Goal: Task Accomplishment & Management: Complete application form

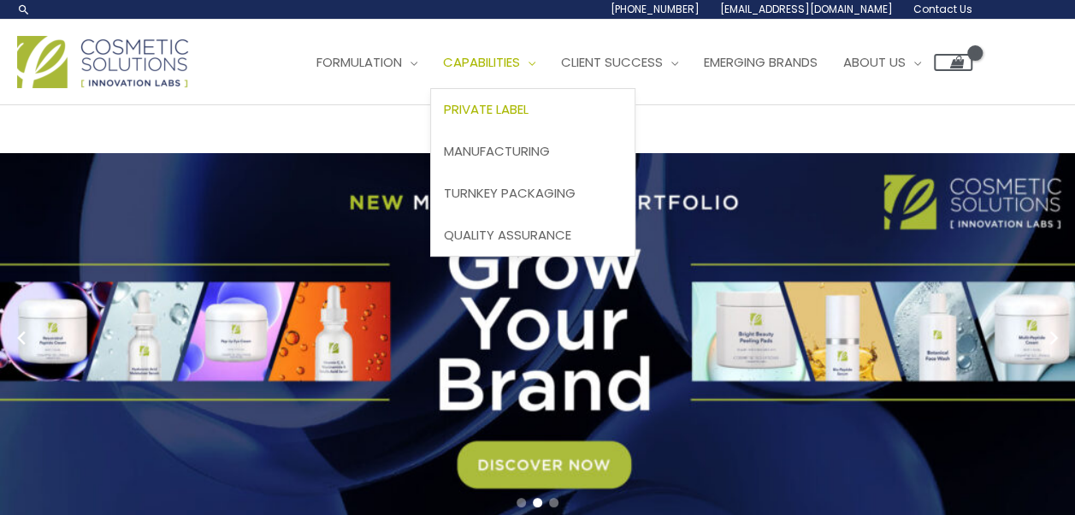
click at [444, 118] on span "Private Label" at bounding box center [486, 109] width 85 height 18
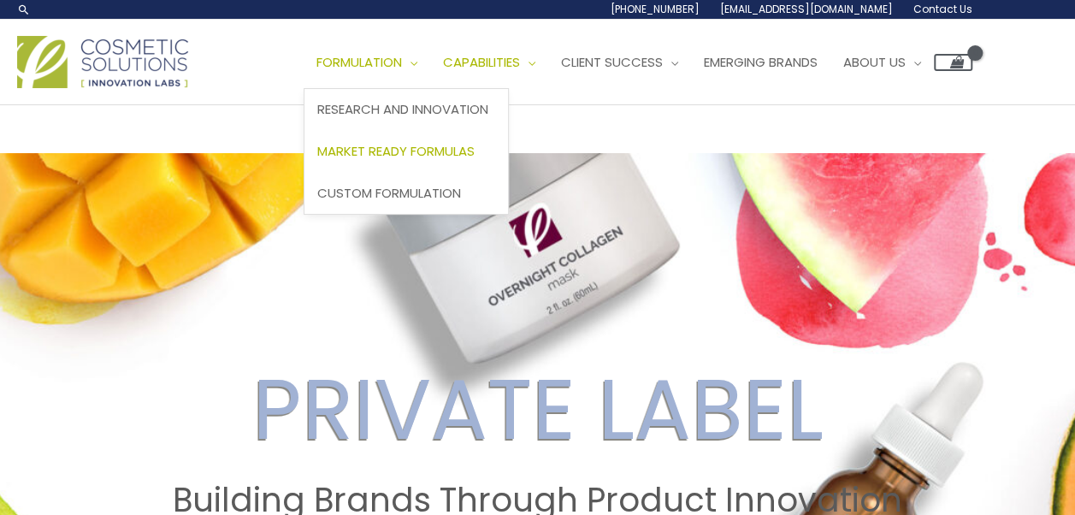
click at [317, 160] on span "Market Ready Formulas" at bounding box center [395, 151] width 157 height 18
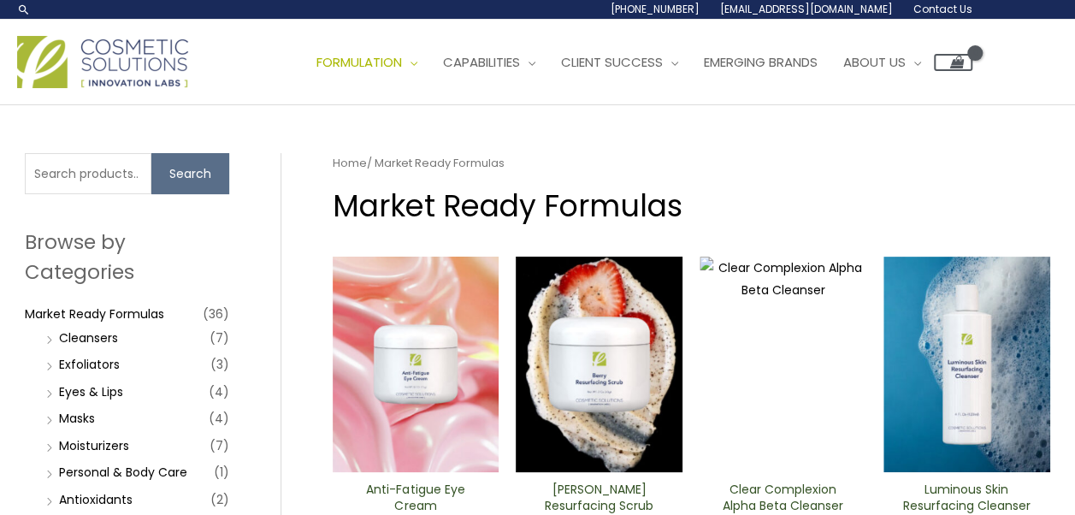
click at [157, 105] on div "Main Menu Formulation Menu Toggle Research and Innovation Market Ready Formulas…" at bounding box center [537, 62] width 1075 height 85
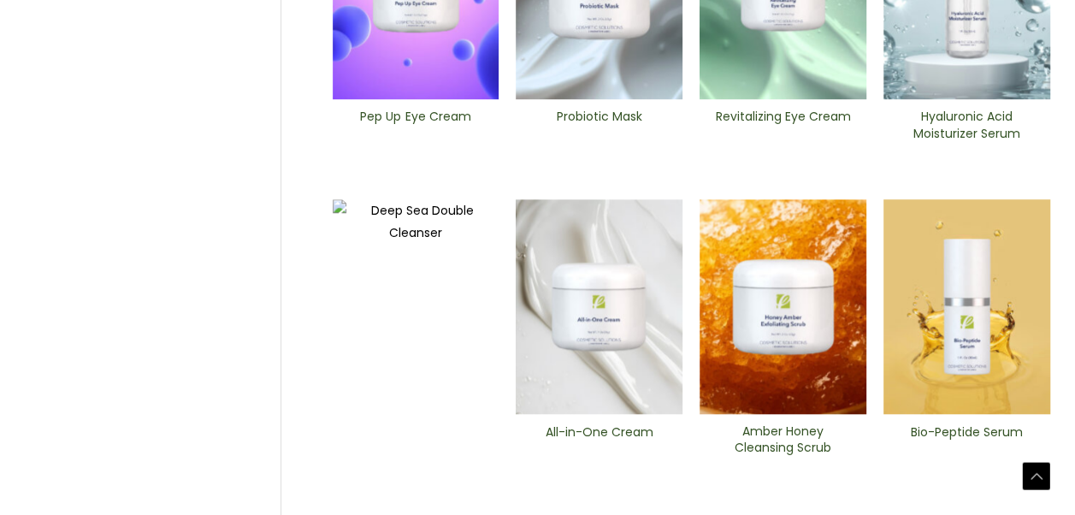
scroll to position [689, 0]
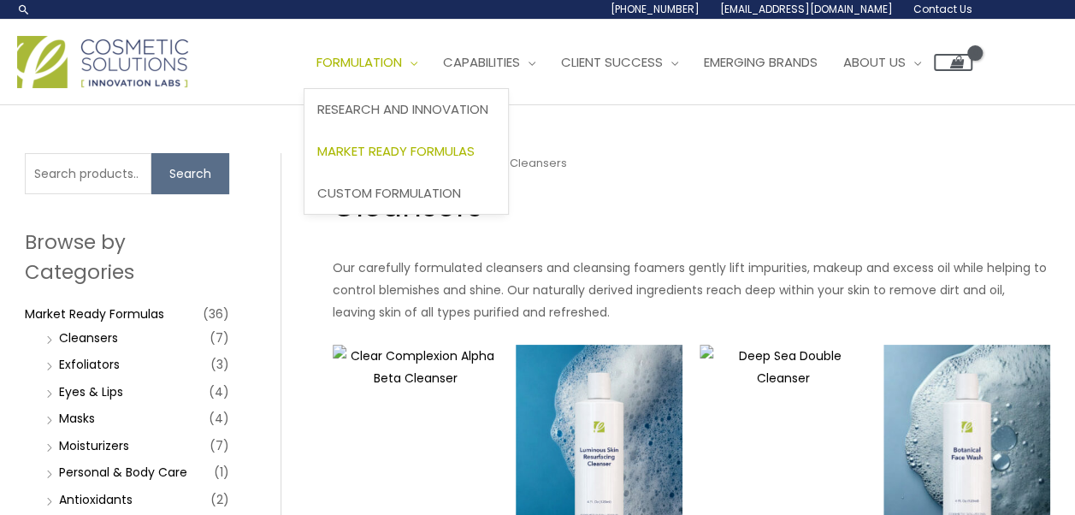
click at [317, 160] on span "Market Ready Formulas" at bounding box center [395, 151] width 157 height 18
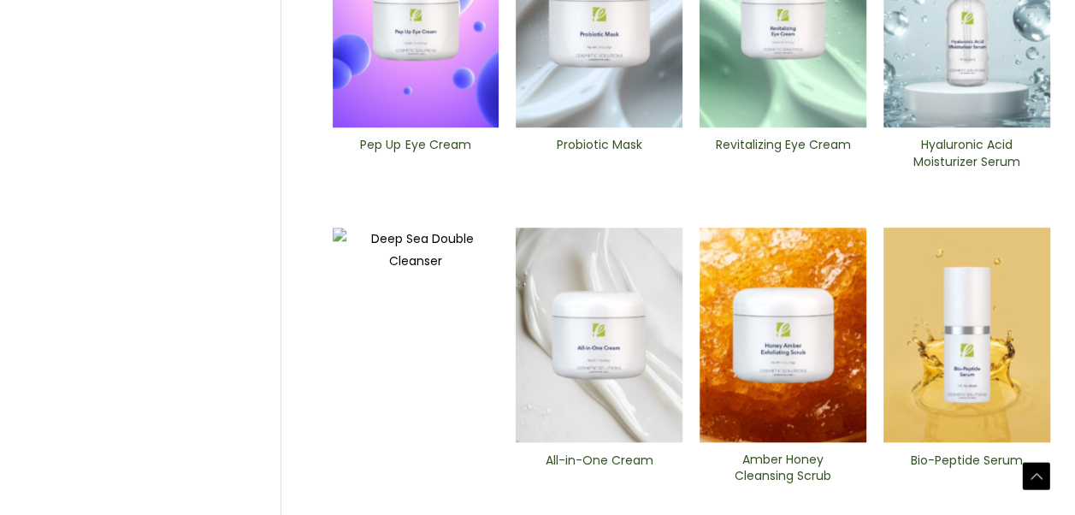
scroll to position [667, 0]
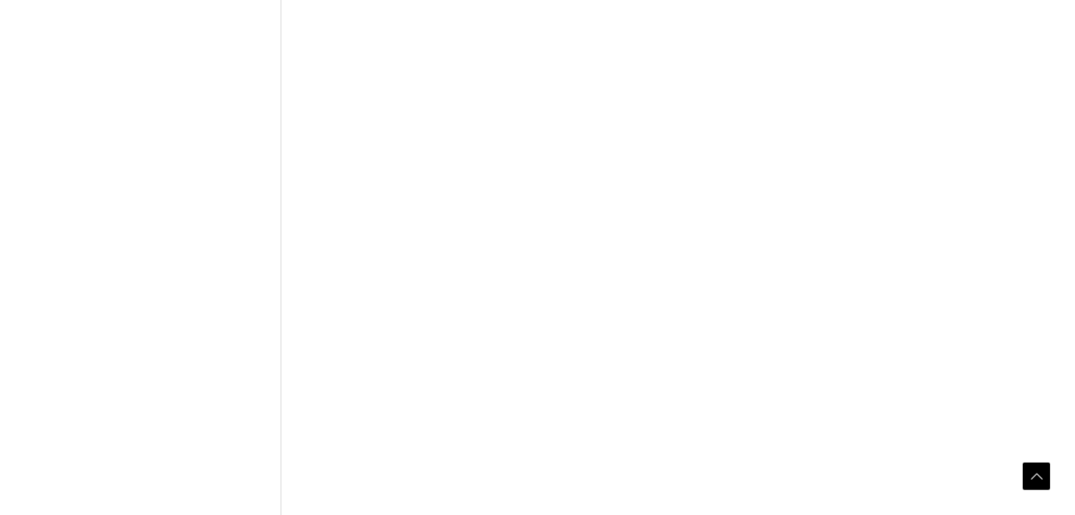
scroll to position [949, 0]
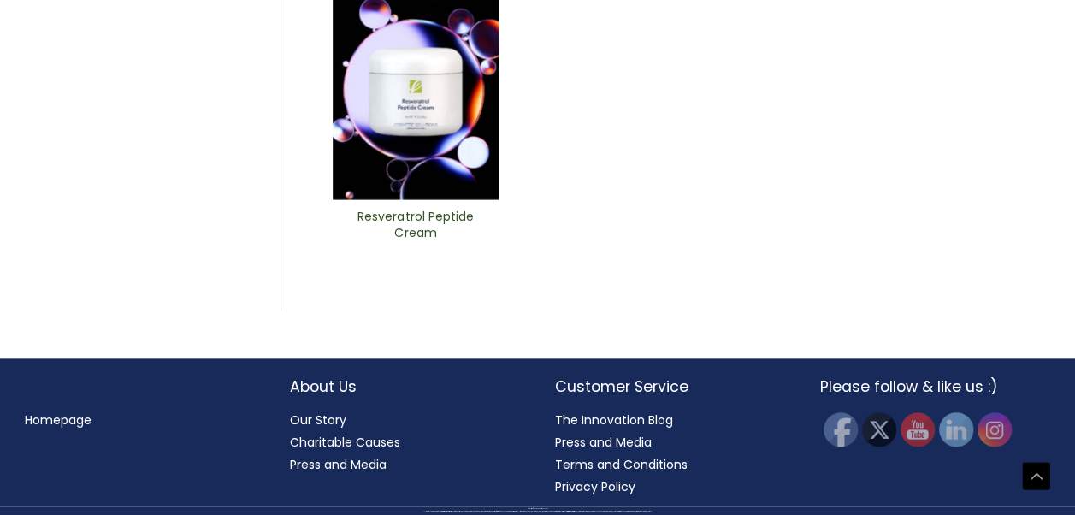
scroll to position [840, 0]
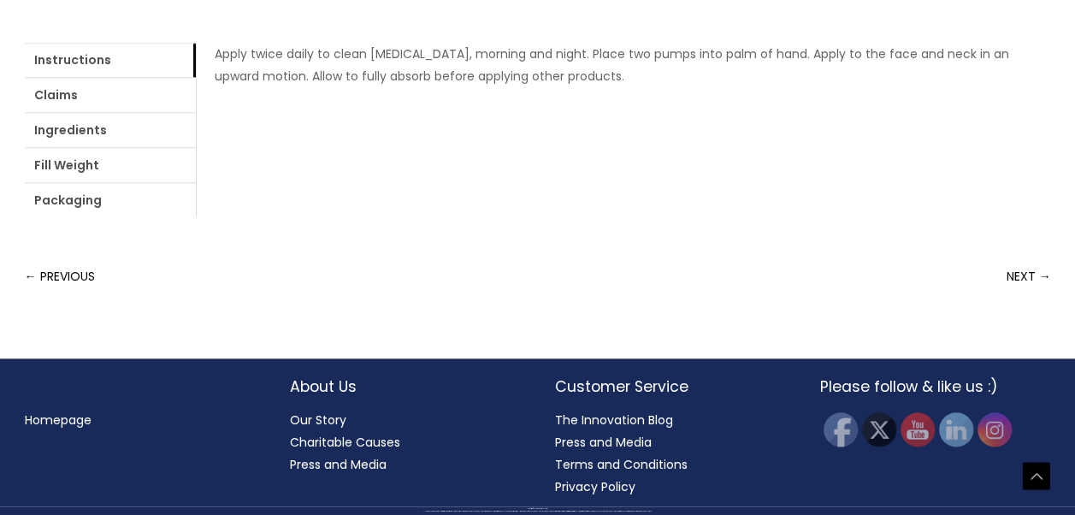
scroll to position [1091, 0]
click at [196, 147] on link "Ingredients" at bounding box center [110, 130] width 171 height 34
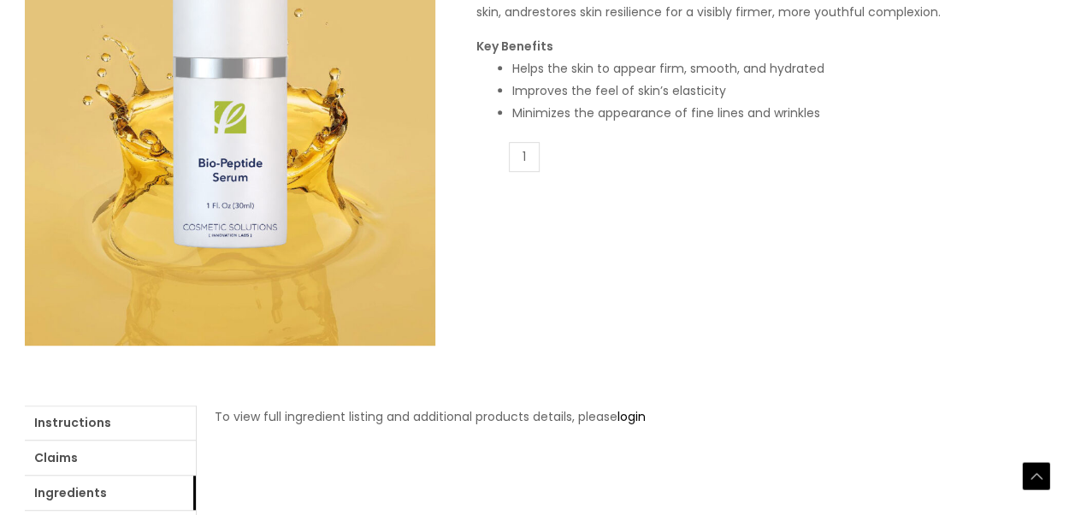
scroll to position [476, 0]
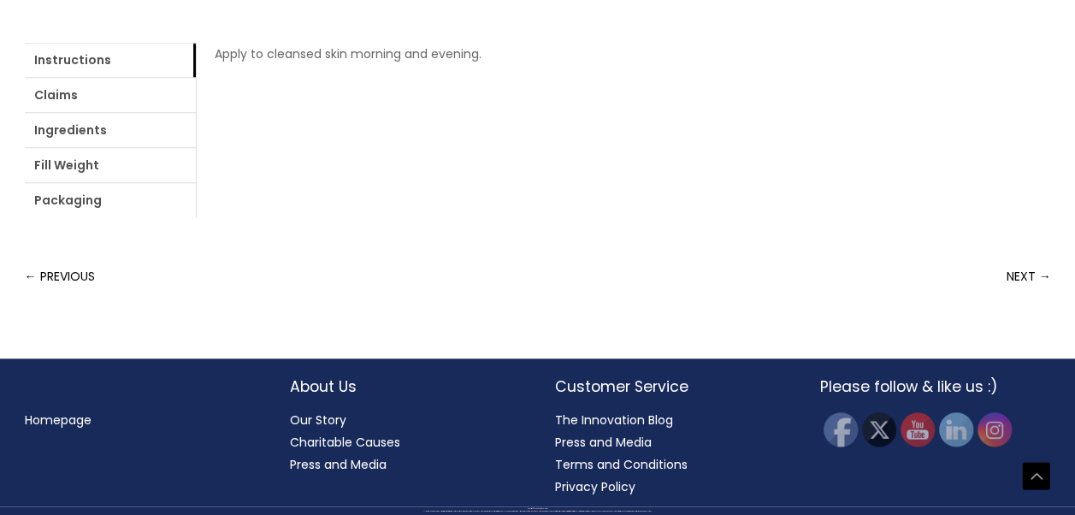
scroll to position [851, 0]
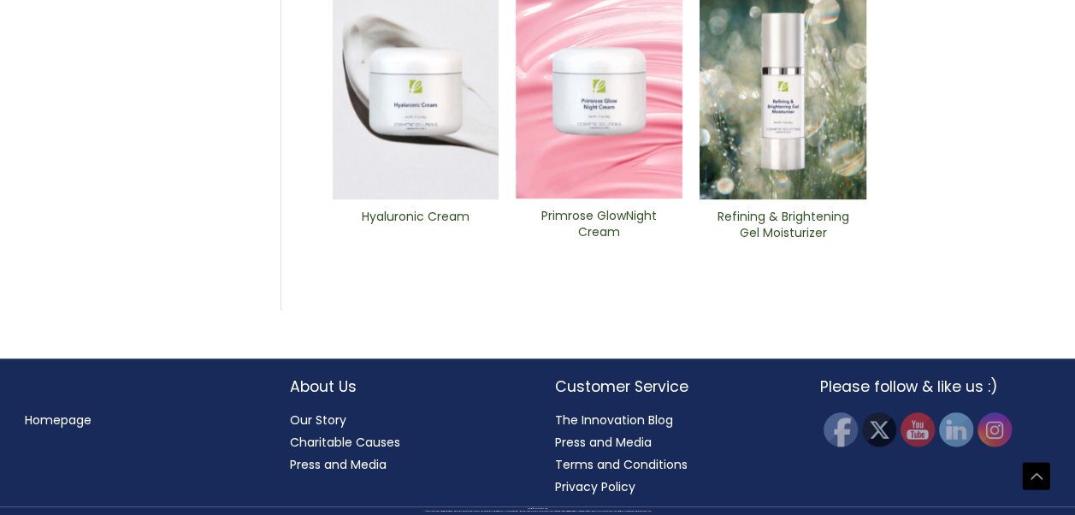
scroll to position [739, 0]
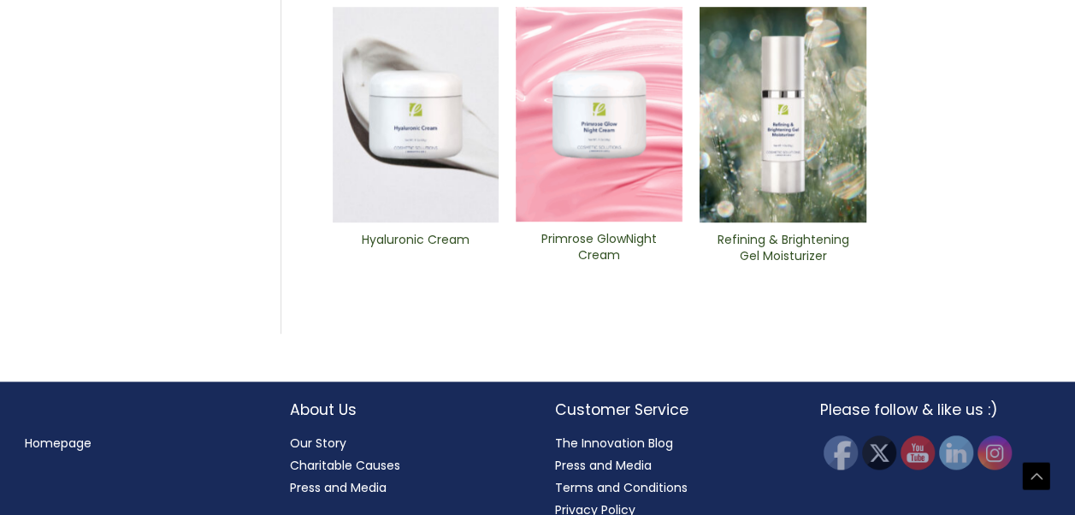
scroll to position [636, 0]
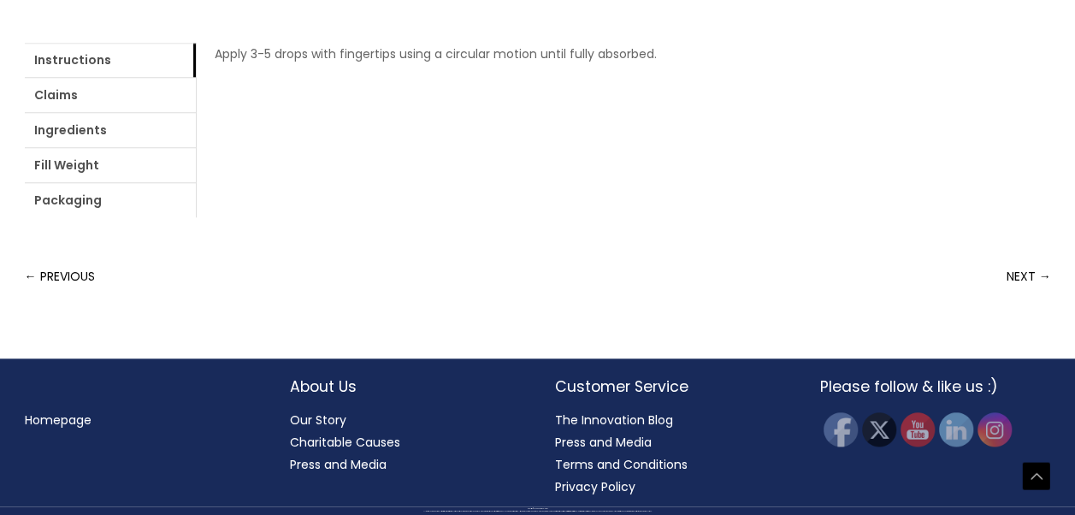
scroll to position [1001, 0]
click at [196, 147] on link "Ingredients" at bounding box center [110, 130] width 171 height 34
click at [149, 112] on link "Claims" at bounding box center [110, 95] width 171 height 34
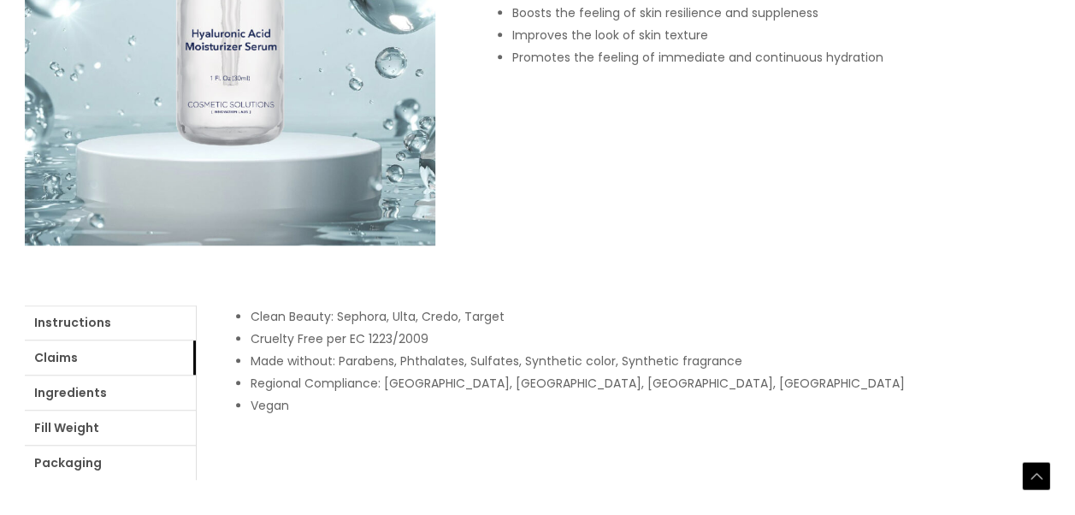
scroll to position [481, 0]
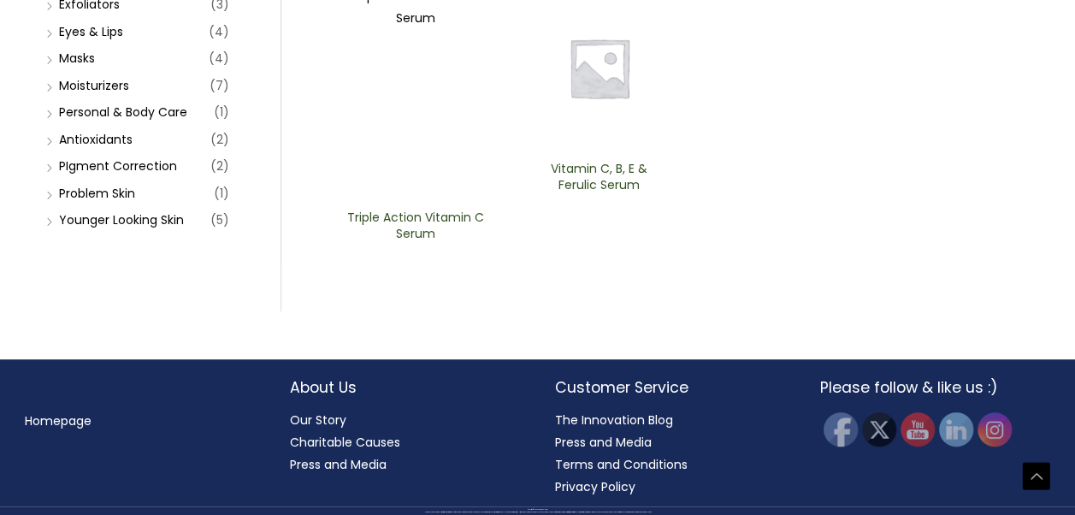
scroll to position [715, 0]
click at [114, 151] on li "Antioxidants (2)" at bounding box center [135, 139] width 187 height 24
click at [106, 148] on link "Antioxidants" at bounding box center [96, 139] width 74 height 17
click at [614, 151] on img at bounding box center [598, 68] width 167 height 167
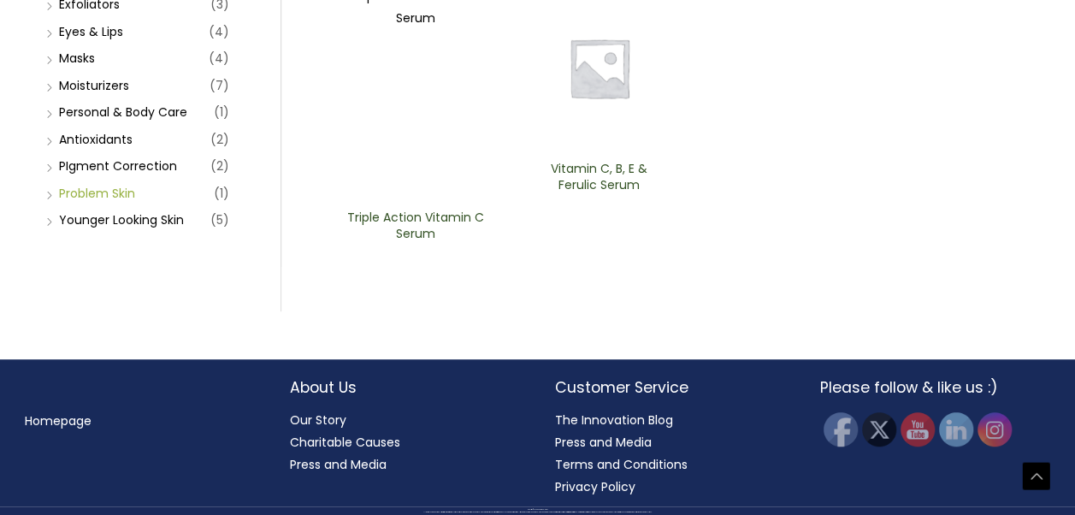
click at [110, 202] on link "Problem Skin" at bounding box center [97, 193] width 76 height 17
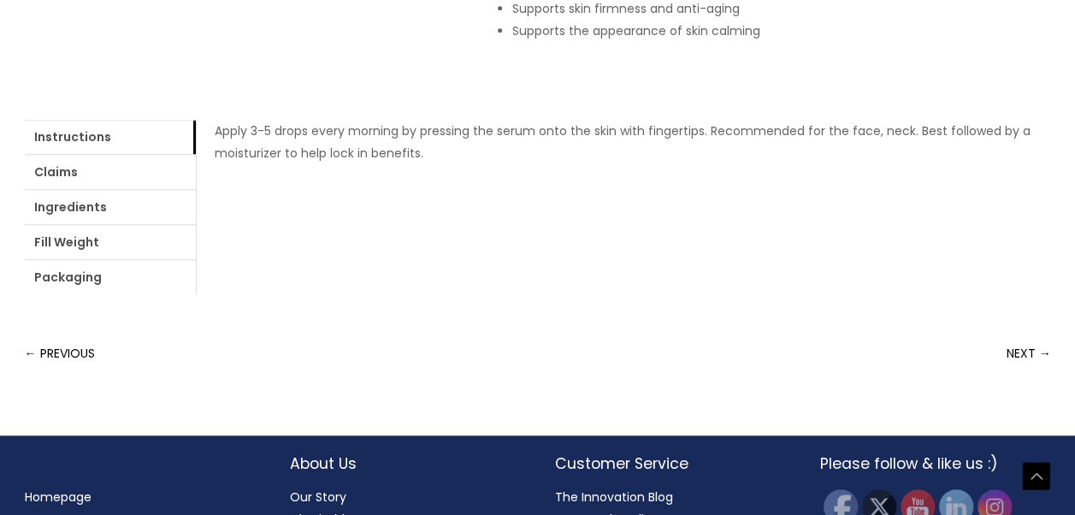
scroll to position [607, 0]
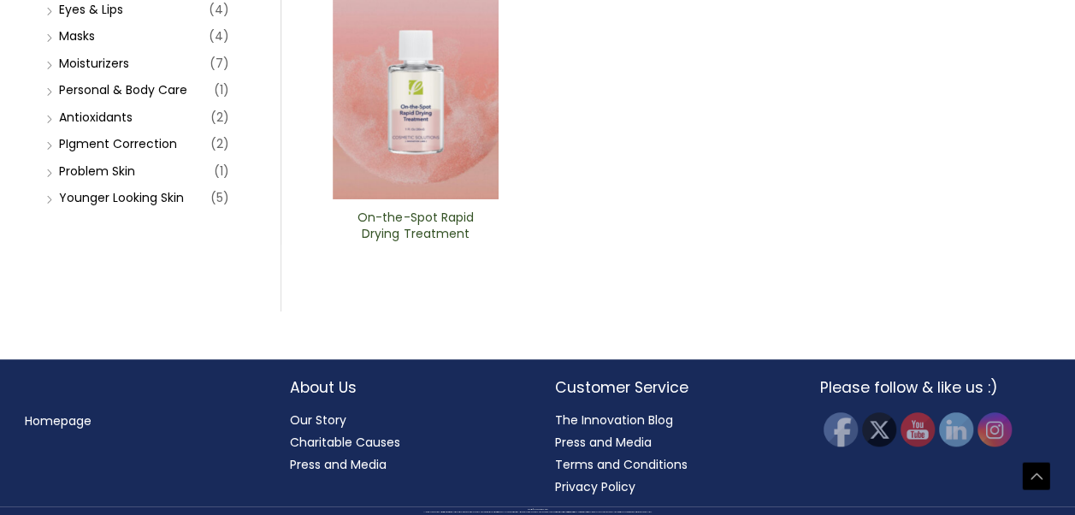
scroll to position [696, 0]
click at [129, 206] on link "Younger Looking Skin" at bounding box center [121, 197] width 125 height 17
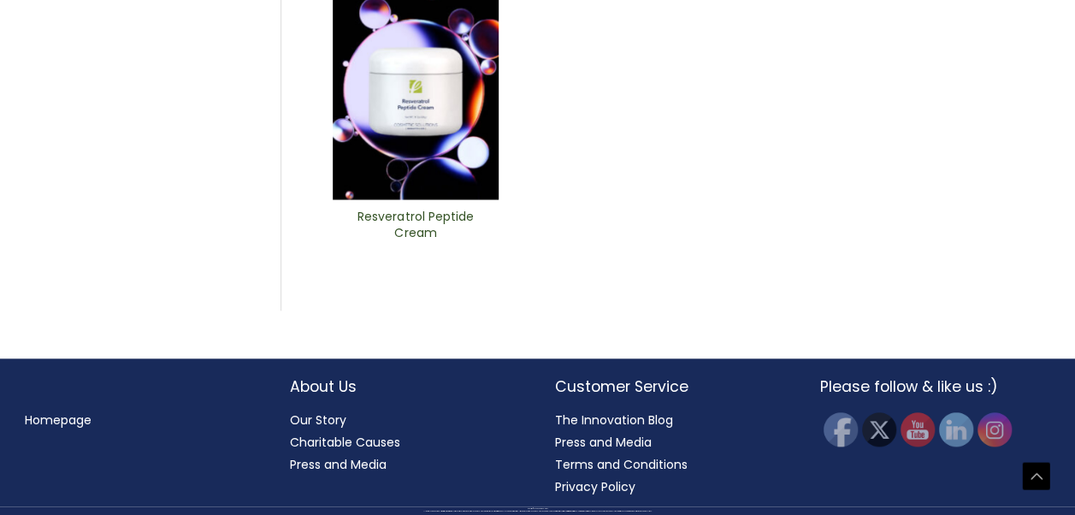
scroll to position [715, 0]
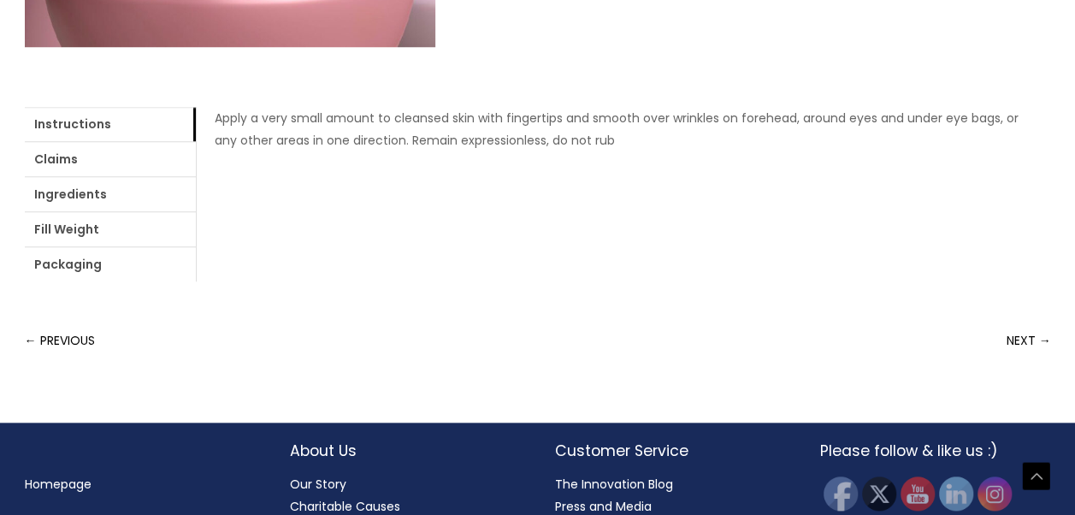
scroll to position [694, 0]
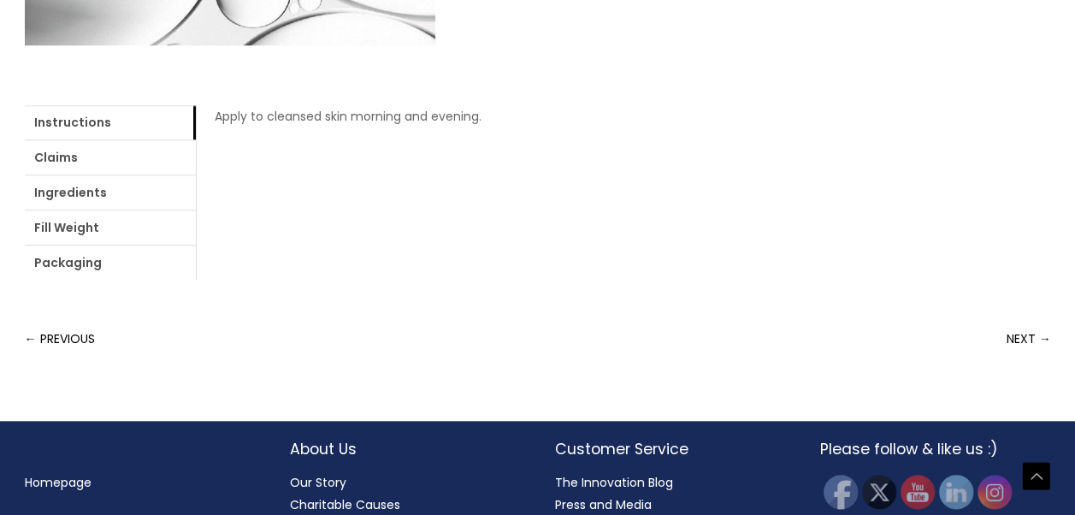
scroll to position [702, 0]
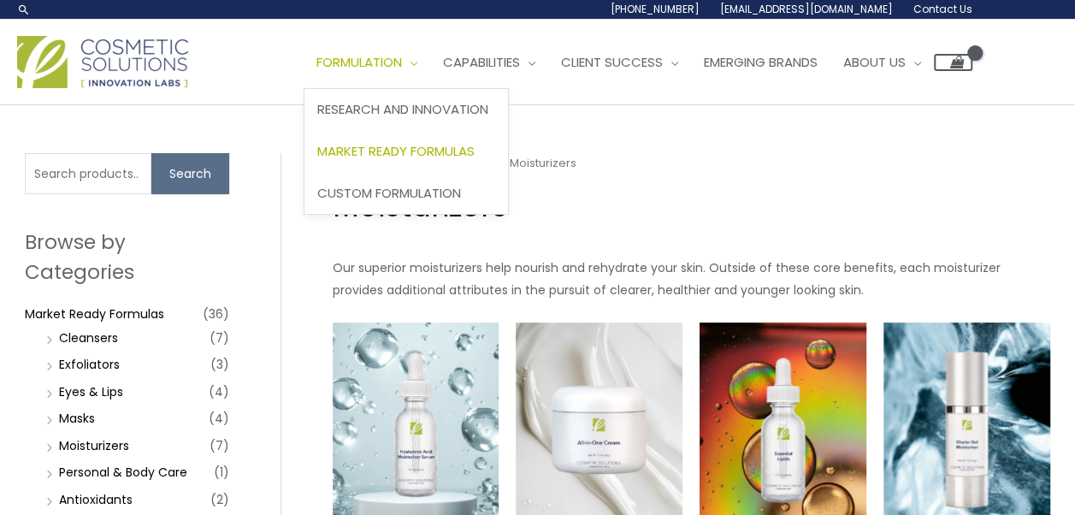
click at [317, 160] on span "Market Ready Formulas" at bounding box center [395, 151] width 157 height 18
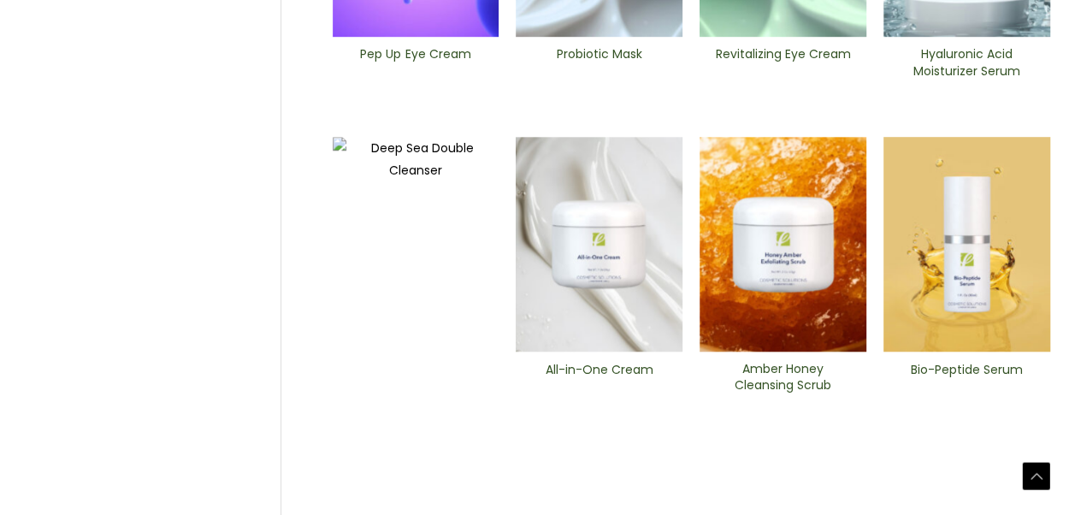
scroll to position [743, 0]
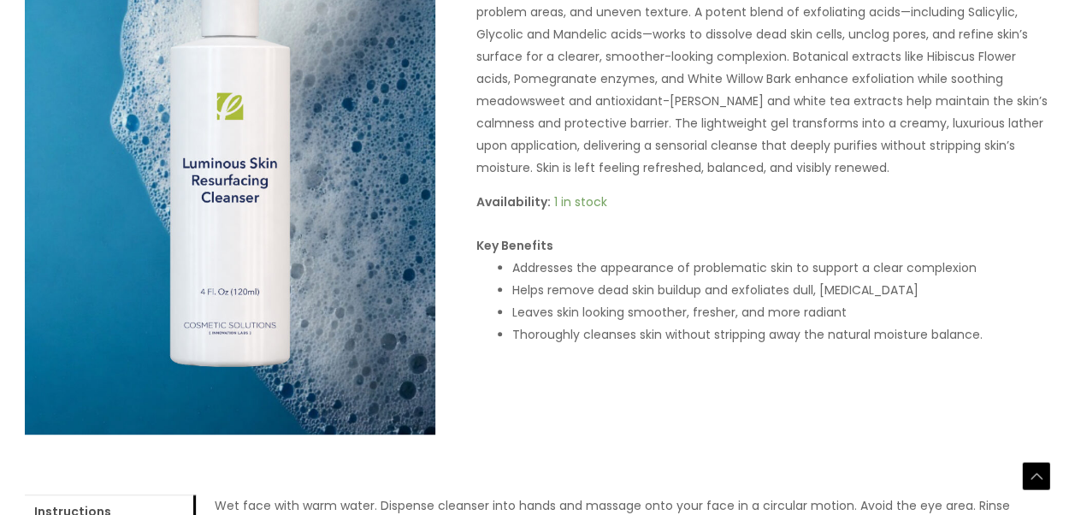
scroll to position [297, 0]
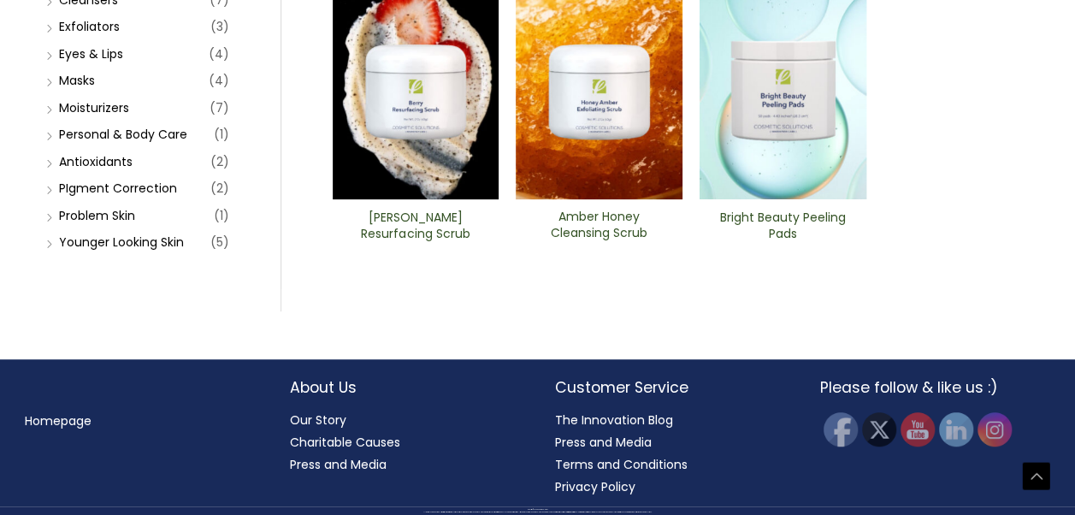
scroll to position [641, 0]
click at [1066, 359] on div "Search for: Search Browse by Categories Market Ready Formulas (36) Cleansers (7…" at bounding box center [538, 63] width 1060 height 592
click at [116, 170] on link "Antioxidants" at bounding box center [96, 161] width 74 height 17
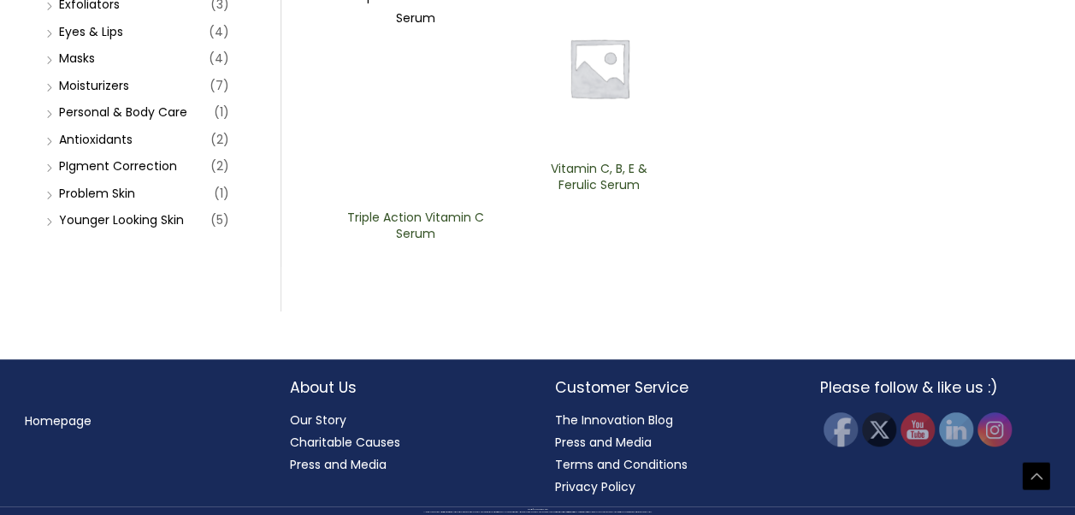
scroll to position [645, 0]
click at [105, 13] on link "Exfoliators" at bounding box center [89, 4] width 61 height 17
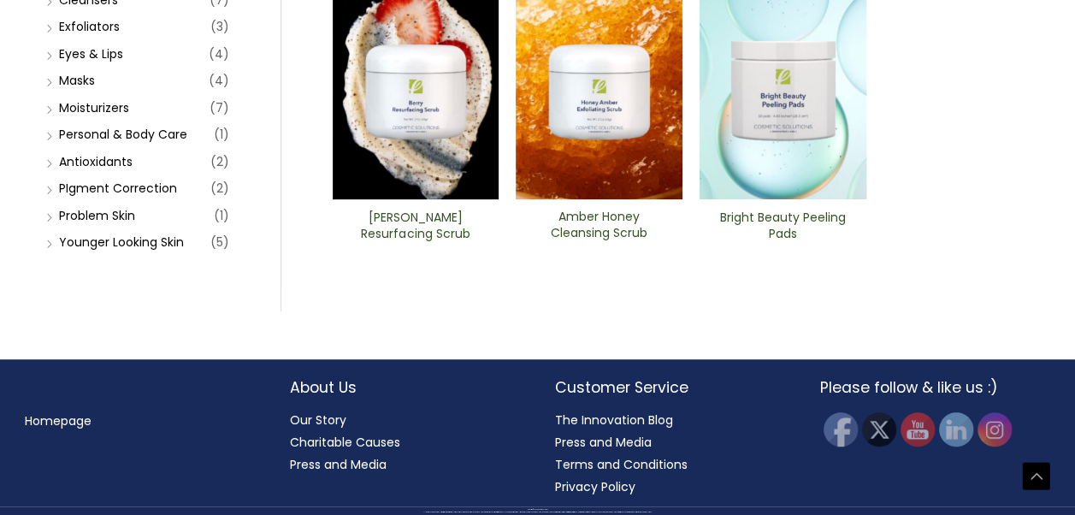
scroll to position [706, 0]
click at [88, 116] on link "Moisturizers" at bounding box center [94, 107] width 70 height 17
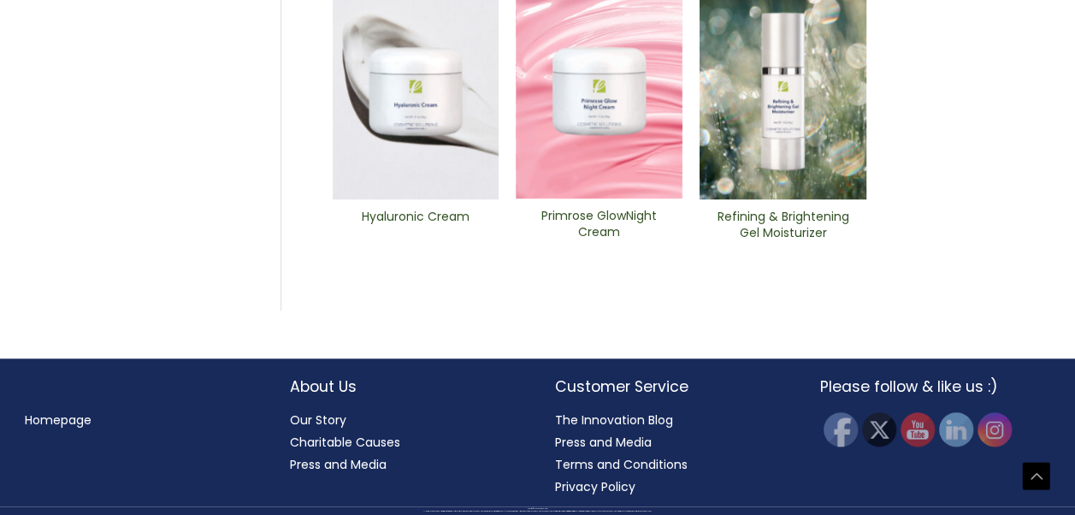
scroll to position [926, 0]
click at [587, 198] on img at bounding box center [598, 91] width 167 height 215
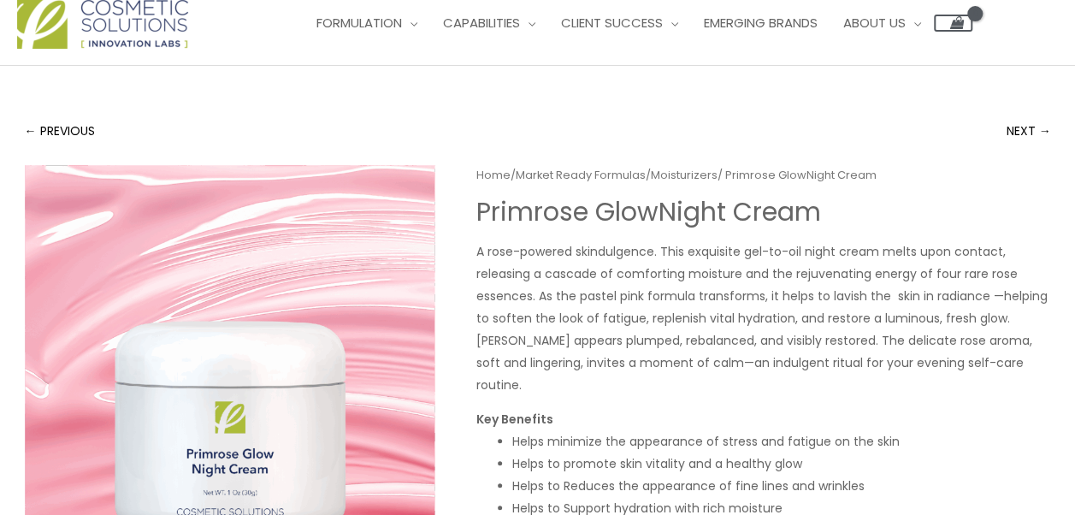
scroll to position [34, 0]
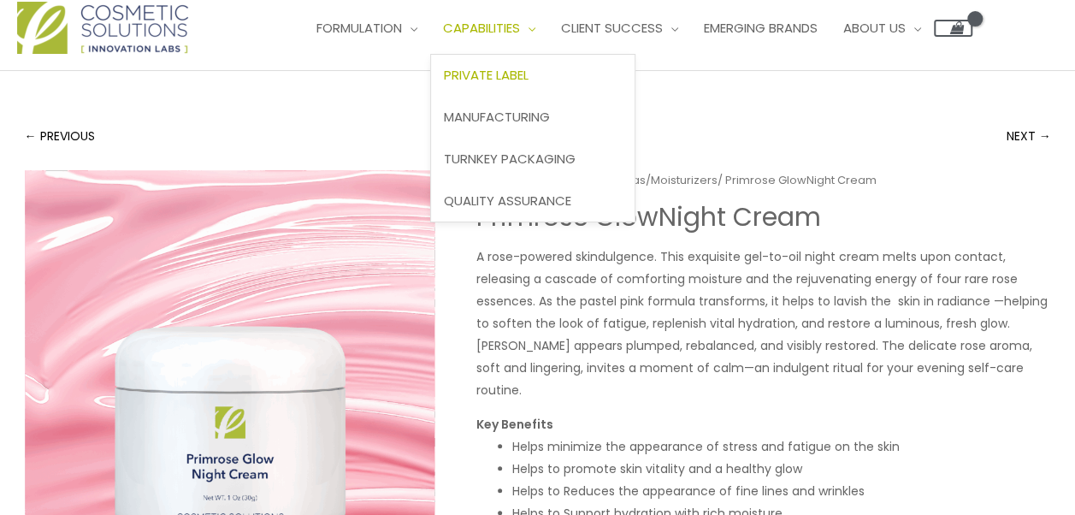
click at [444, 84] on span "Private Label" at bounding box center [486, 75] width 85 height 18
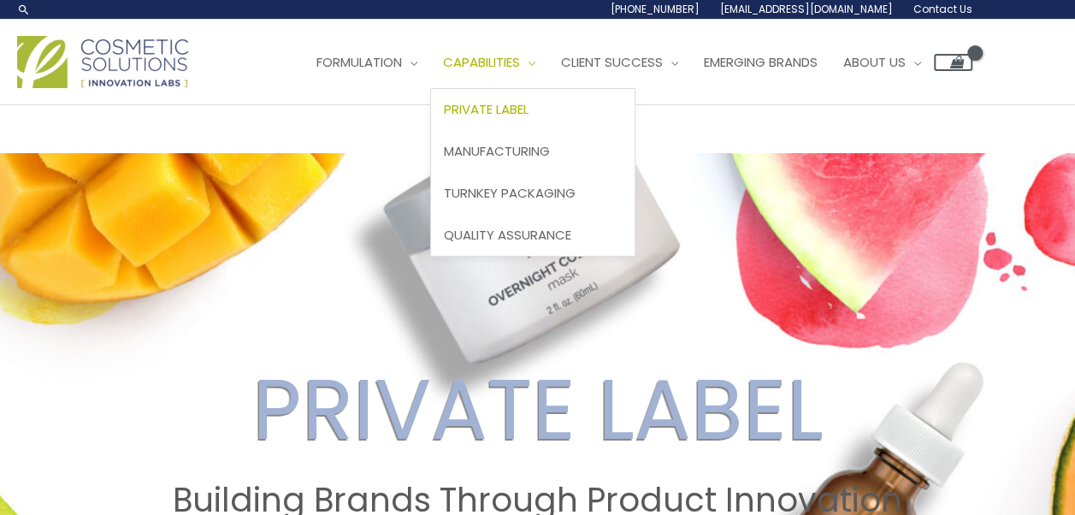
click at [444, 118] on span "Private Label" at bounding box center [486, 109] width 85 height 18
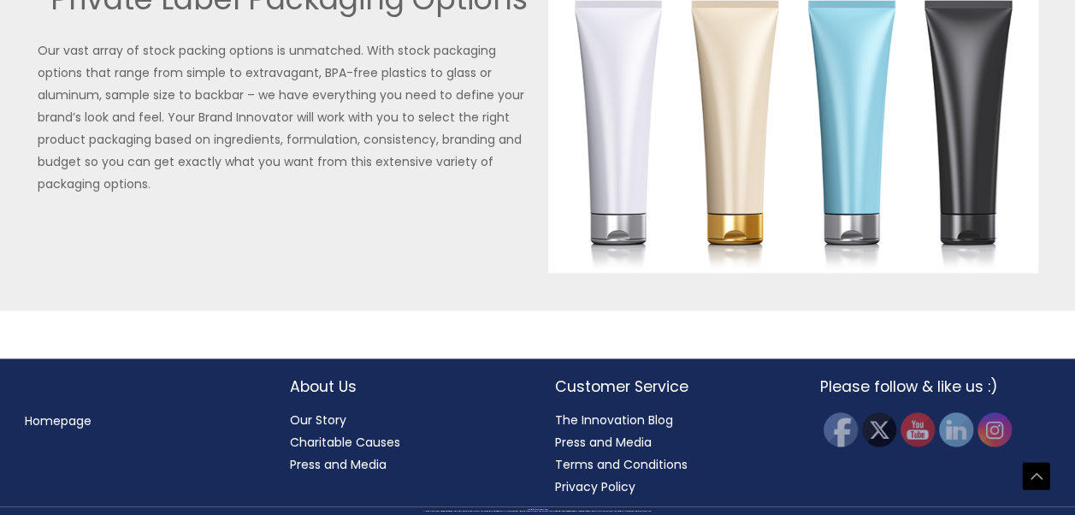
scroll to position [4225, 0]
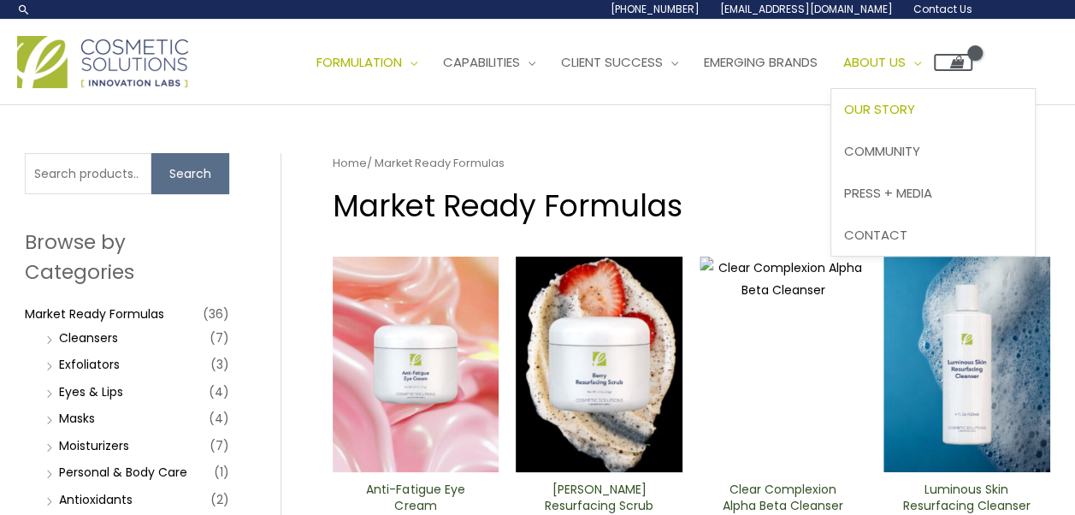
click at [844, 118] on span "Our Story" at bounding box center [879, 109] width 71 height 18
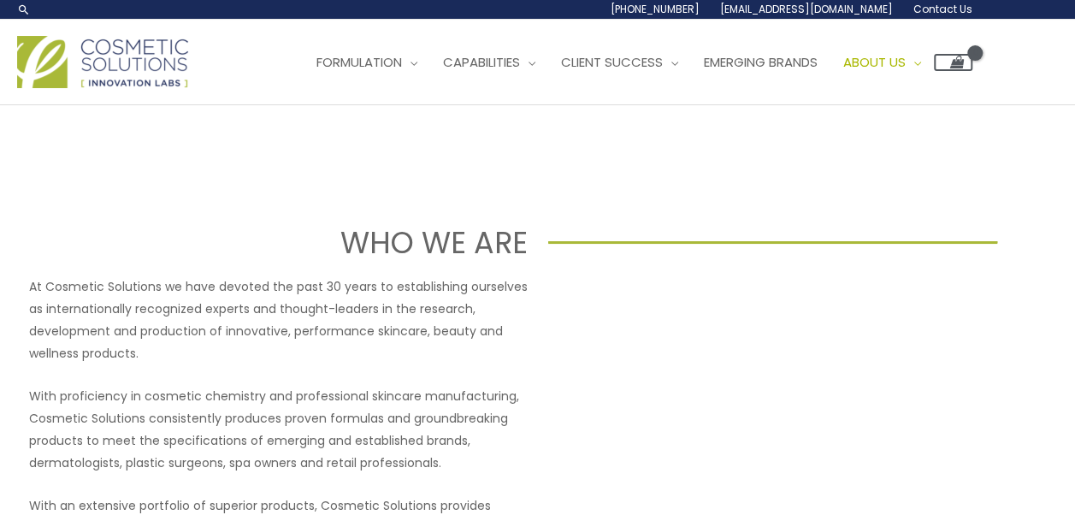
click at [0, 0] on span "[EMAIL_ADDRESS][DOMAIN_NAME]" at bounding box center [0, 0] width 0 height 0
click at [704, 71] on span "Emerging Brands" at bounding box center [761, 62] width 114 height 18
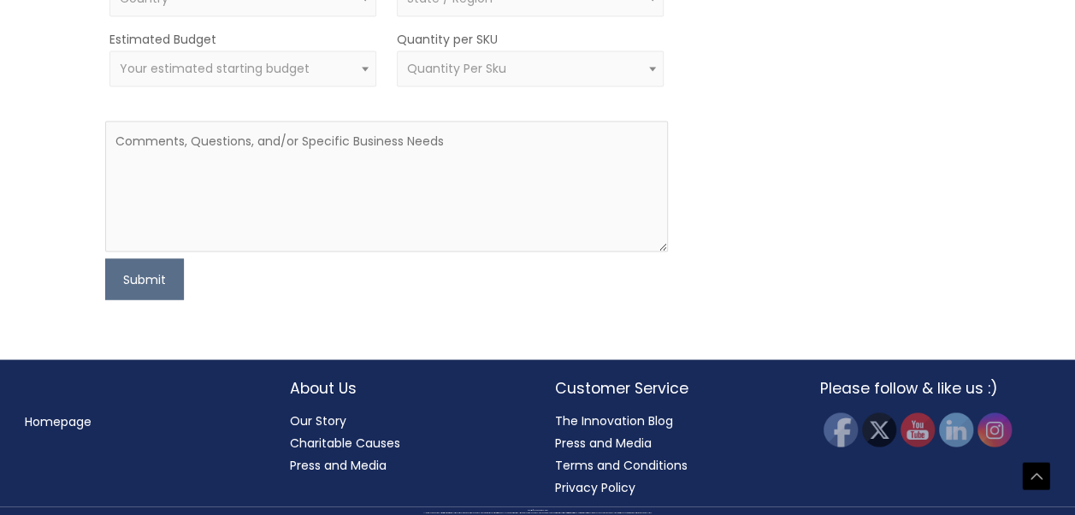
scroll to position [1556, 0]
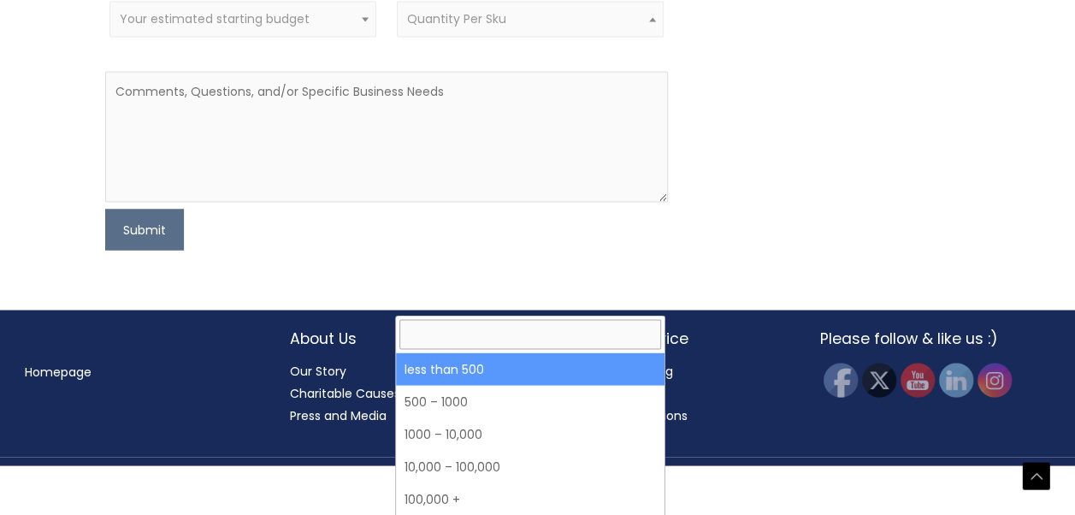
click at [539, 27] on span "Quantity Per Sku" at bounding box center [530, 19] width 247 height 16
select select "3"
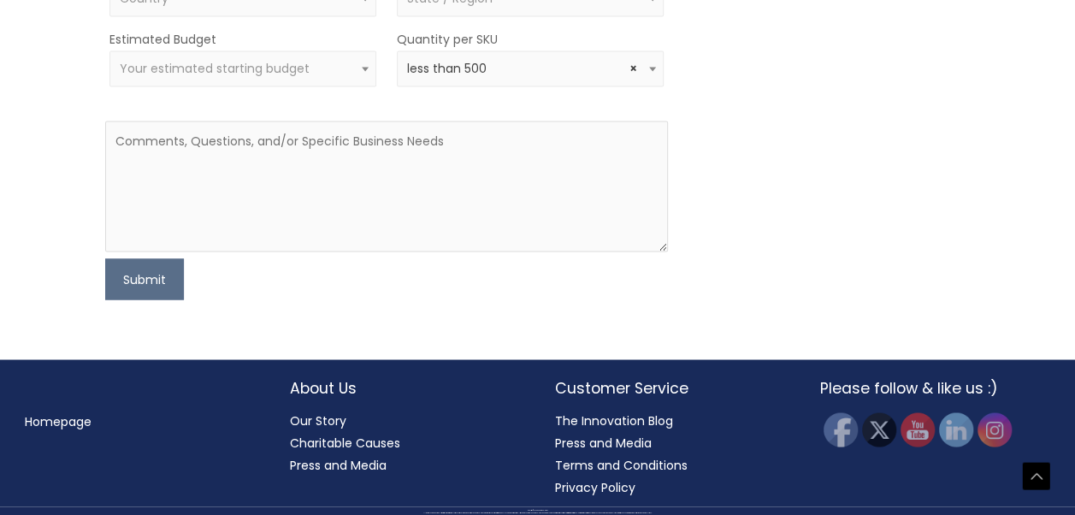
type input "lita"
click at [105, 258] on button "Submit" at bounding box center [144, 278] width 79 height 41
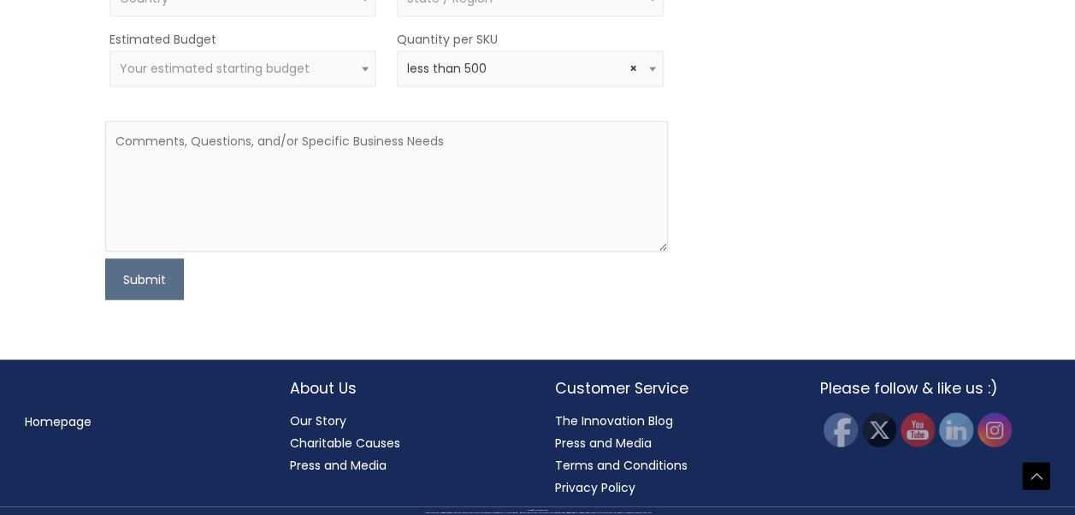
type input "Ferrer"
type input "Lita"
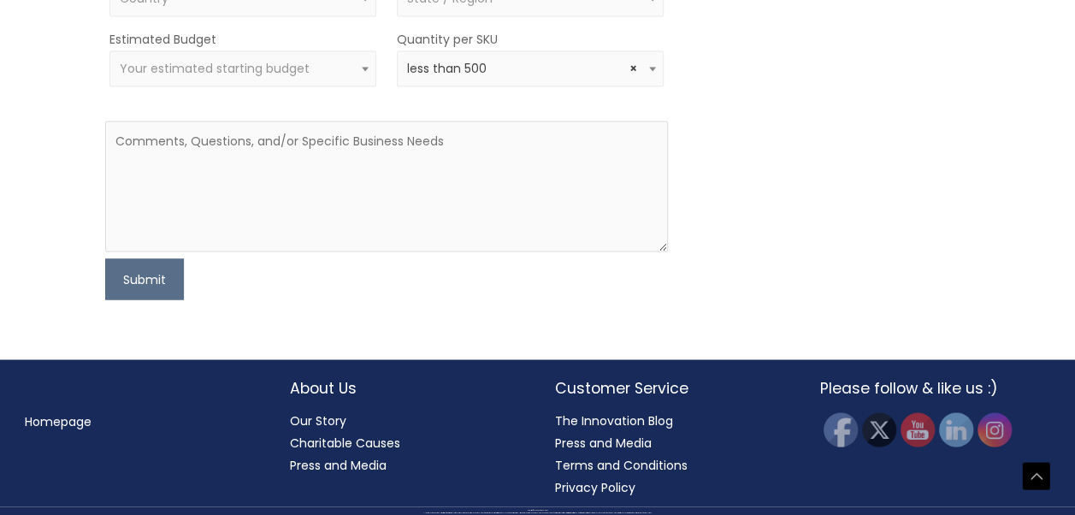
click at [766, 222] on div "MOQ TRIGGER STEP 2 TRIGGER" at bounding box center [828, 21] width 281 height 556
type input "litaferrer@yahoo.com"
select select "United States"
select select
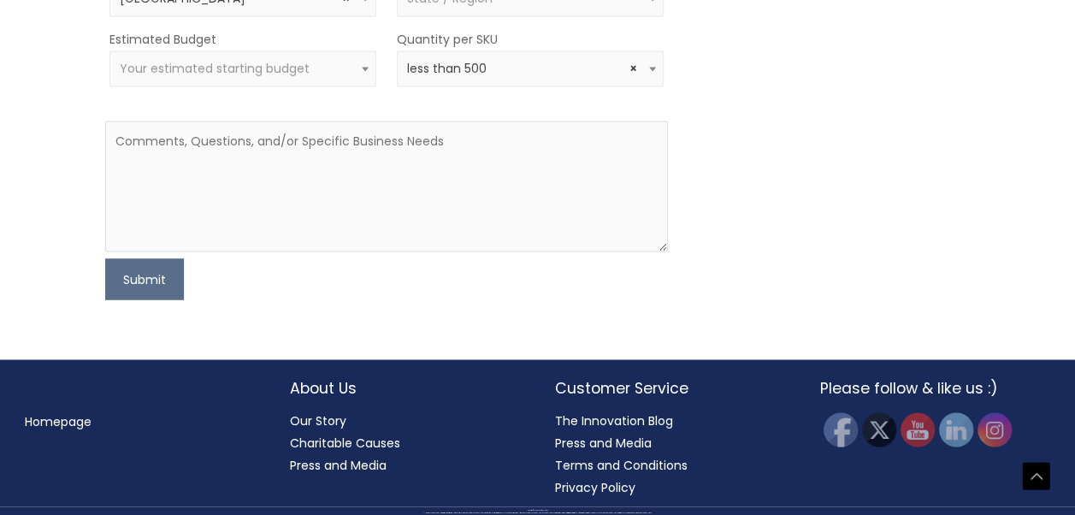
type input "4085075961"
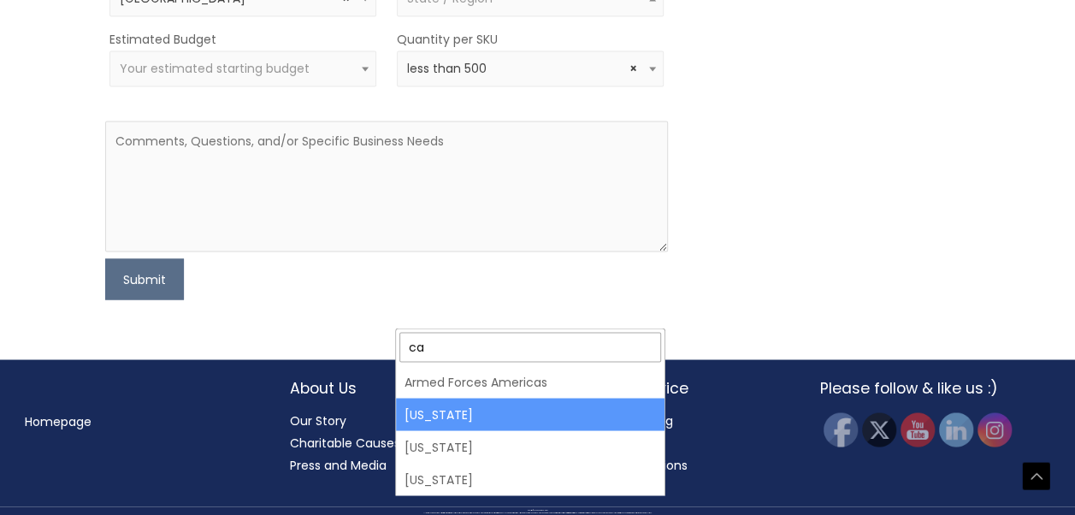
type input "ca"
select select "California"
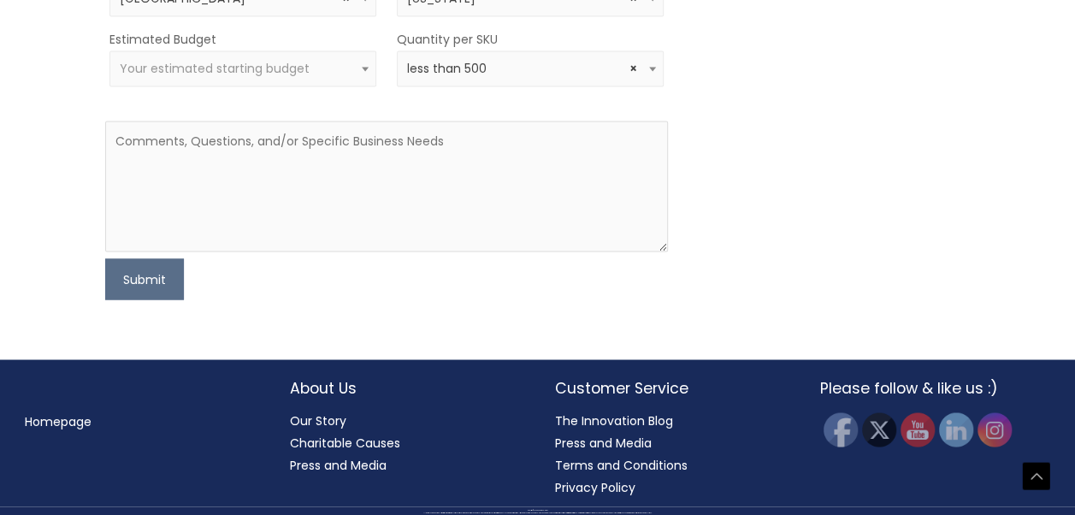
click at [360, 79] on span at bounding box center [365, 68] width 21 height 22
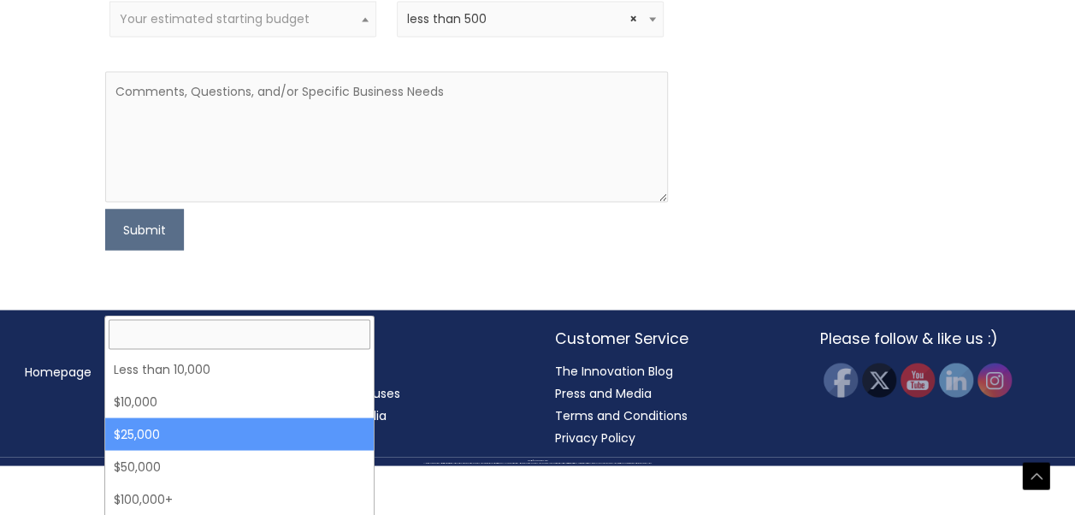
select select "25000"
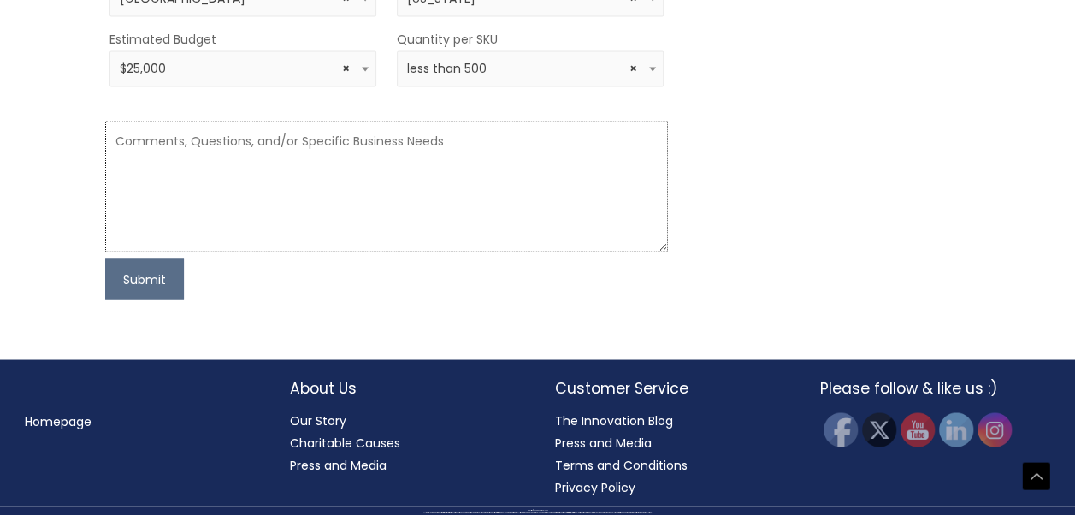
click at [492, 251] on textarea at bounding box center [386, 186] width 562 height 131
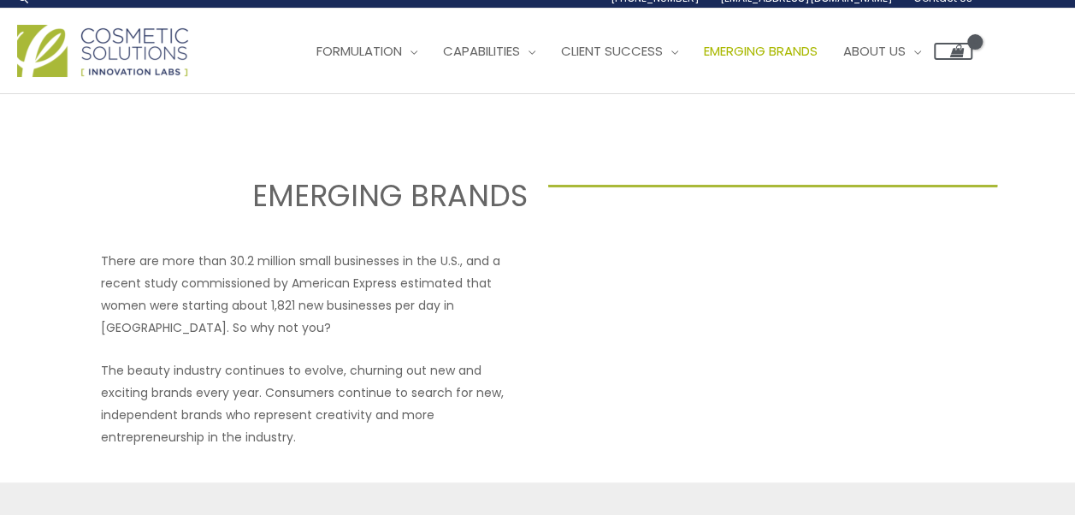
scroll to position [3, 0]
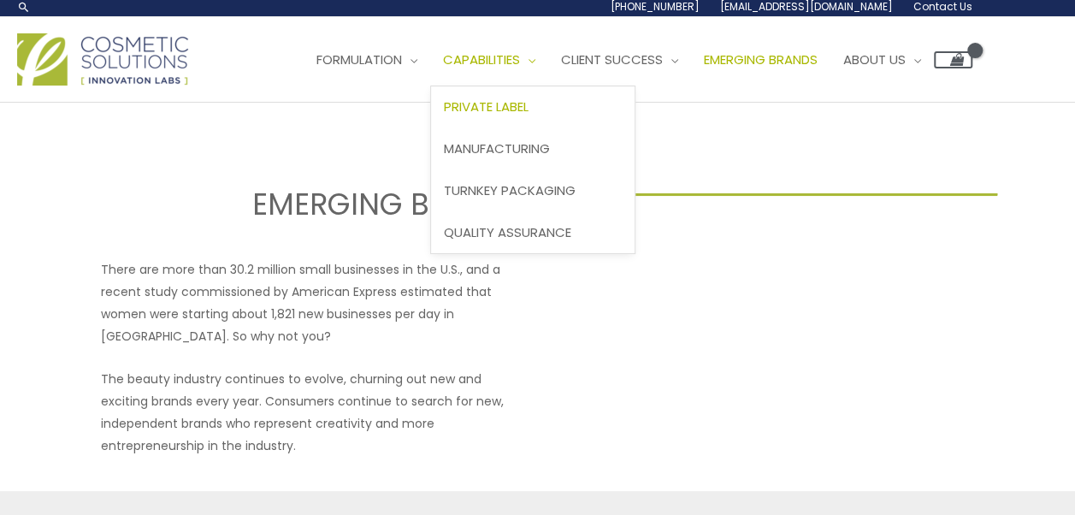
click at [444, 115] on span "Private Label" at bounding box center [486, 106] width 85 height 18
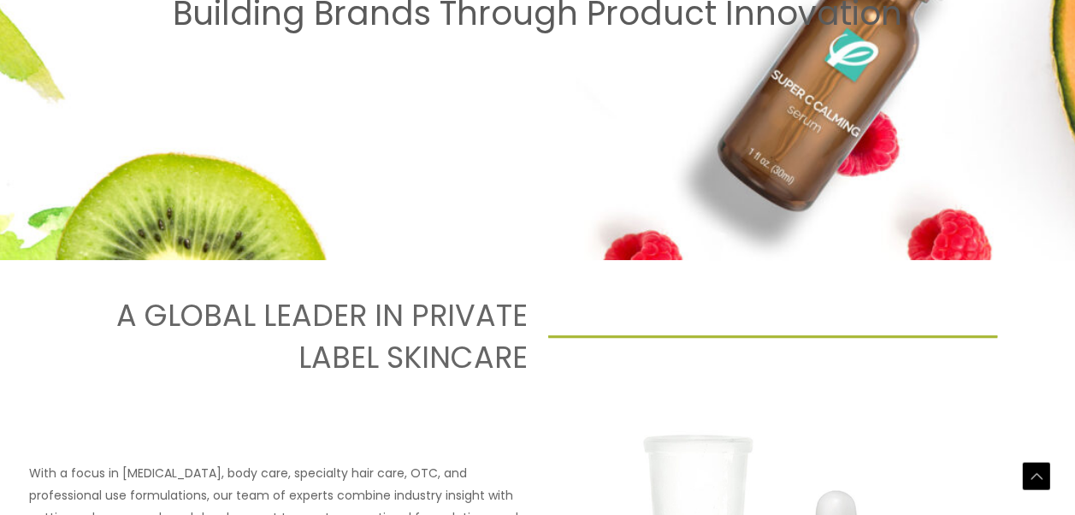
scroll to position [68, 0]
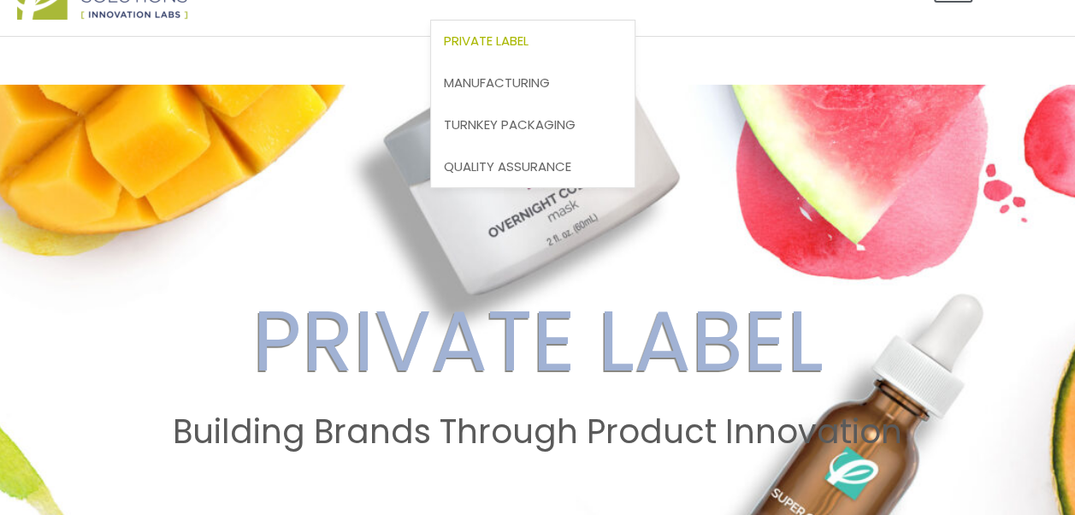
click at [444, 50] on span "Private Label" at bounding box center [486, 41] width 85 height 18
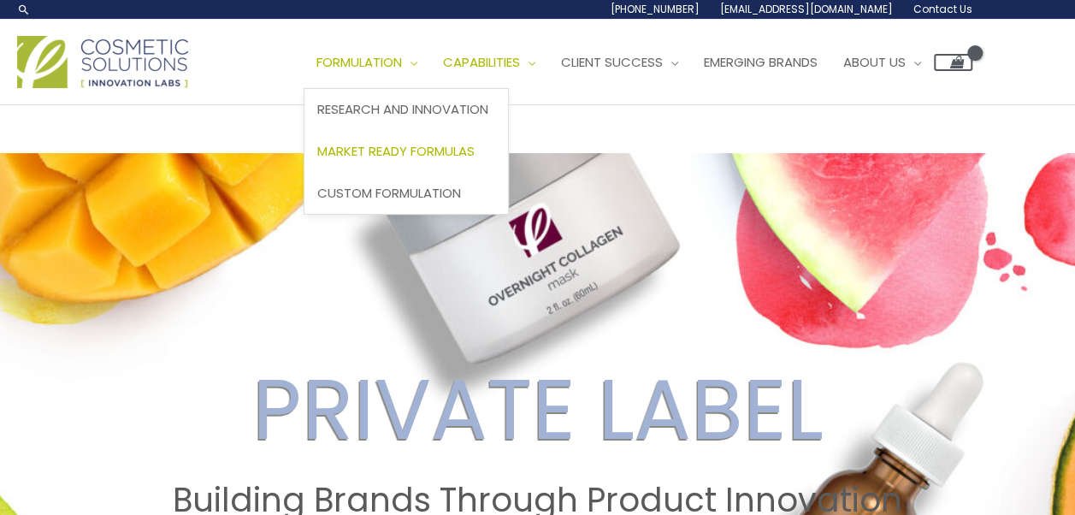
click at [317, 160] on span "Market Ready Formulas" at bounding box center [395, 151] width 157 height 18
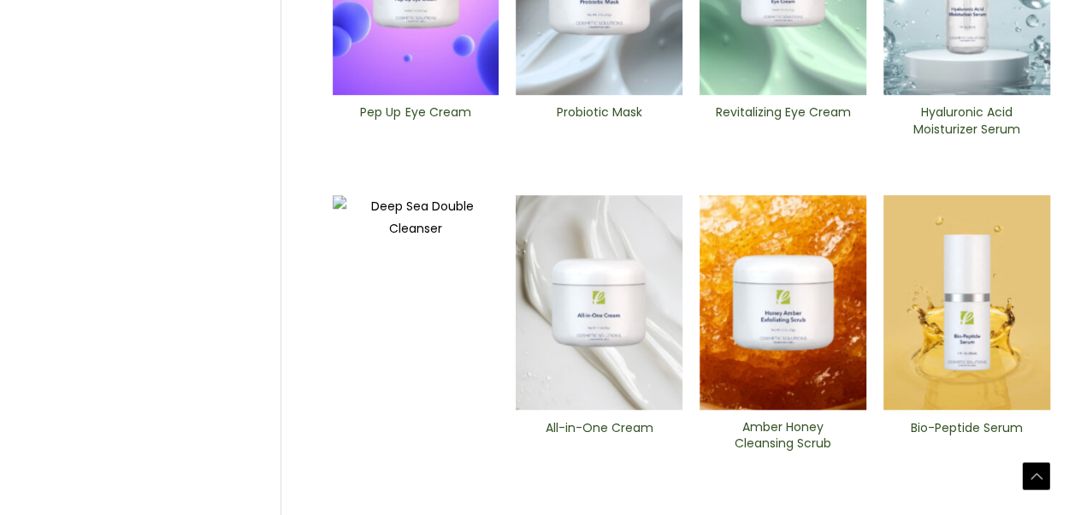
scroll to position [694, 0]
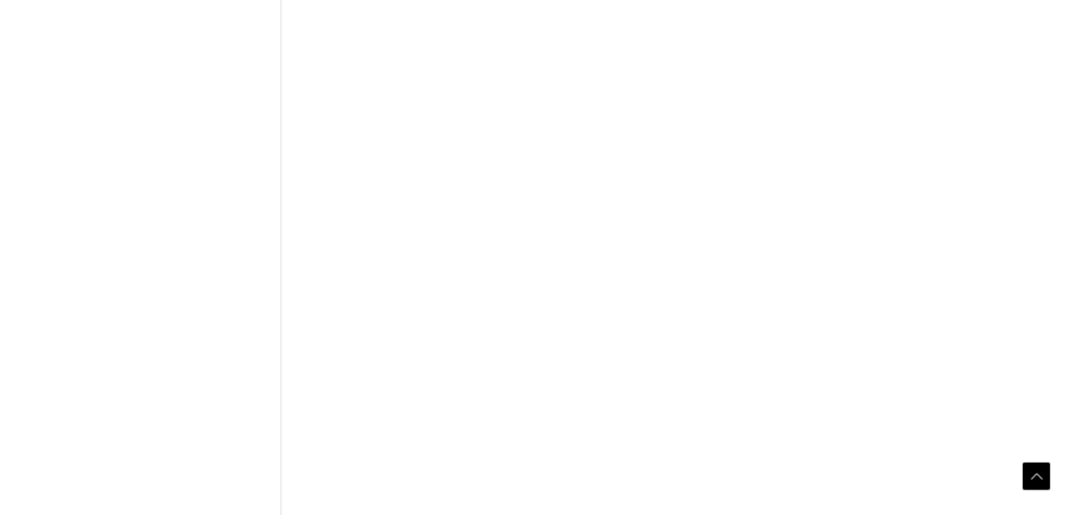
scroll to position [949, 0]
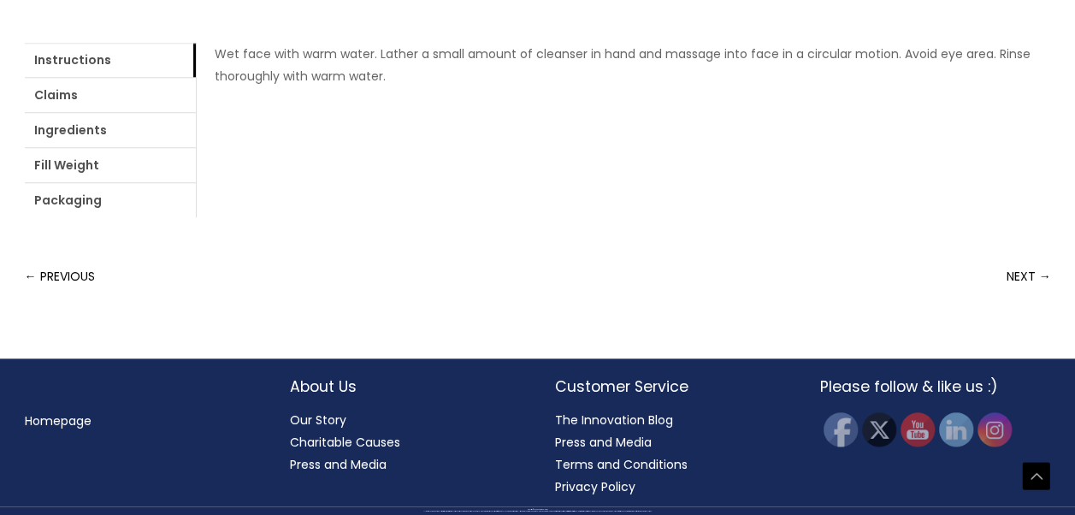
scroll to position [1118, 0]
click at [1016, 293] on link "NEXT →" at bounding box center [1028, 276] width 44 height 34
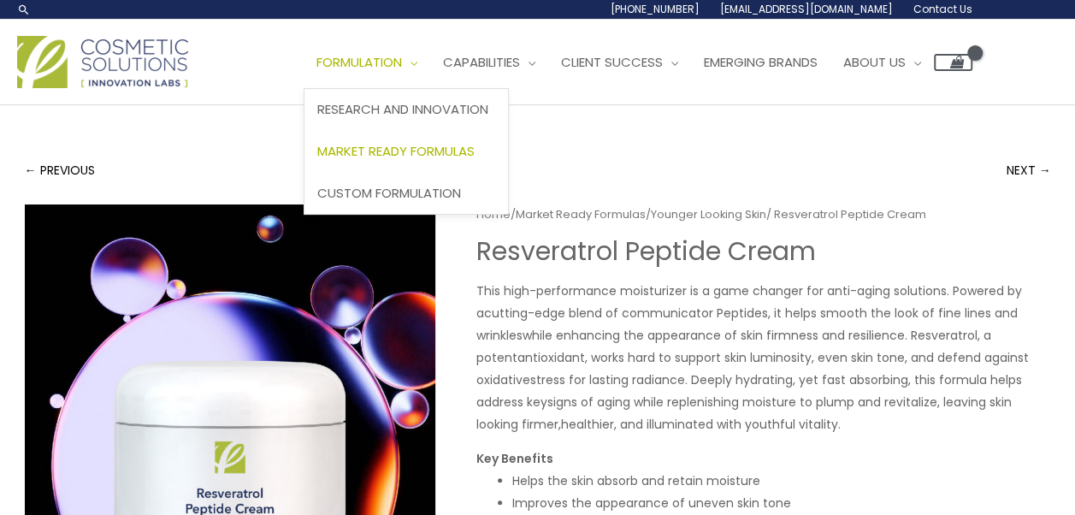
click at [317, 160] on span "Market Ready Formulas" at bounding box center [395, 151] width 157 height 18
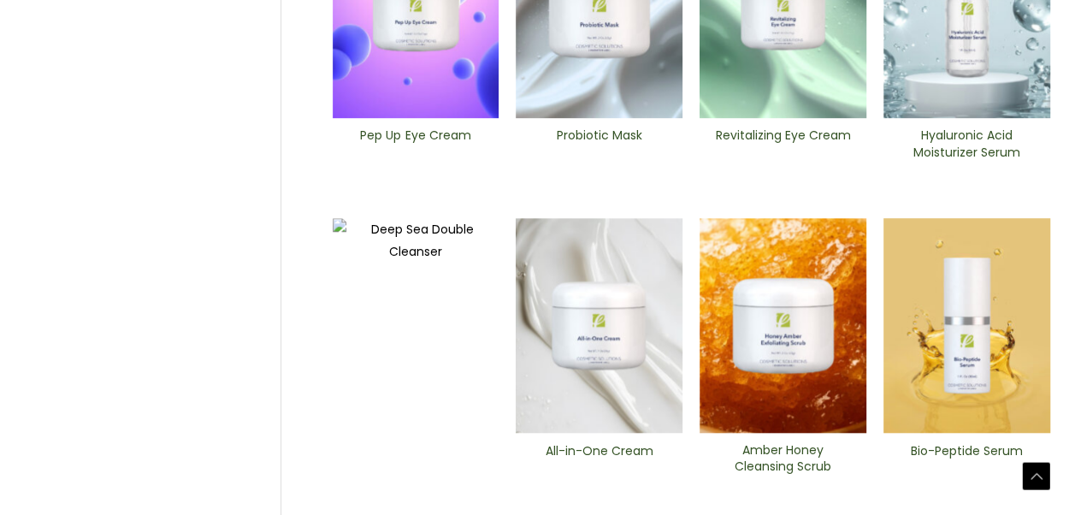
scroll to position [667, 0]
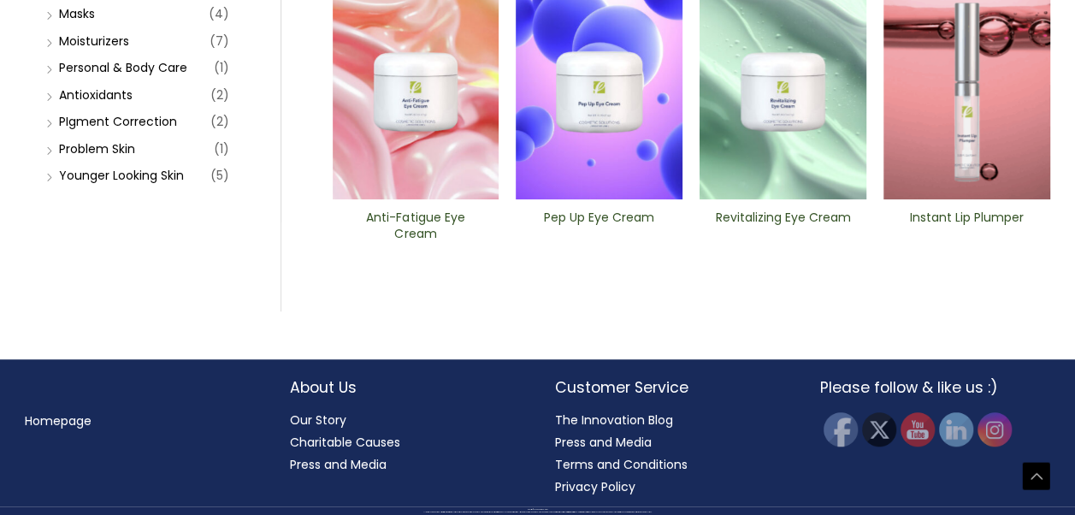
scroll to position [780, 0]
click at [973, 200] on img at bounding box center [966, 92] width 167 height 215
click at [87, 22] on link "Masks" at bounding box center [77, 13] width 36 height 17
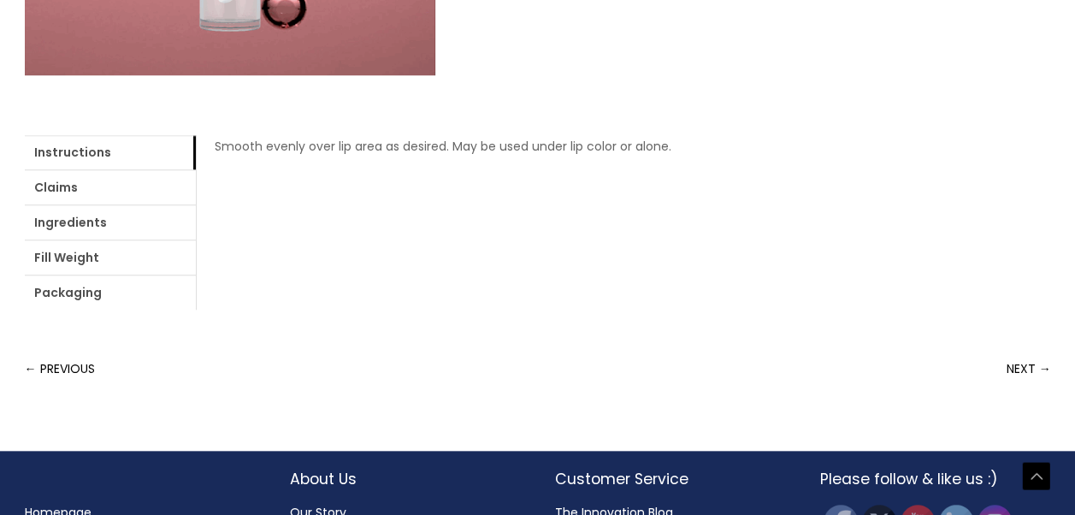
scroll to position [634, 0]
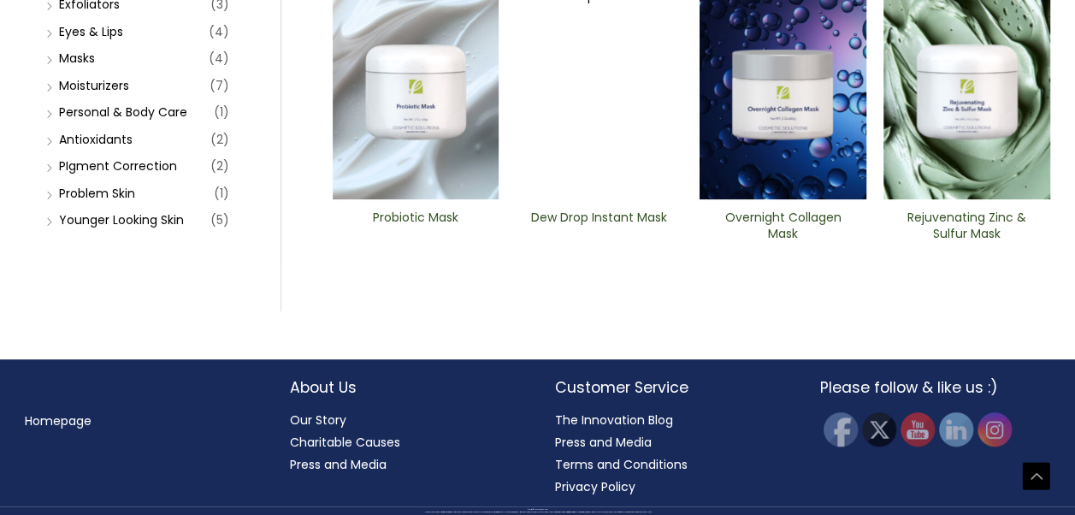
scroll to position [718, 0]
click at [634, 200] on img at bounding box center [598, 92] width 167 height 215
click at [96, 94] on link "Moisturizers" at bounding box center [94, 85] width 70 height 17
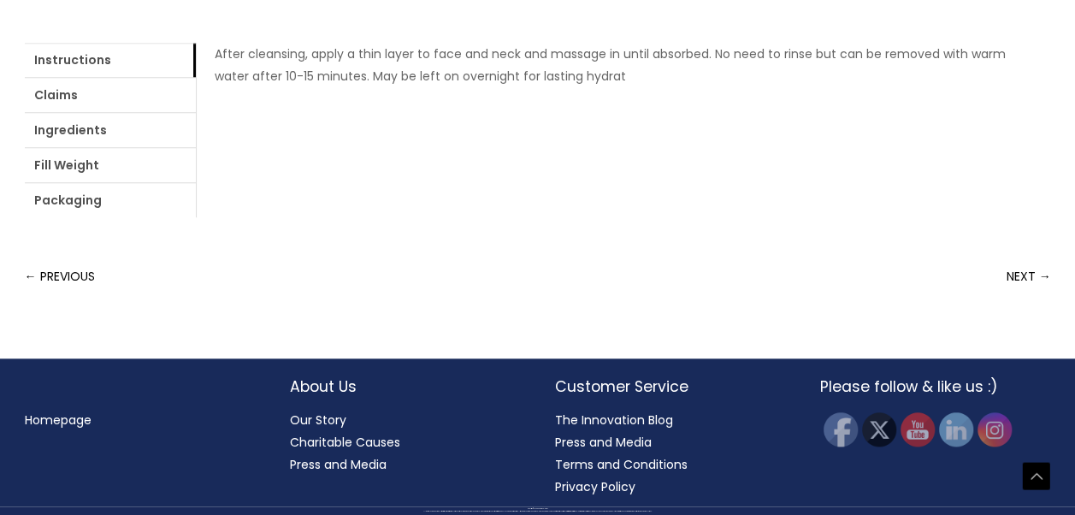
scroll to position [957, 0]
click at [124, 112] on link "Claims" at bounding box center [110, 95] width 171 height 34
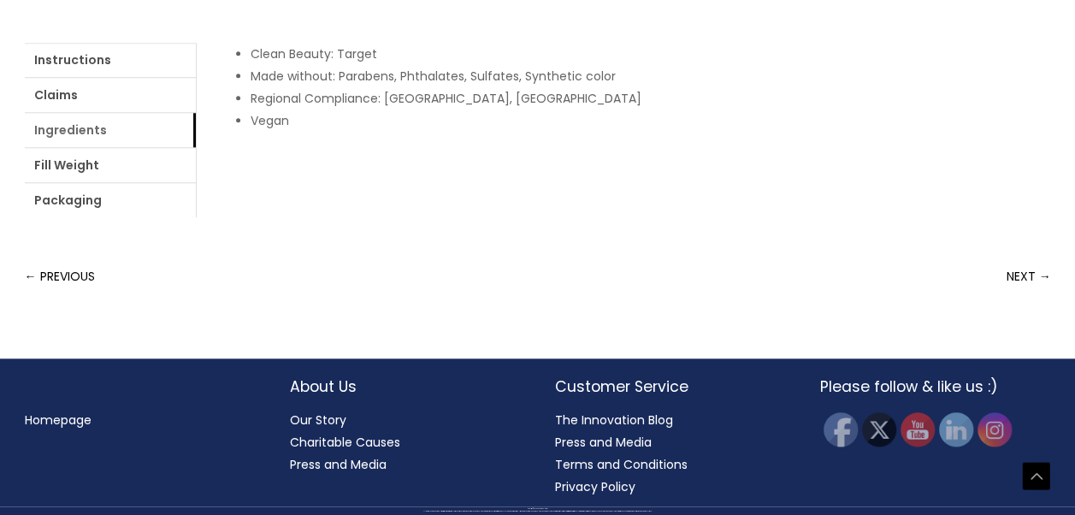
click at [196, 147] on link "Ingredients" at bounding box center [110, 130] width 171 height 34
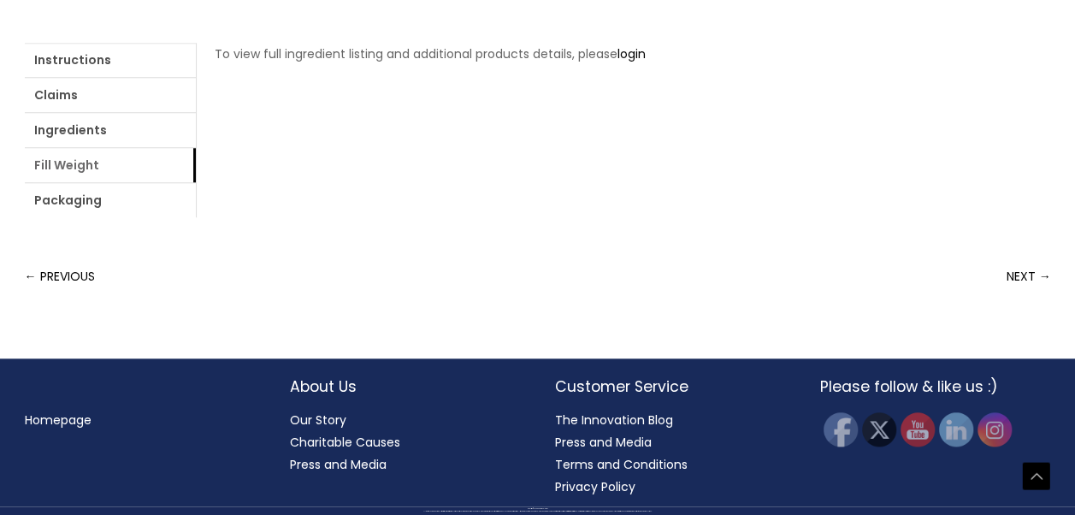
click at [196, 182] on link "Fill Weight" at bounding box center [110, 165] width 171 height 34
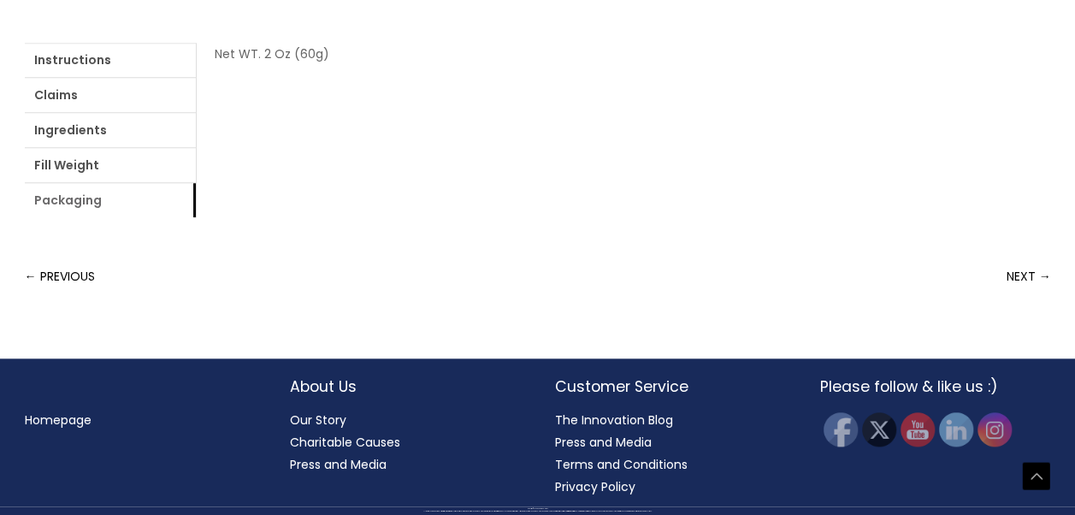
click at [196, 217] on link "Packaging" at bounding box center [110, 200] width 171 height 34
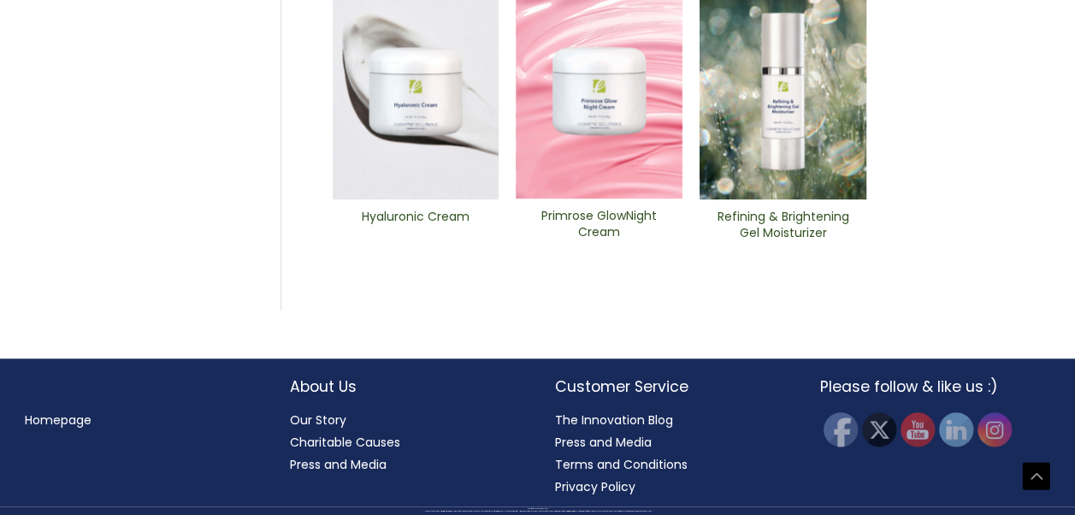
scroll to position [920, 0]
click at [440, 199] on img at bounding box center [416, 91] width 167 height 215
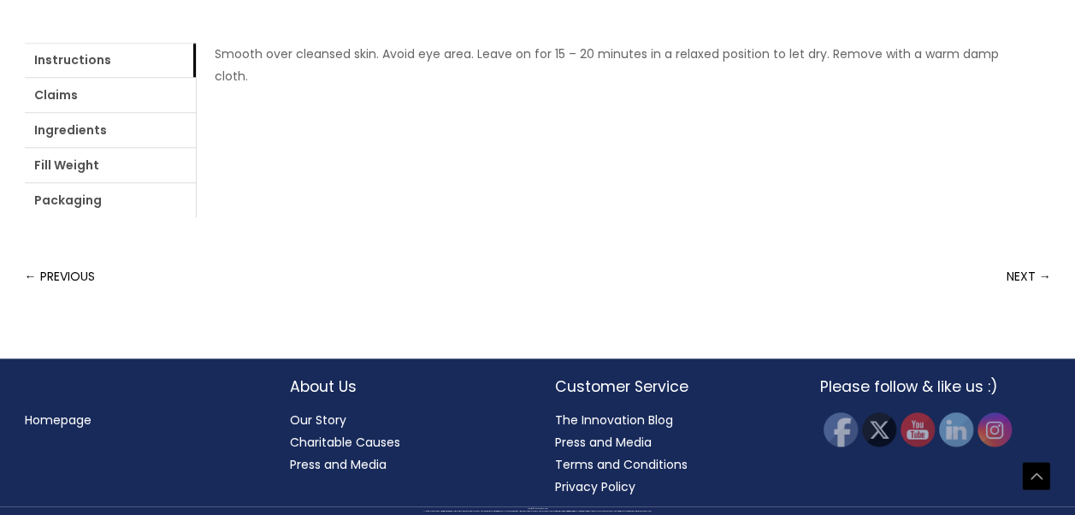
scroll to position [1031, 0]
click at [196, 217] on link "Packaging" at bounding box center [110, 200] width 171 height 34
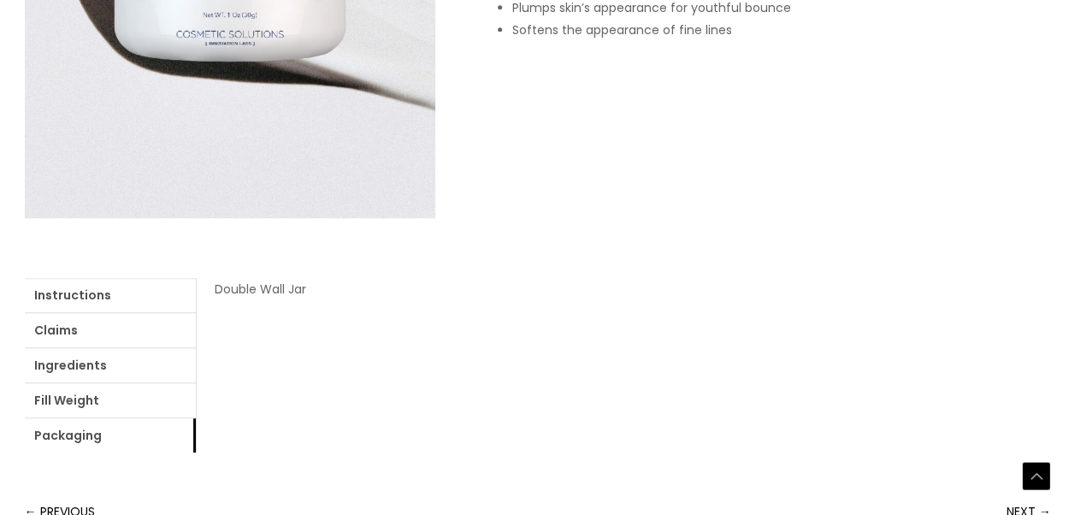
scroll to position [515, 0]
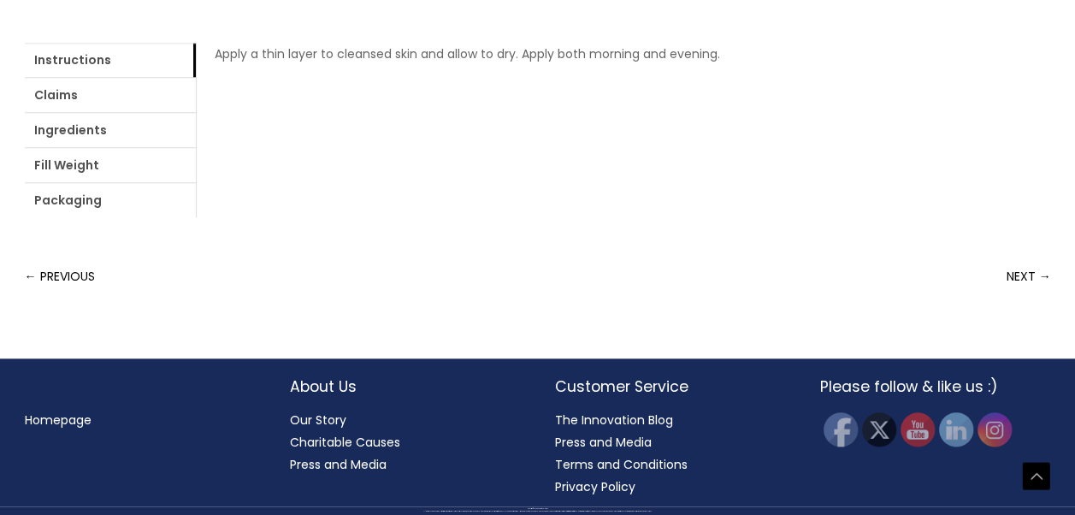
scroll to position [1069, 0]
click at [196, 217] on link "Packaging" at bounding box center [110, 200] width 171 height 34
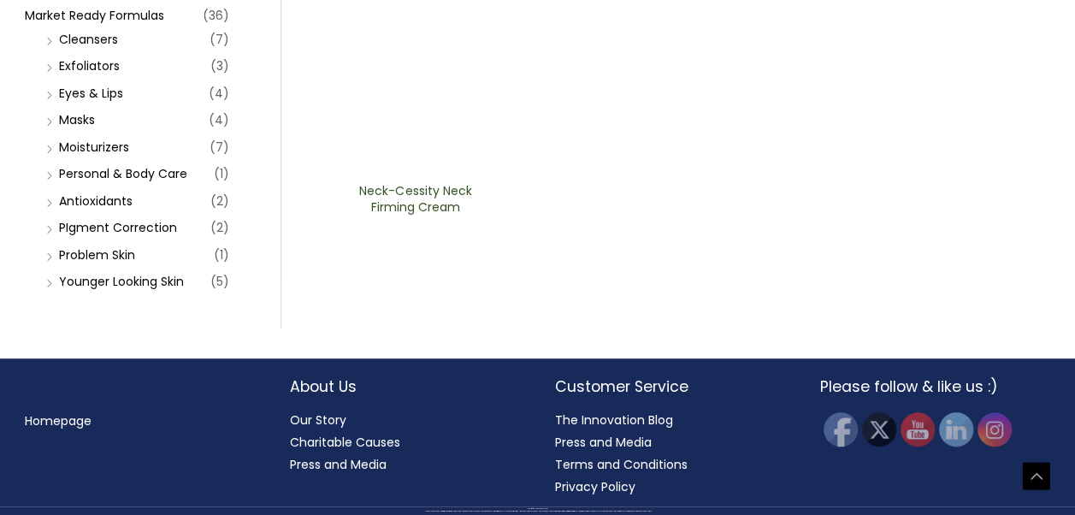
scroll to position [644, 0]
click at [123, 209] on link "Antioxidants" at bounding box center [96, 200] width 74 height 17
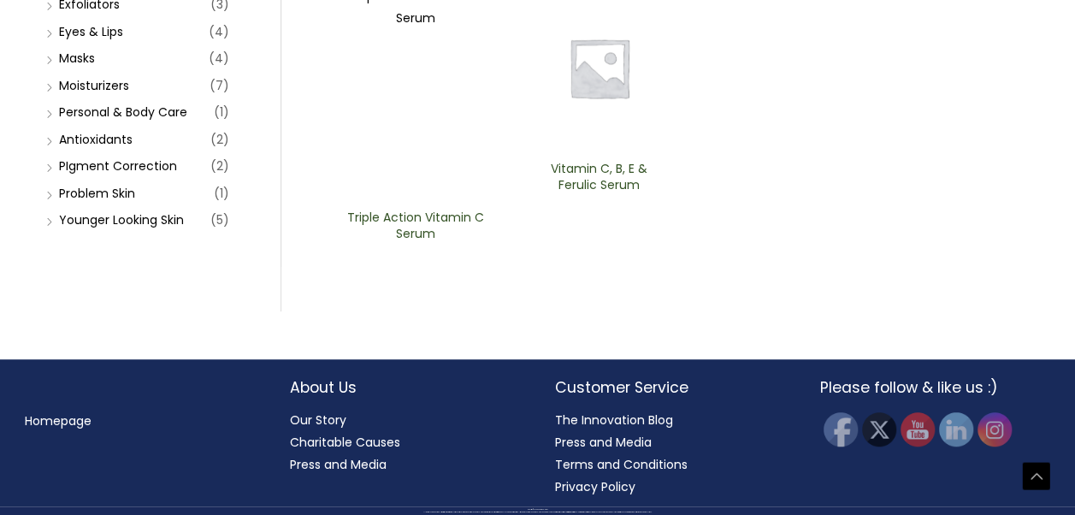
scroll to position [721, 0]
click at [125, 202] on link "Problem Skin" at bounding box center [97, 193] width 76 height 17
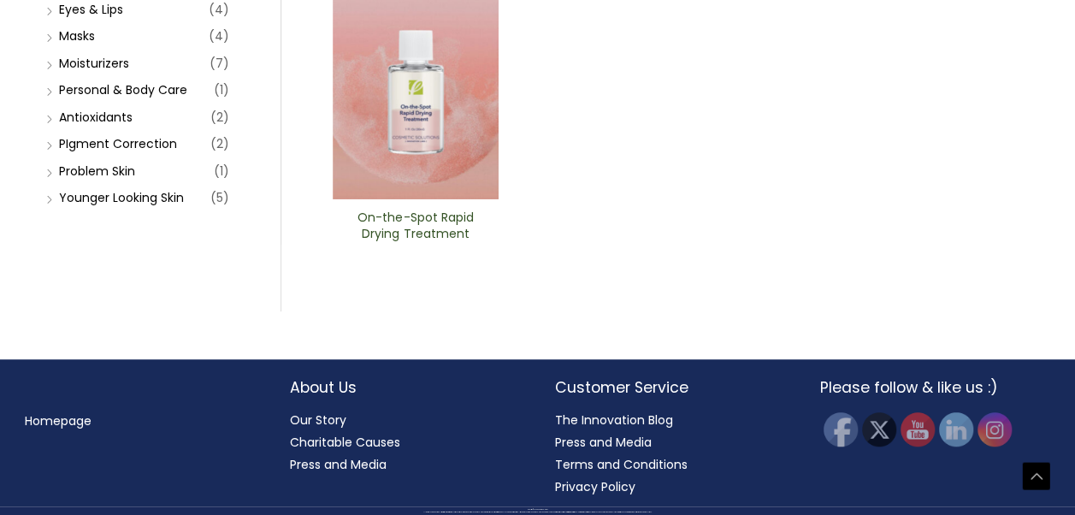
scroll to position [692, 0]
click at [156, 206] on link "Younger Looking Skin" at bounding box center [121, 197] width 125 height 17
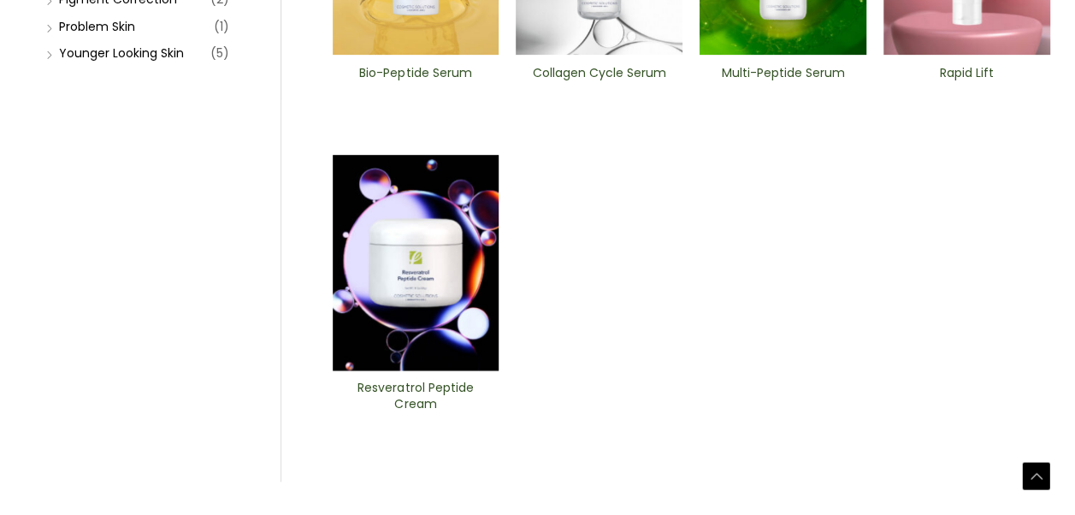
scroll to position [205, 0]
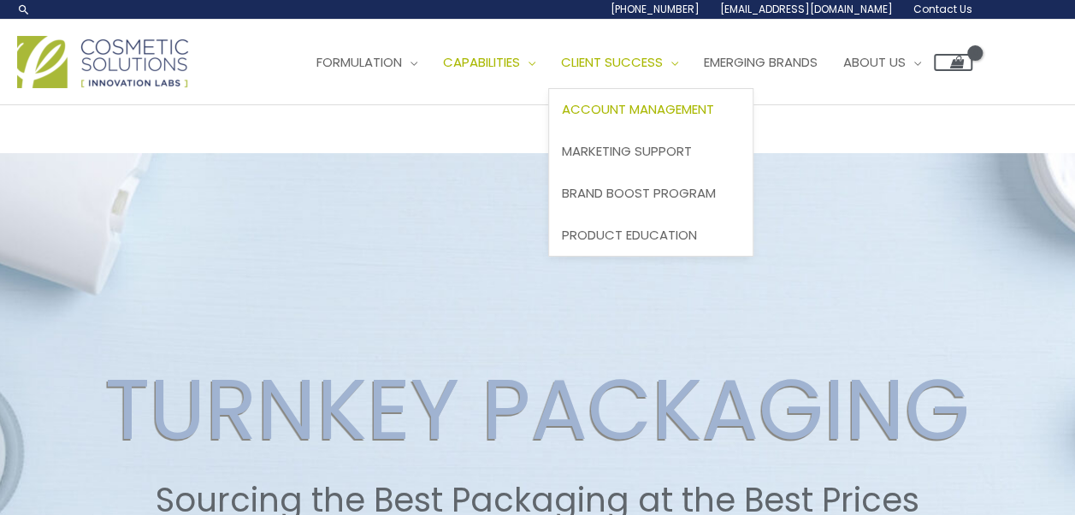
click at [562, 118] on span "Account Management" at bounding box center [638, 109] width 152 height 18
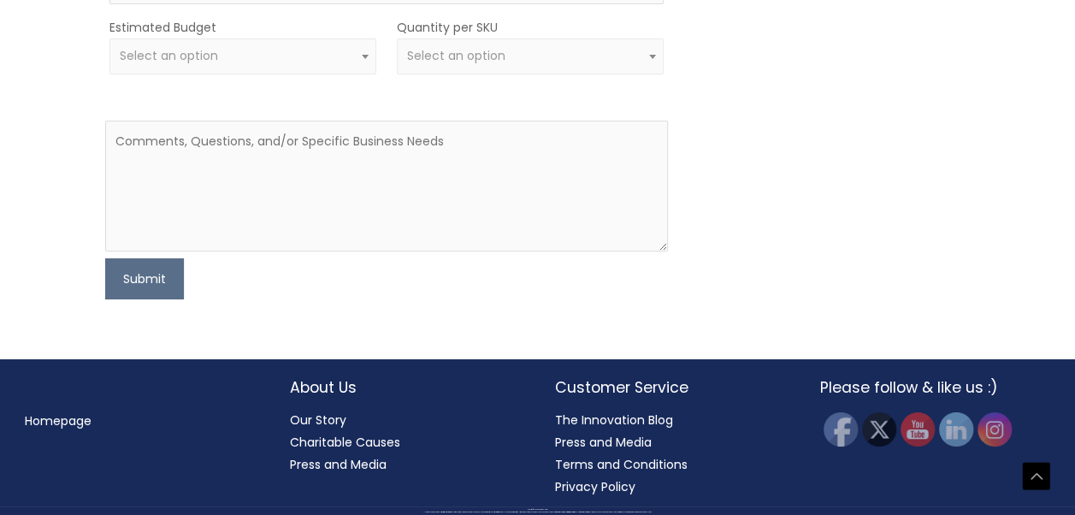
scroll to position [3159, 0]
type input "Lita"
type input "Ferrer"
type input "litaferrer@yahoo.com"
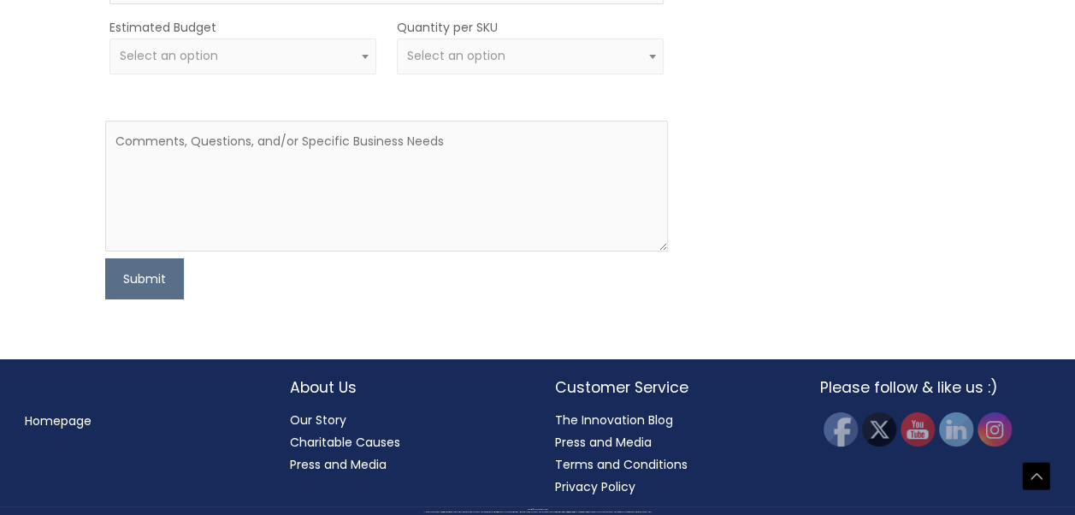
type input "4085075961"
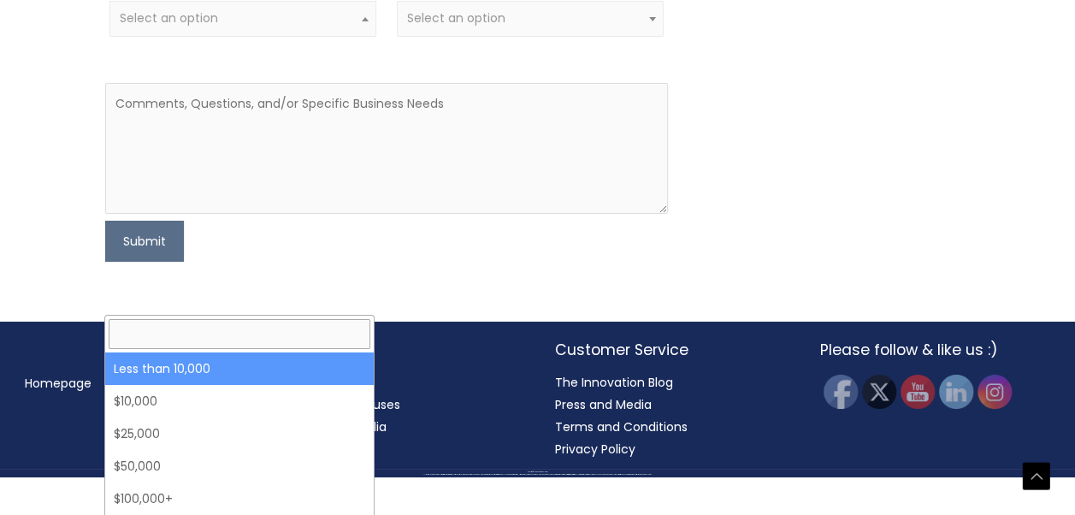
click at [197, 26] on span "Select an option" at bounding box center [169, 17] width 98 height 17
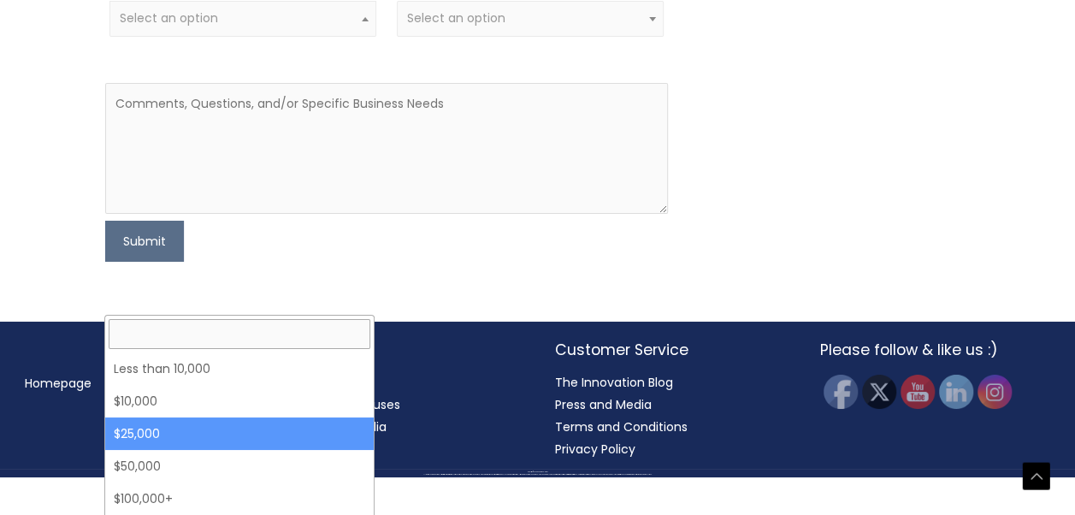
select select "25000"
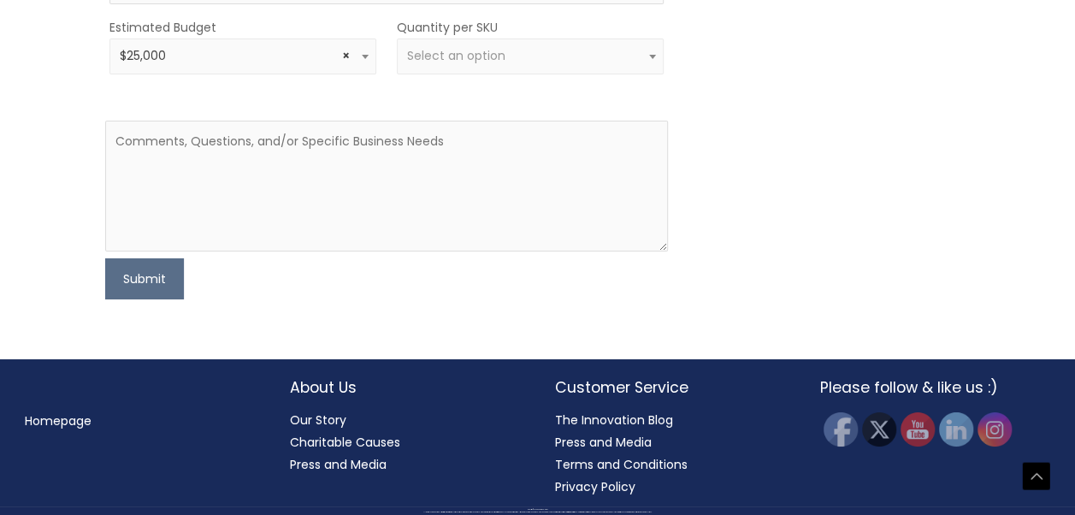
click at [531, 74] on span "Select an option" at bounding box center [530, 56] width 267 height 36
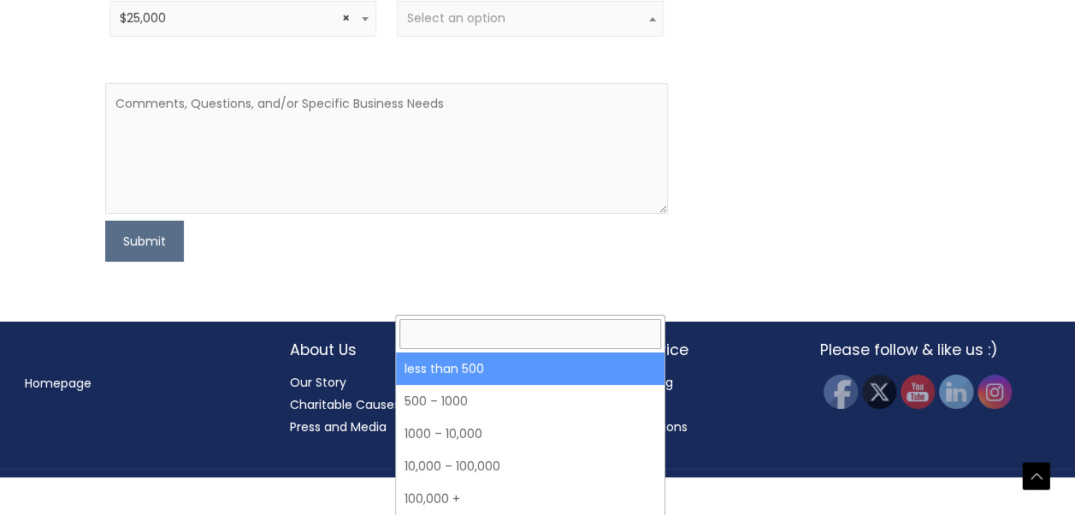
select select "3"
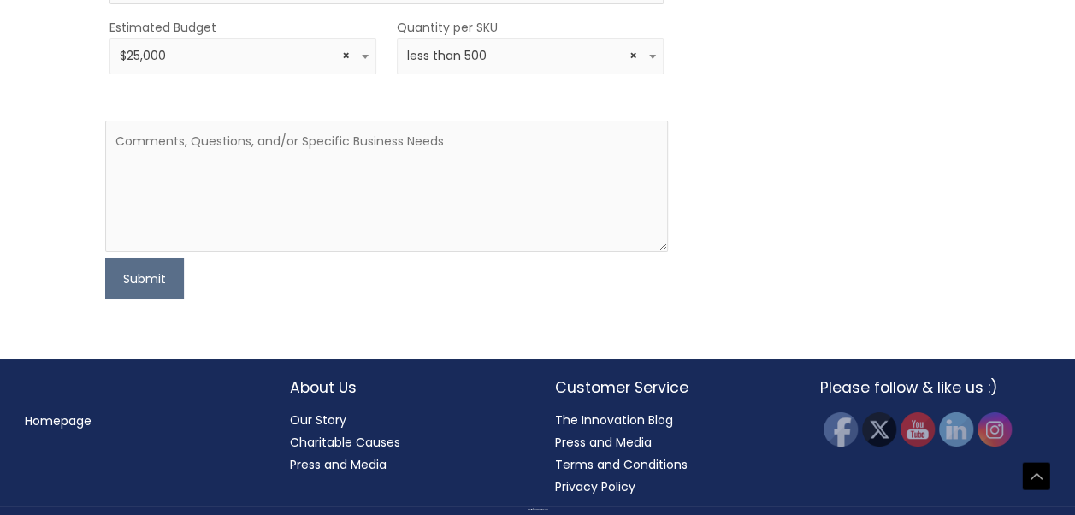
scroll to position [3245, 0]
click at [119, 251] on textarea at bounding box center [386, 186] width 562 height 131
click at [233, 251] on textarea at bounding box center [386, 186] width 562 height 131
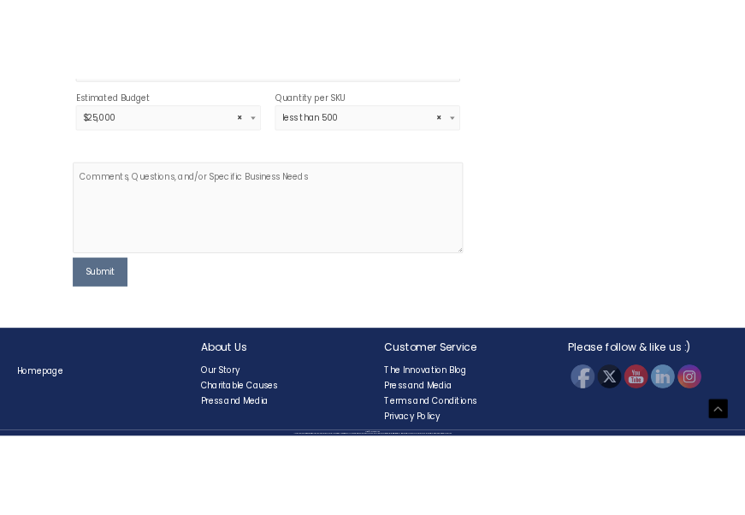
scroll to position [2982, 0]
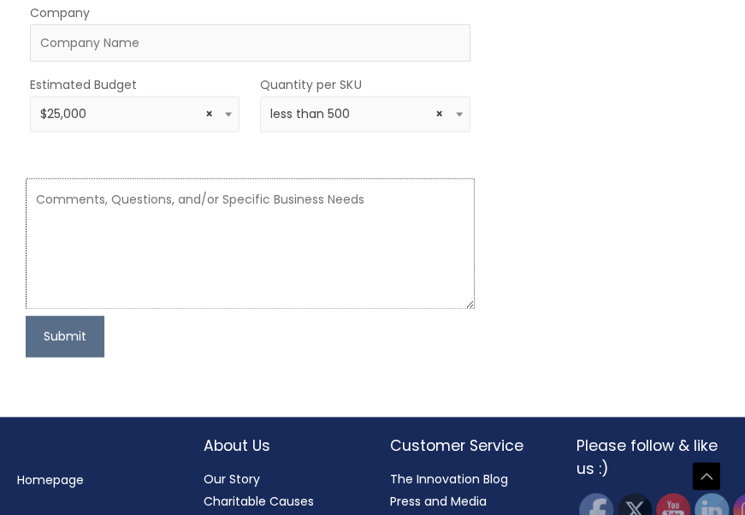
click at [89, 309] on textarea at bounding box center [250, 243] width 449 height 131
click at [148, 309] on textarea at bounding box center [250, 243] width 449 height 131
click at [289, 309] on textarea at bounding box center [250, 243] width 449 height 131
click at [36, 309] on textarea at bounding box center [250, 243] width 449 height 131
click at [131, 309] on textarea at bounding box center [250, 243] width 449 height 131
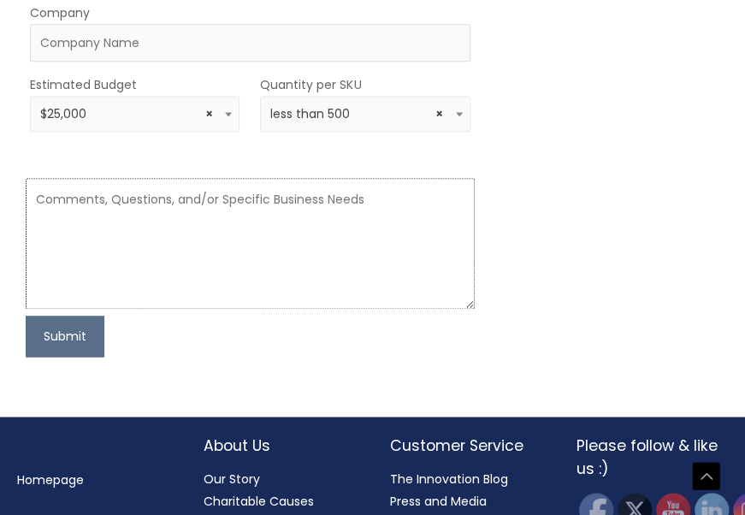
click at [397, 309] on textarea at bounding box center [250, 243] width 449 height 131
type textarea "h"
drag, startPoint x: 702, startPoint y: 515, endPoint x: 988, endPoint y: 551, distance: 288.6
click at [109, 309] on textarea at bounding box center [250, 243] width 449 height 131
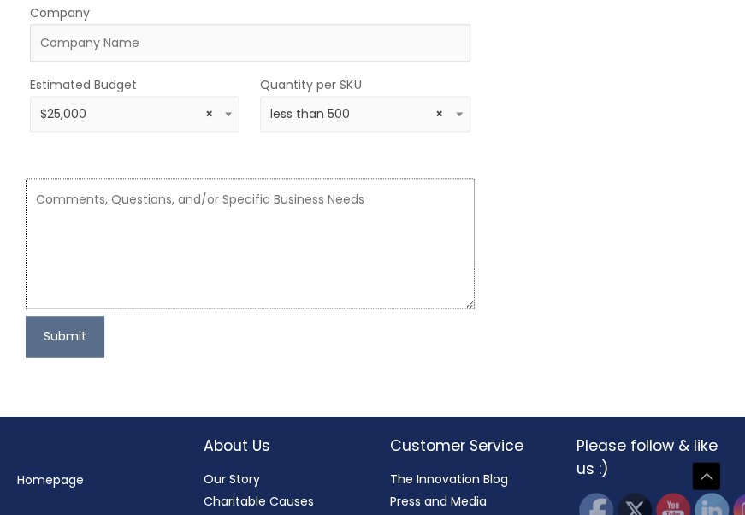
paste textarea "Subject: Sample Request for Private Label Skincare Products Dear [Company Name …"
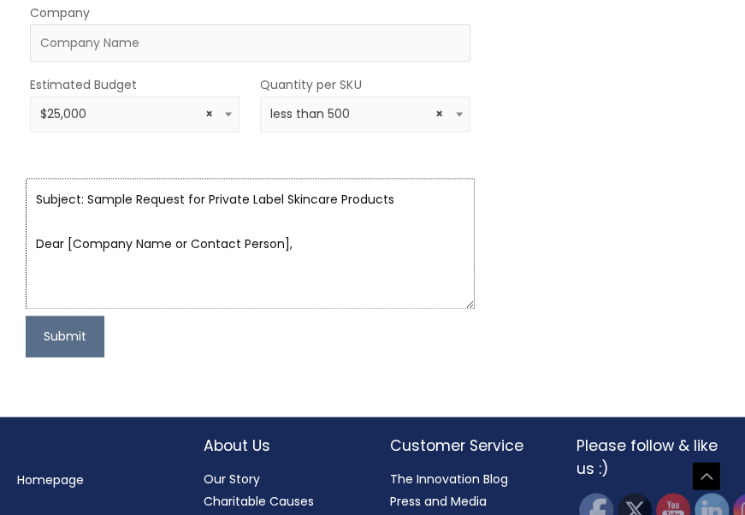
click at [354, 309] on textarea "Subject: Sample Request for Private Label Skincare Products Dear [Company Name …" at bounding box center [250, 243] width 449 height 131
click at [128, 309] on textarea "Subject: Sample Request for Private Label Skincare Products Hello," at bounding box center [250, 243] width 449 height 131
paste textarea "I hope this message finds you well. My name is [Your Full Name], and I am in th…"
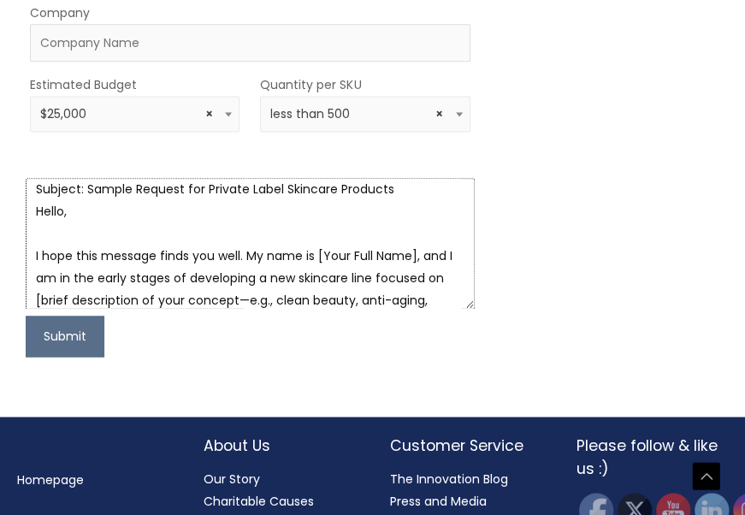
scroll to position [0, 0]
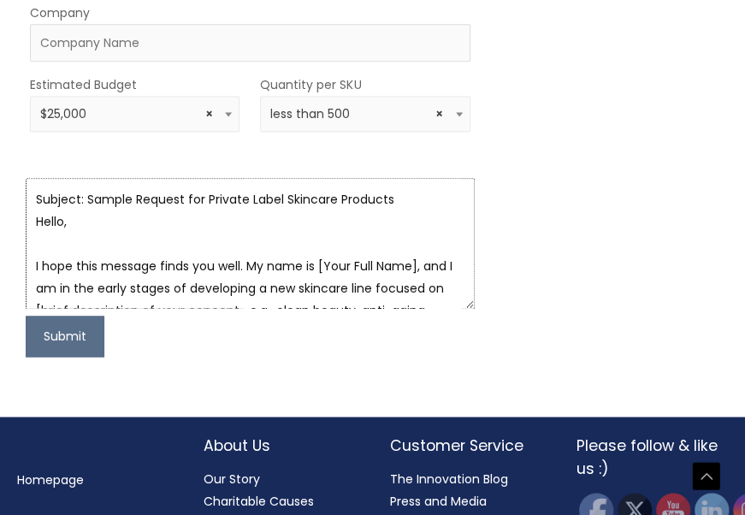
click at [175, 309] on textarea "Subject: Sample Request for Private Label Skincare Products Hello, I hope this …" at bounding box center [250, 243] width 449 height 131
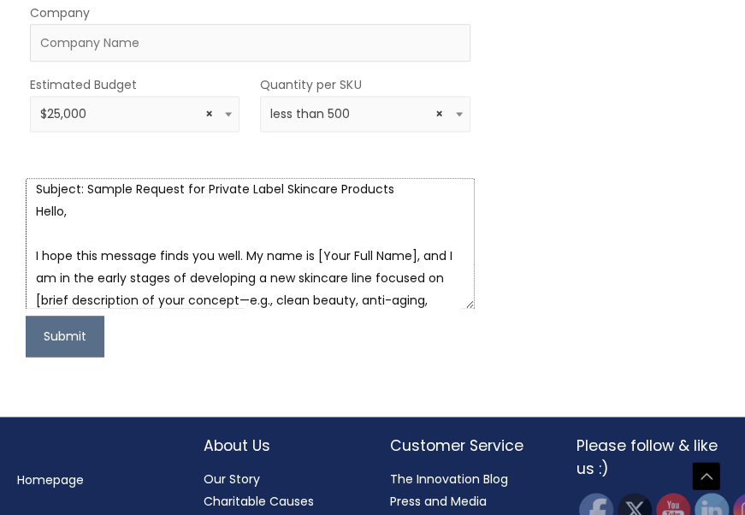
scroll to position [32, 0]
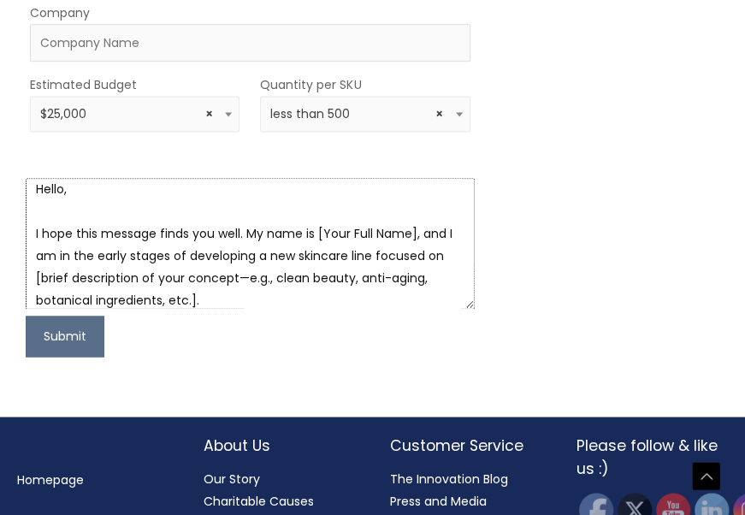
click at [414, 309] on textarea "Subject: Sample Request for Private Label Skincare Products Hello, I hope this …" at bounding box center [250, 243] width 449 height 131
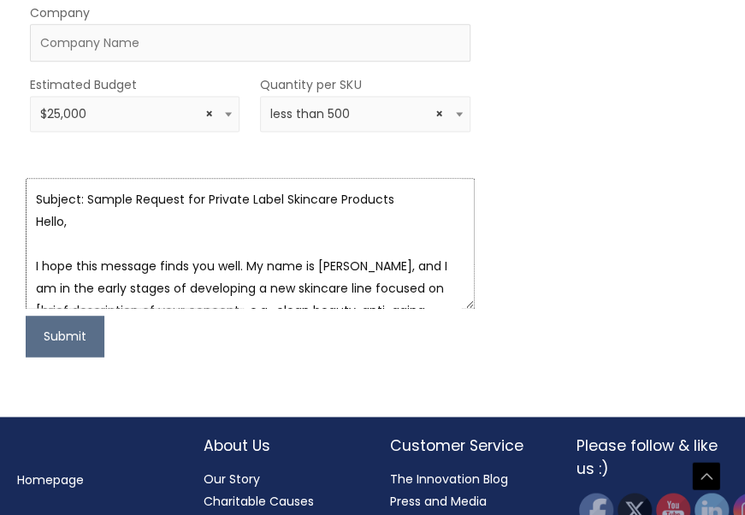
scroll to position [85, 0]
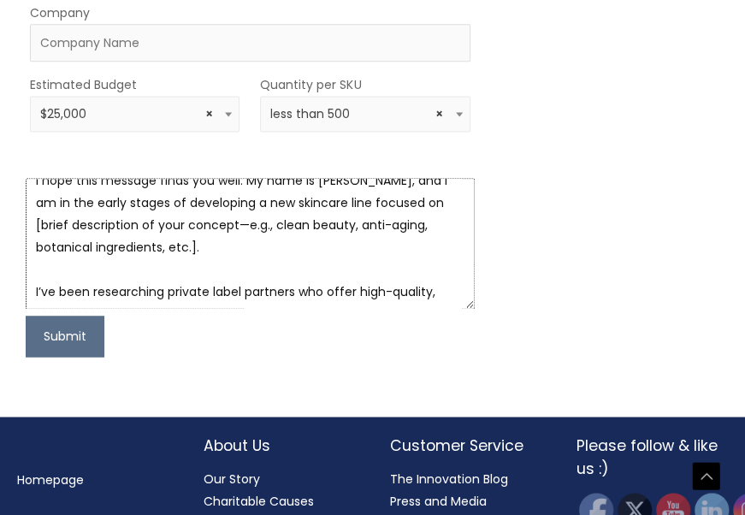
click at [236, 309] on textarea "Subject: Sample Request for Private Label Skincare Products Hello, I hope this …" at bounding box center [250, 243] width 449 height 131
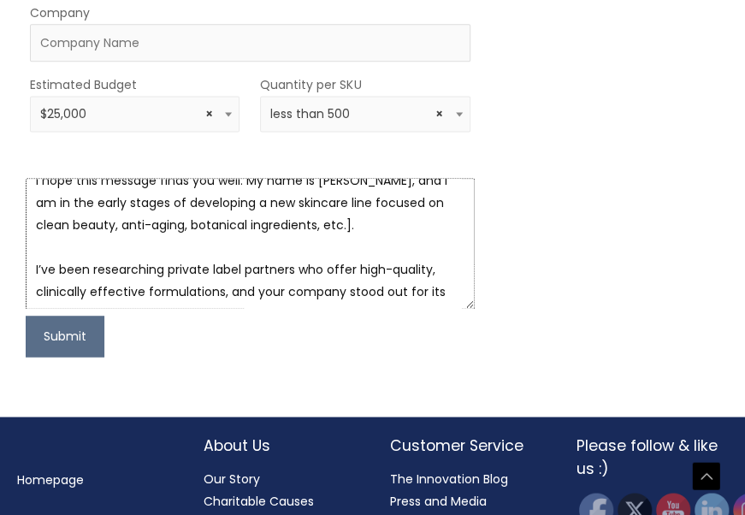
click at [347, 309] on textarea "Subject: Sample Request for Private Label Skincare Products Hello, I hope this …" at bounding box center [250, 243] width 449 height 131
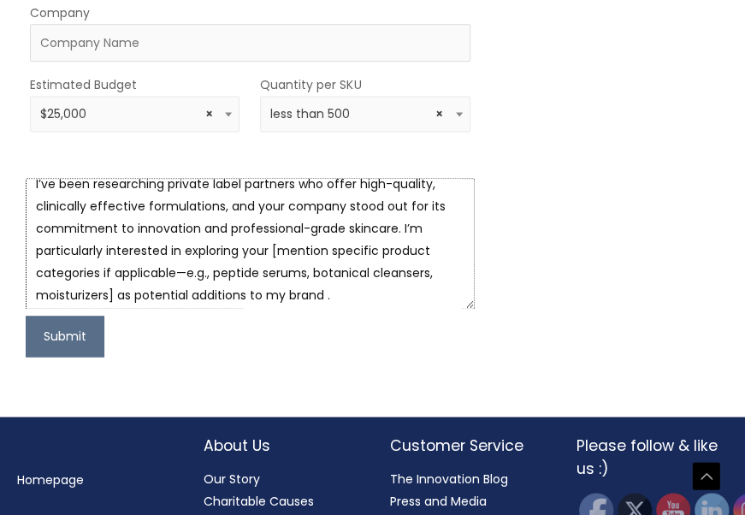
click at [212, 309] on textarea "Subject: Sample Request for Private Label Skincare Products Hello, I hope this …" at bounding box center [250, 243] width 449 height 131
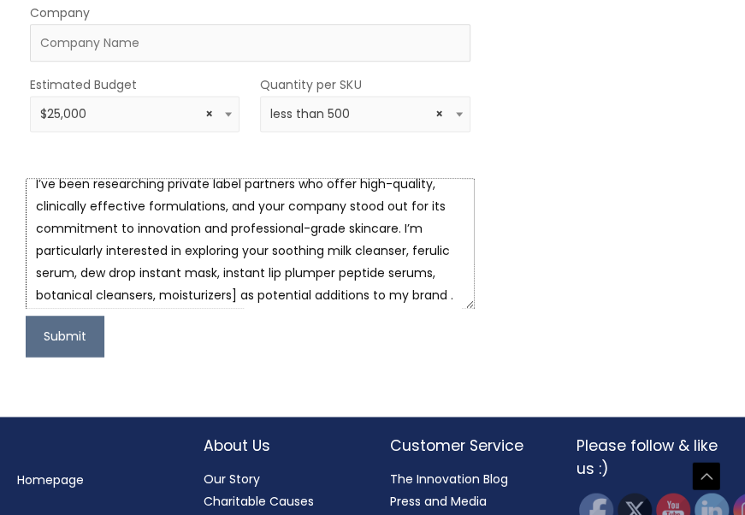
click at [337, 309] on textarea "Subject: Sample Request for Private Label Skincare Products Hello, I hope this …" at bounding box center [250, 243] width 449 height 131
click at [446, 309] on textarea "Subject: Sample Request for Private Label Skincare Products Hello, I hope this …" at bounding box center [250, 243] width 449 height 131
click at [429, 309] on textarea "Subject: Sample Request for Private Label Skincare Products Hello, I hope this …" at bounding box center [250, 243] width 449 height 131
click at [399, 309] on textarea "Subject: Sample Request for Private Label Skincare Products Hello, I hope this …" at bounding box center [250, 243] width 449 height 131
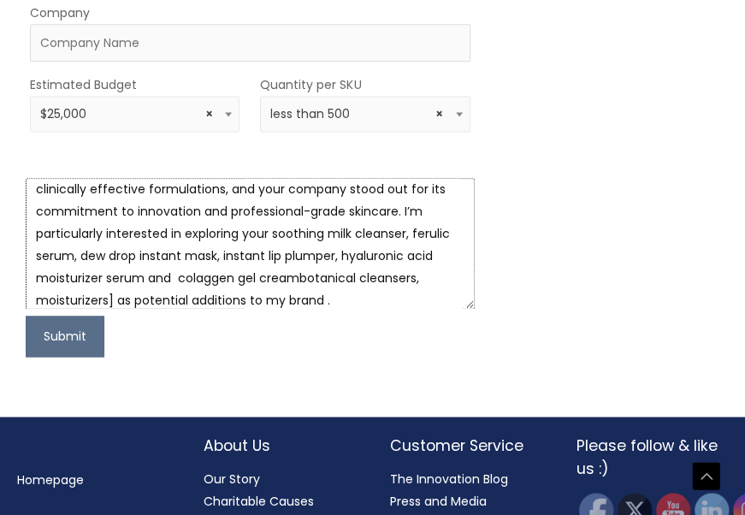
click at [424, 309] on textarea "Subject: Sample Request for Private Label Skincare Products Hello, I hope this …" at bounding box center [250, 243] width 449 height 131
click at [114, 309] on textarea "Subject: Sample Request for Private Label Skincare Products Hello, I hope this …" at bounding box center [250, 243] width 449 height 131
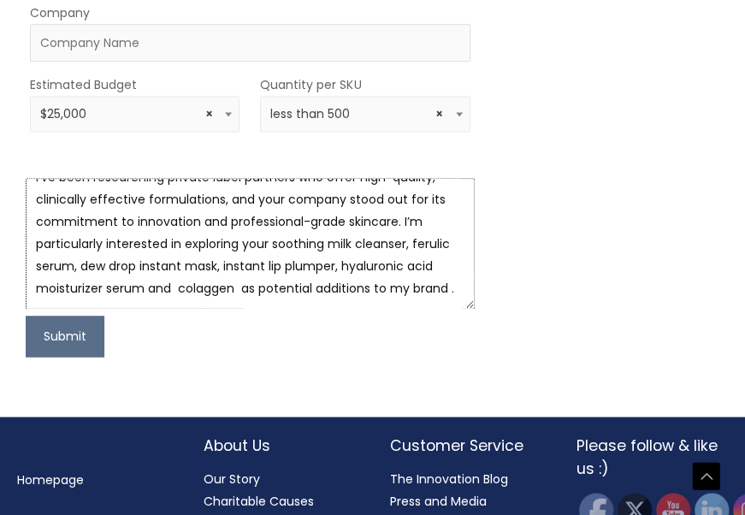
click at [370, 309] on textarea "Subject: Sample Request for Private Label Skincare Products Hello, I hope this …" at bounding box center [250, 243] width 449 height 131
click at [280, 309] on textarea "Subject: Sample Request for Private Label Skincare Products Hello, I hope this …" at bounding box center [250, 243] width 449 height 131
click at [45, 309] on textarea "Subject: Sample Request for Private Label Skincare Products Hello, I hope this …" at bounding box center [250, 243] width 449 height 131
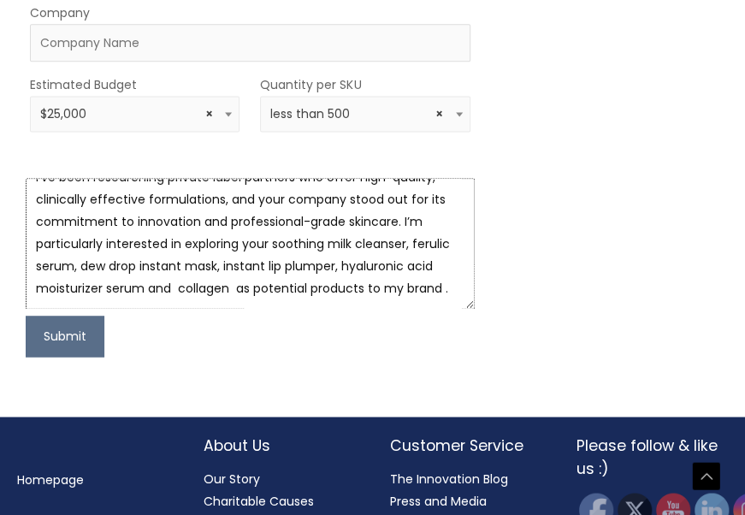
paste textarea "To better understand your offerings and evaluate product fit, I would greatly a…"
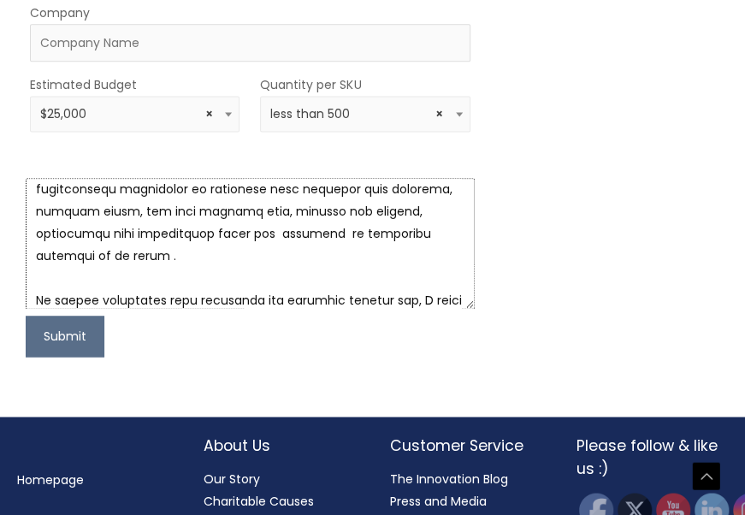
scroll to position [654, 0]
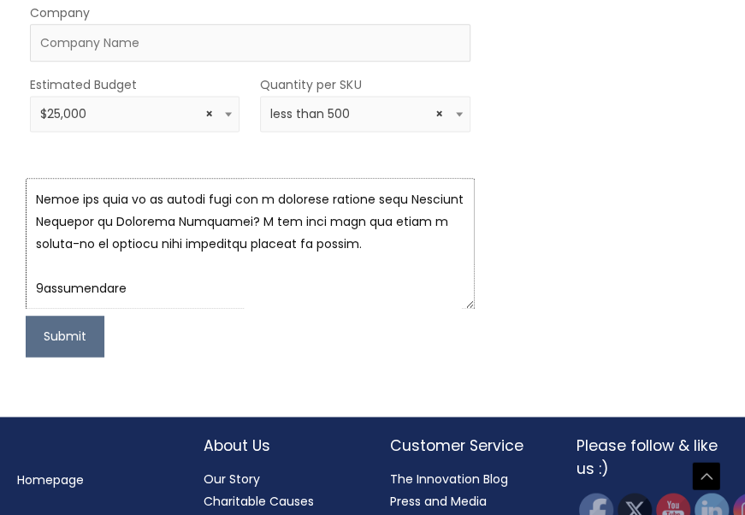
click at [268, 309] on textarea at bounding box center [250, 243] width 449 height 131
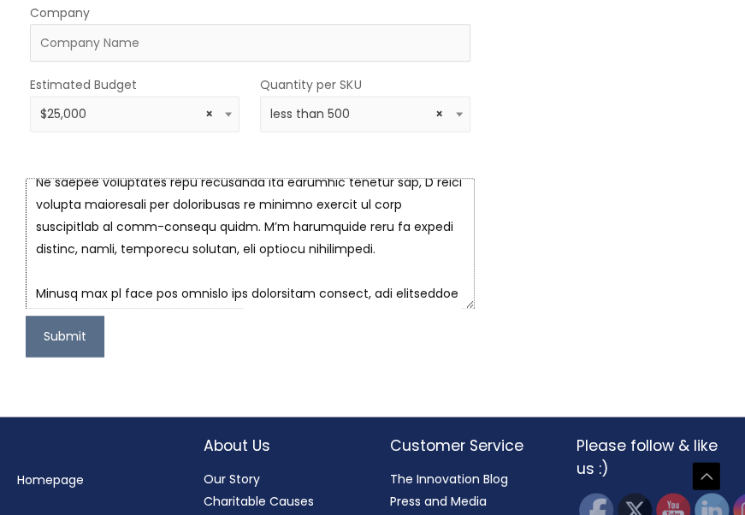
scroll to position [333, 0]
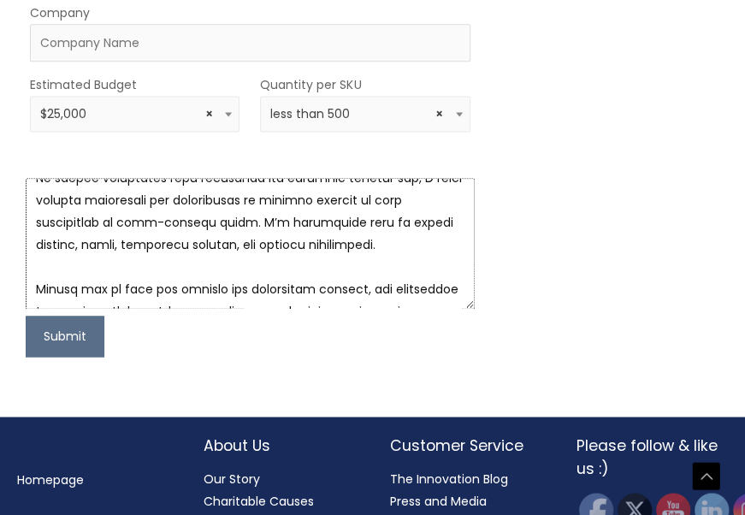
click at [121, 309] on textarea at bounding box center [250, 243] width 449 height 131
click at [414, 309] on textarea at bounding box center [250, 243] width 449 height 131
click at [412, 309] on textarea at bounding box center [250, 243] width 449 height 131
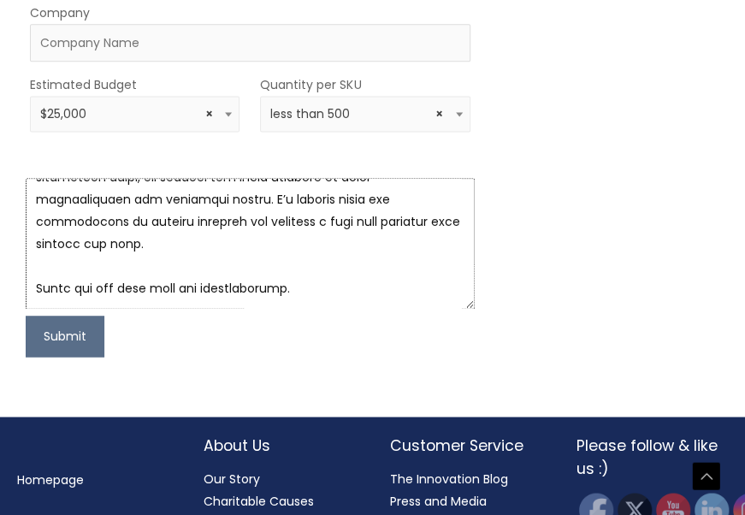
scroll to position [511, 0]
click at [75, 309] on textarea at bounding box center [250, 243] width 449 height 131
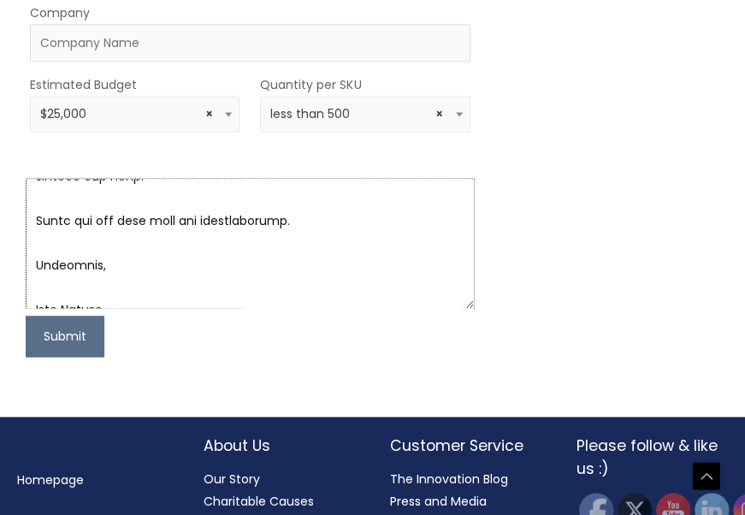
scroll to position [556, 0]
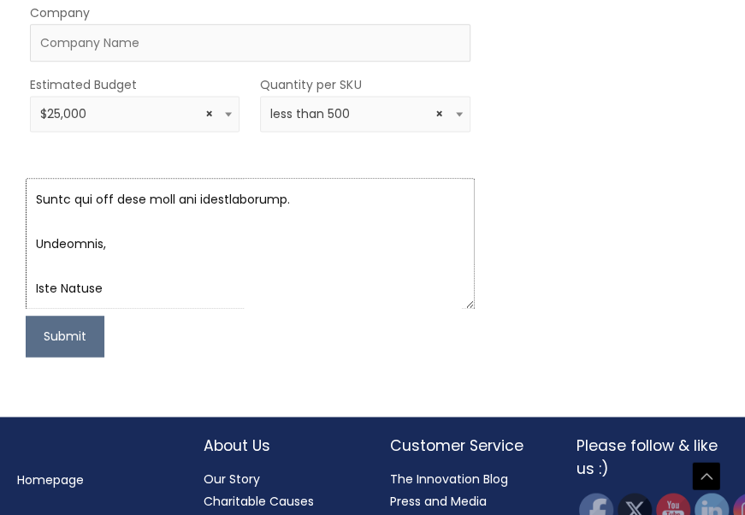
type textarea "Loremip: Dolors Ametcon adi Elitsed Doeiu Temporin Utlabore Etdol, M aliq enim …"
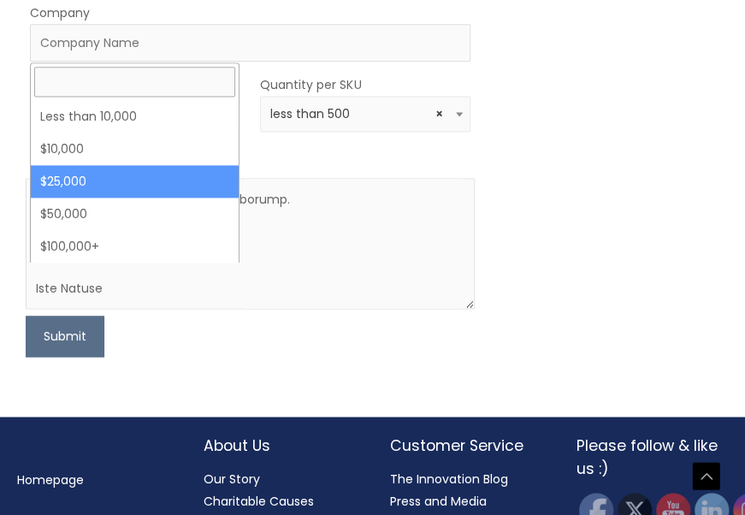
click at [219, 125] on span at bounding box center [229, 114] width 21 height 22
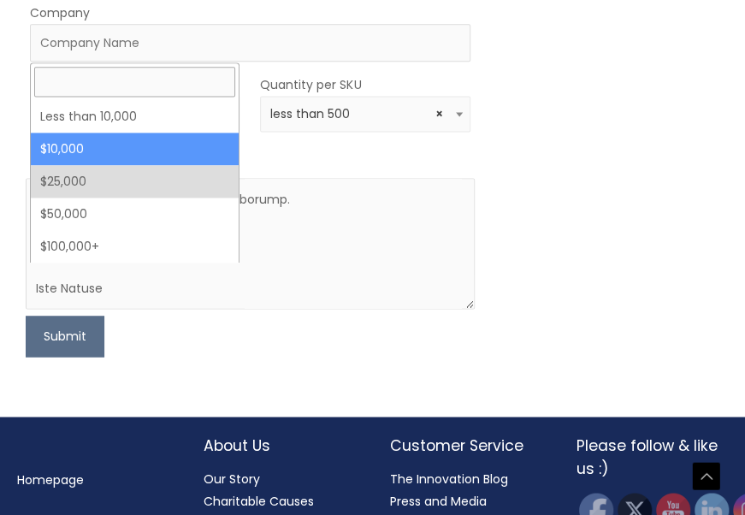
select select "10000"
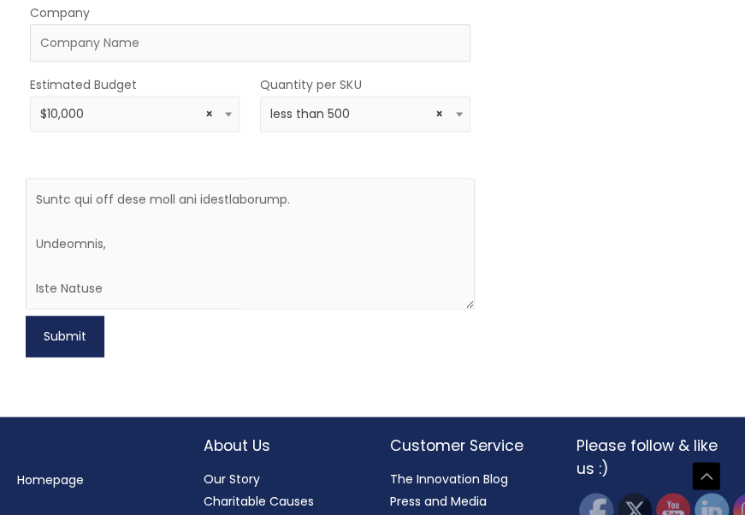
click at [68, 356] on button "Submit" at bounding box center [65, 335] width 79 height 41
click at [105, 356] on div "Submit" at bounding box center [250, 335] width 449 height 41
click at [144, 62] on input "Company" at bounding box center [250, 43] width 440 height 38
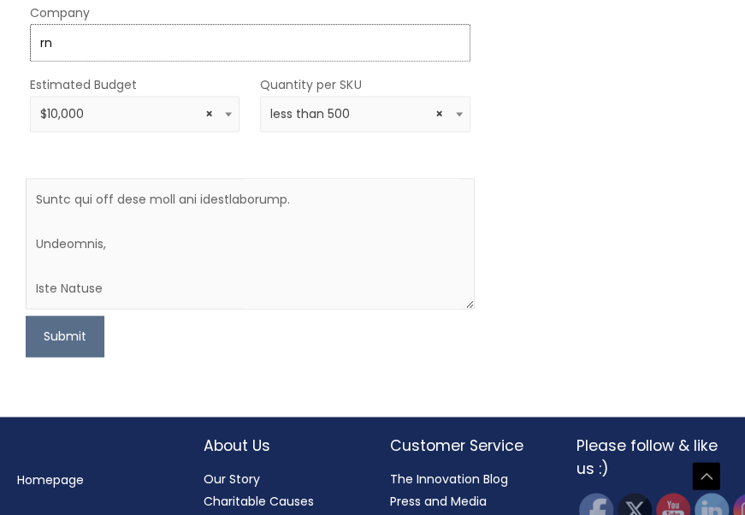
type input "r"
type input "R"
click at [144, 62] on input "Company" at bounding box center [250, 43] width 440 height 38
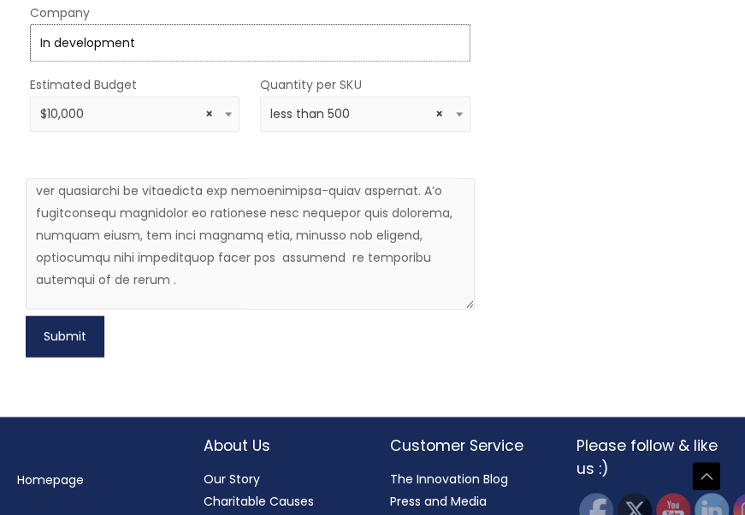
scroll to position [256, 0]
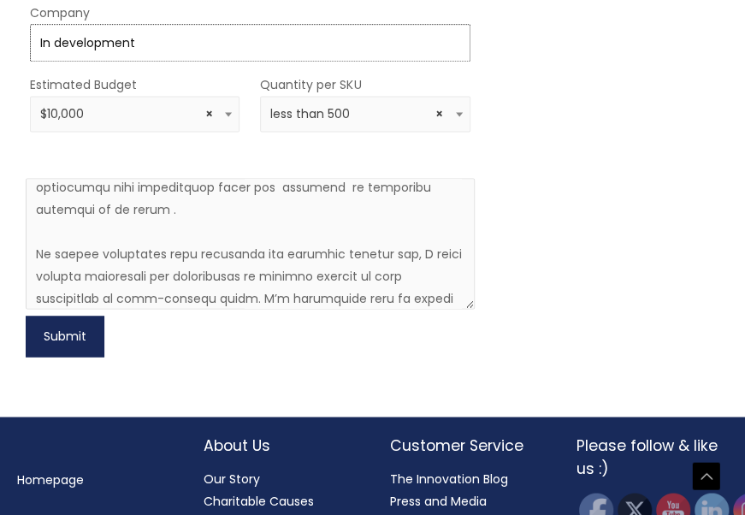
type input "In development"
click at [50, 356] on button "Submit" at bounding box center [65, 335] width 79 height 41
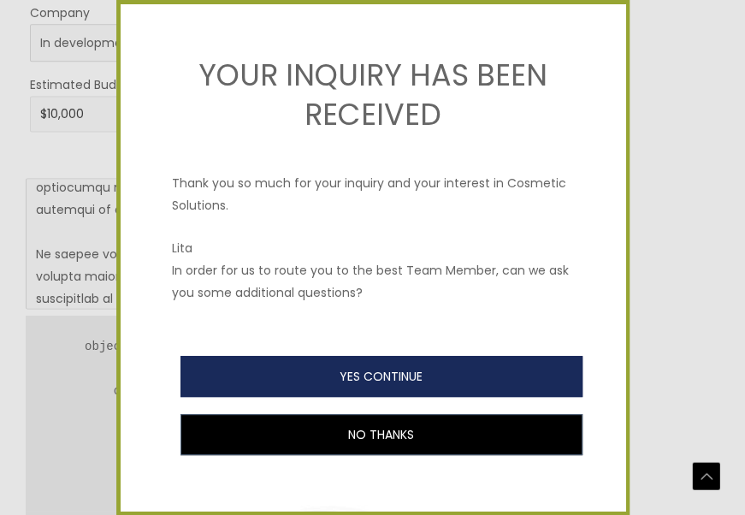
click at [332, 374] on button "YES CONTINUE" at bounding box center [381, 376] width 402 height 41
click at [307, 361] on button "YES CONTINUE" at bounding box center [381, 376] width 402 height 41
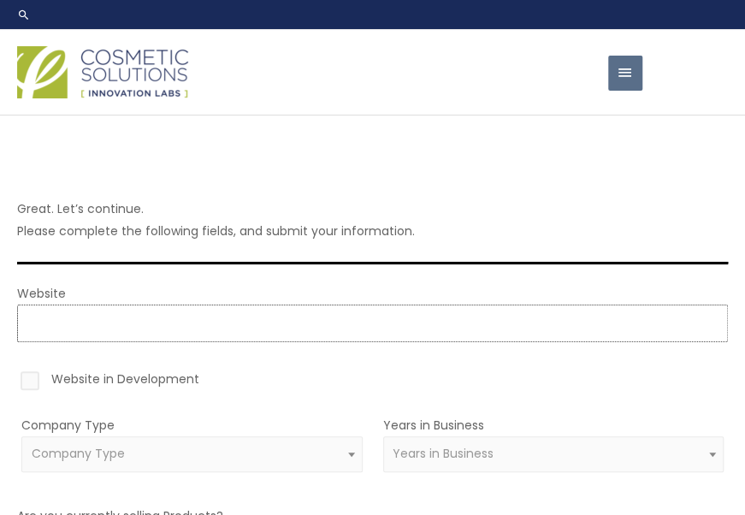
click at [366, 311] on input "Website" at bounding box center [372, 323] width 710 height 38
click at [480, 319] on input "Website" at bounding box center [372, 323] width 710 height 38
click at [26, 380] on label "Website in Development" at bounding box center [372, 382] width 710 height 29
click at [11, 379] on input "Website in Development" at bounding box center [5, 373] width 11 height 11
checkbox input "true"
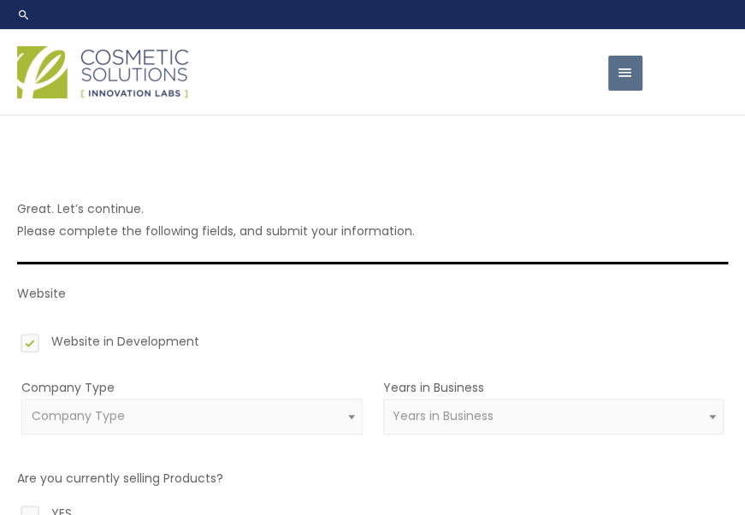
scroll to position [85, 0]
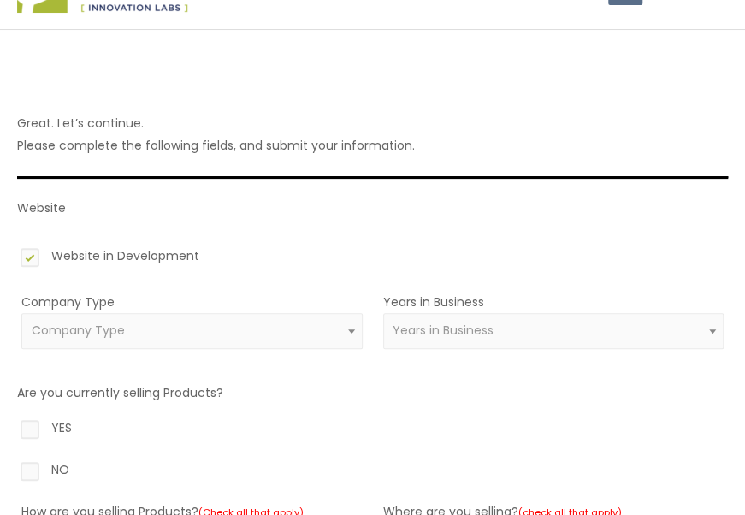
click at [318, 325] on span "Company Type" at bounding box center [192, 330] width 321 height 16
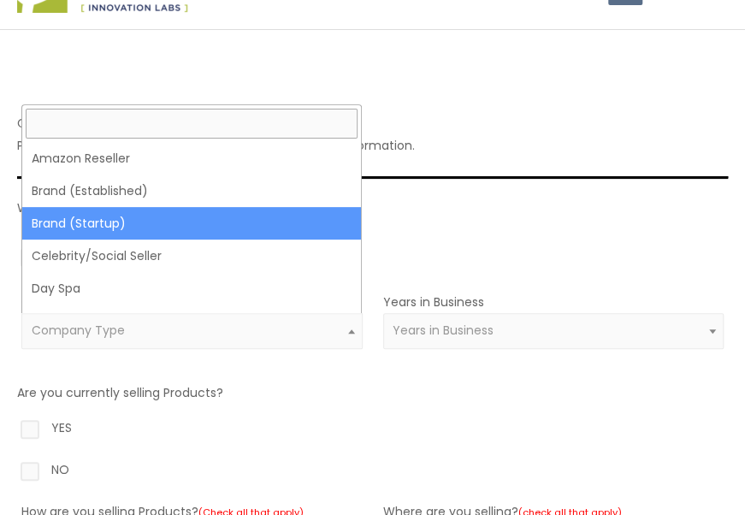
select select "39"
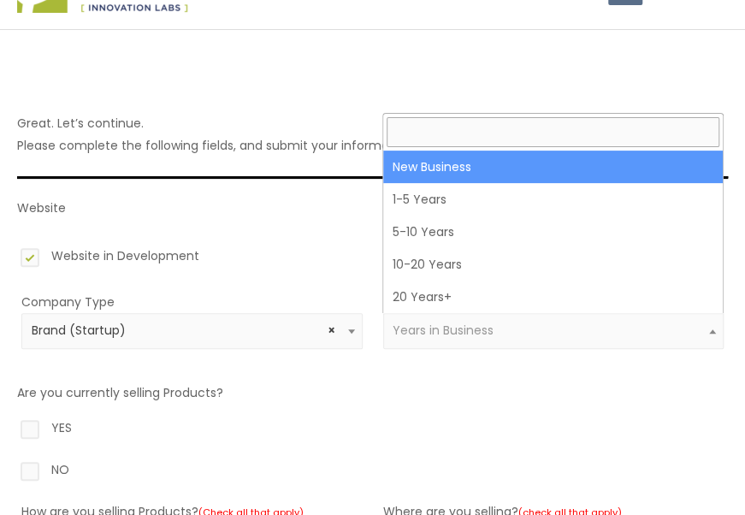
click at [521, 327] on span "Years in Business" at bounding box center [552, 330] width 321 height 16
select select "1"
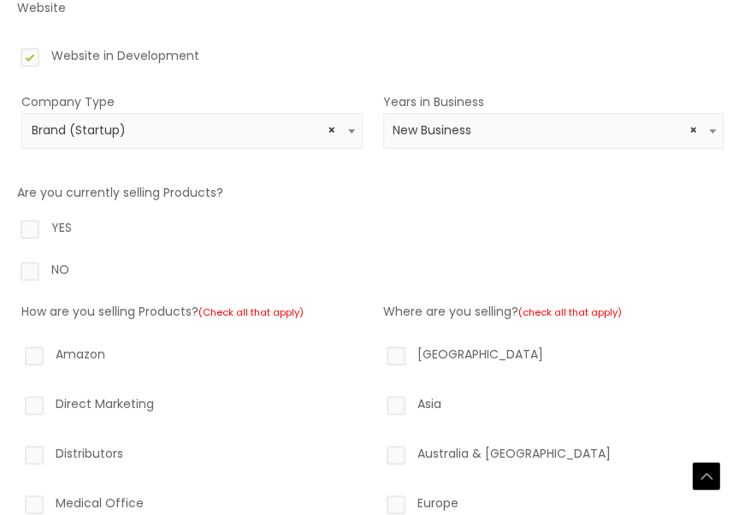
scroll to position [342, 0]
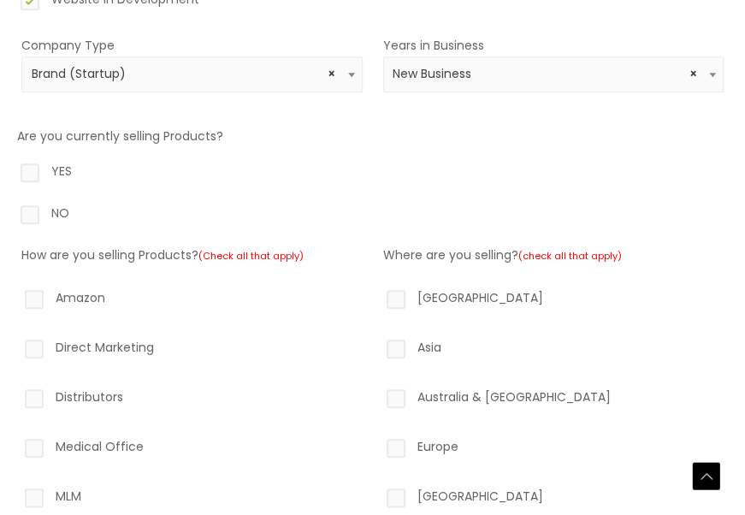
click at [30, 206] on label "NO" at bounding box center [372, 216] width 710 height 29
click at [11, 206] on input "NO" at bounding box center [5, 207] width 11 height 11
radio input "true"
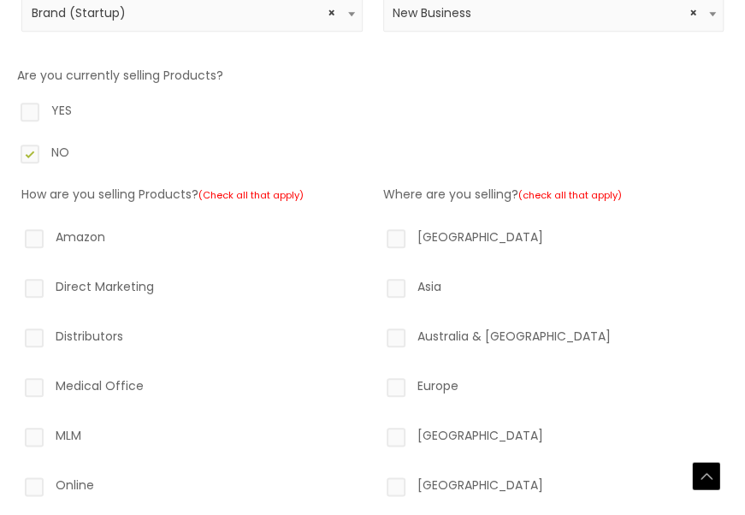
scroll to position [427, 0]
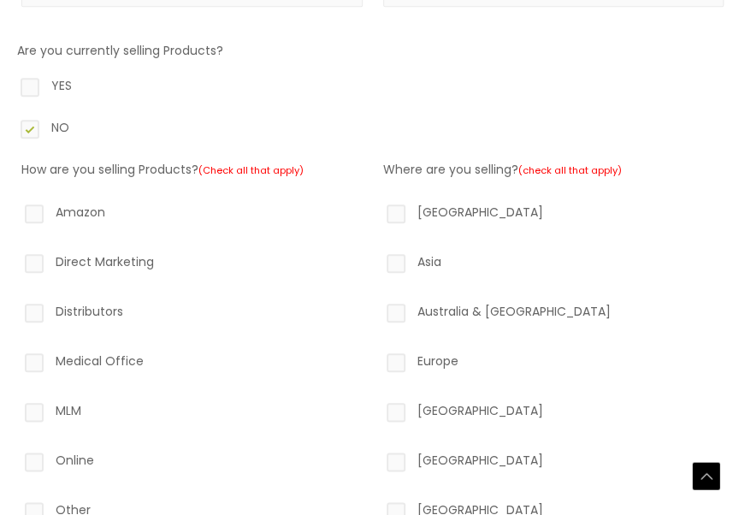
click at [44, 455] on label "Online" at bounding box center [191, 463] width 341 height 29
click at [15, 455] on input "Online" at bounding box center [9, 454] width 11 height 11
checkbox input "true"
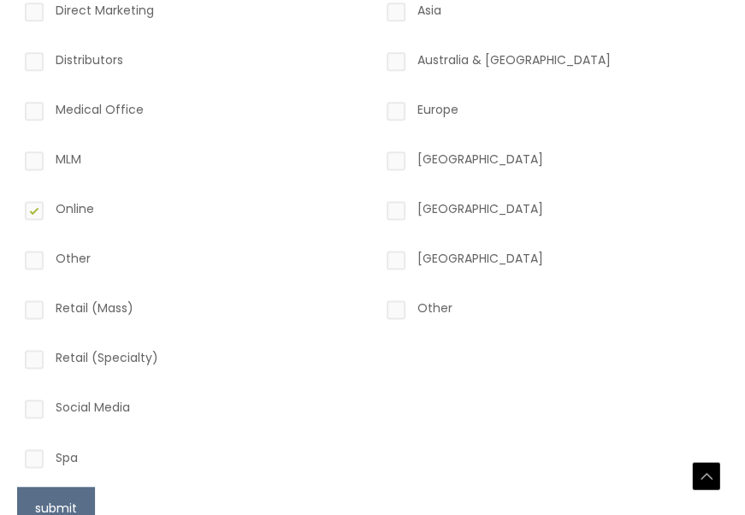
scroll to position [694, 0]
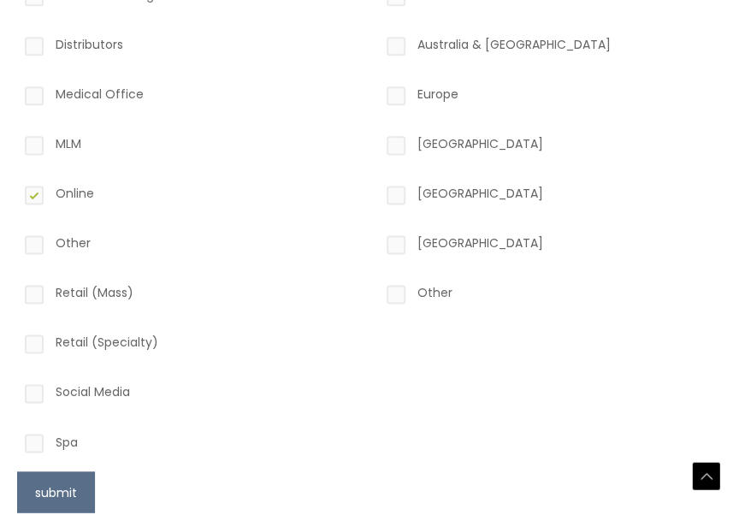
click at [32, 390] on label "Social Media" at bounding box center [191, 394] width 341 height 29
click at [15, 390] on input "Social Media" at bounding box center [9, 385] width 11 height 11
checkbox input "true"
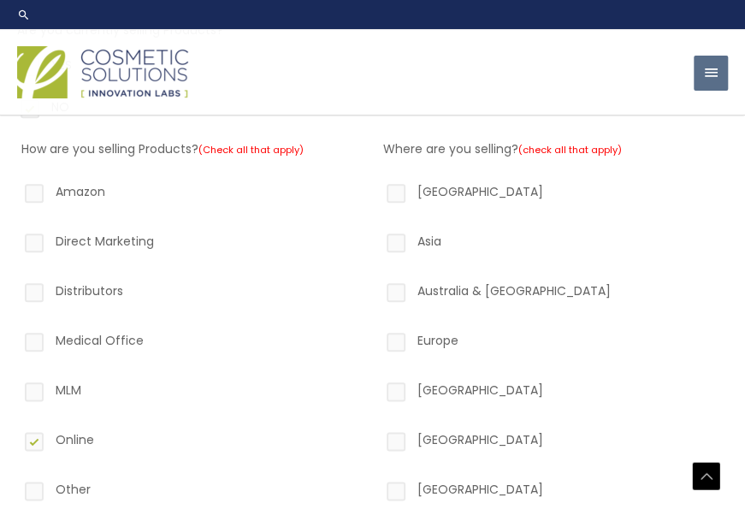
scroll to position [445, 0]
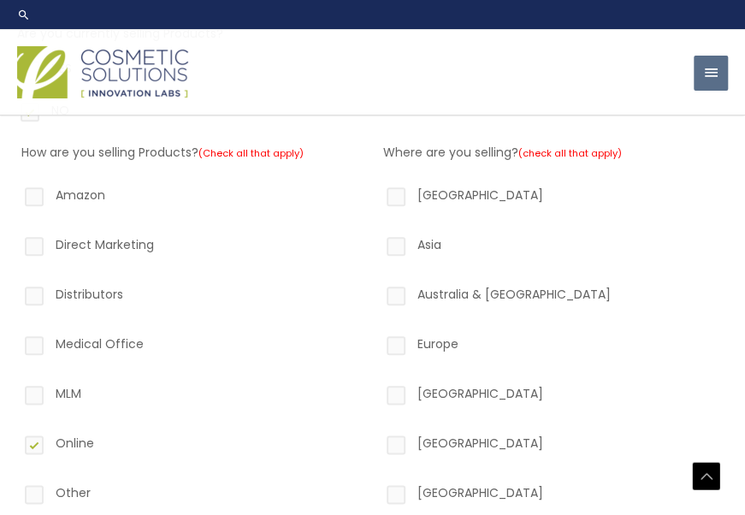
click at [34, 244] on label "Direct Marketing" at bounding box center [191, 247] width 341 height 29
click at [15, 244] on input "Direct Marketing" at bounding box center [9, 238] width 11 height 11
checkbox input "true"
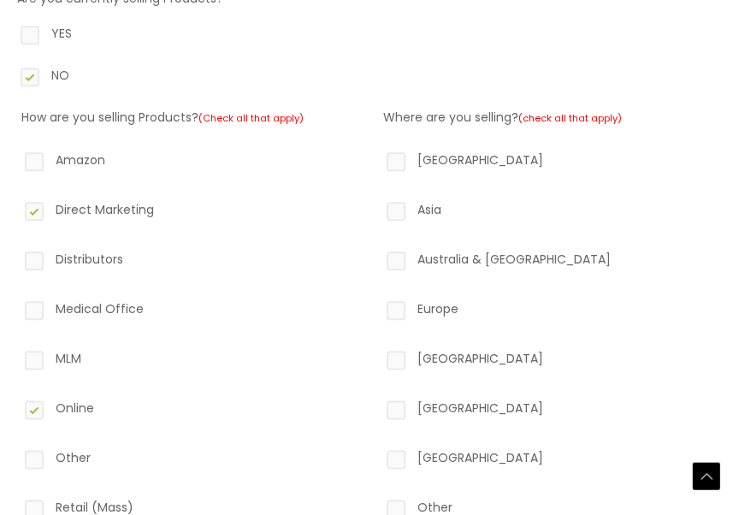
scroll to position [481, 0]
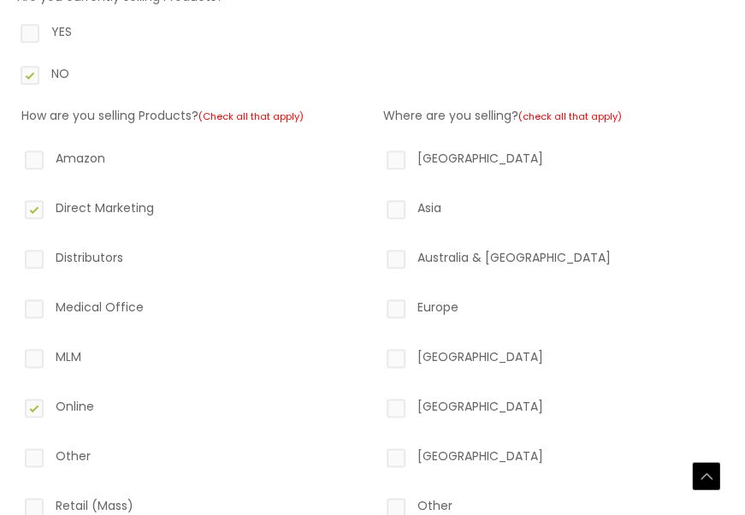
click at [398, 159] on label "North America" at bounding box center [553, 161] width 341 height 29
click at [377, 158] on input "North America" at bounding box center [371, 152] width 11 height 11
checkbox input "true"
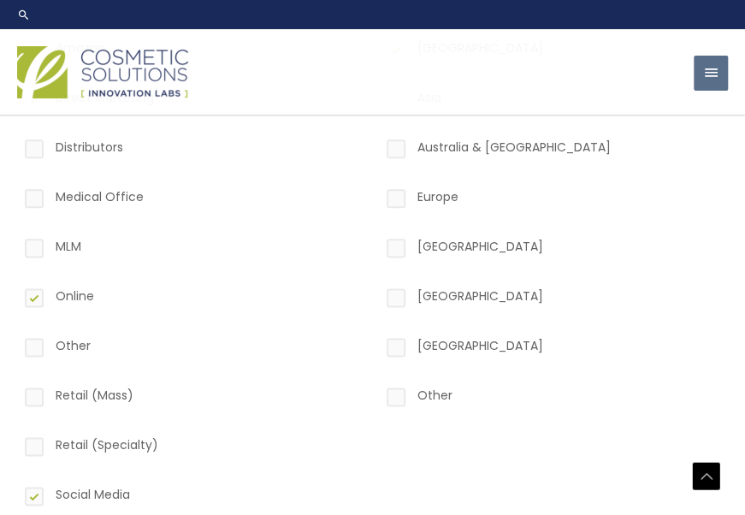
scroll to position [588, 0]
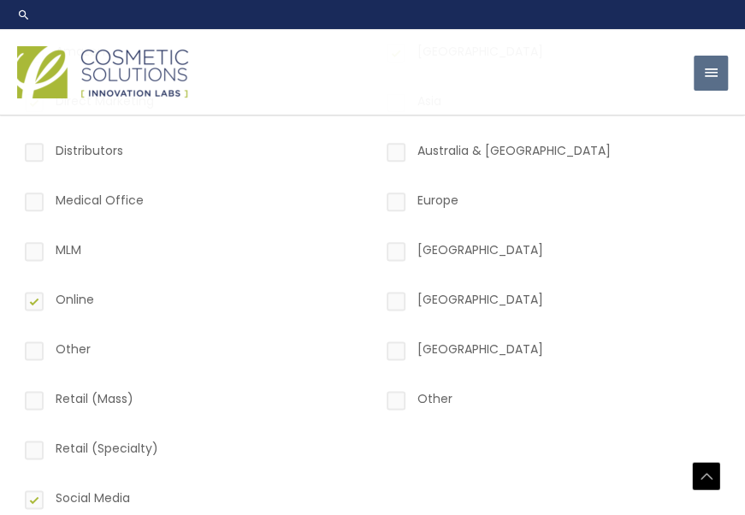
click at [398, 395] on label "Other" at bounding box center [553, 401] width 341 height 29
click at [377, 395] on input "Other" at bounding box center [371, 392] width 11 height 11
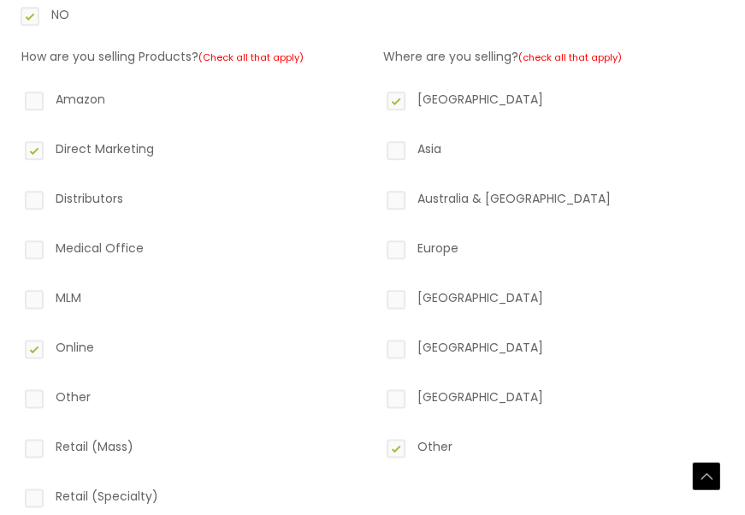
scroll to position [547, 0]
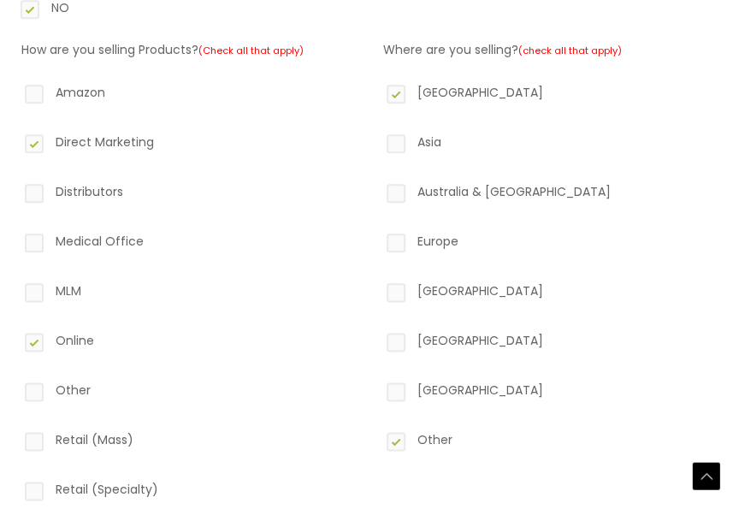
click at [398, 437] on label "Other" at bounding box center [553, 442] width 341 height 29
click at [377, 437] on input "Other" at bounding box center [371, 433] width 11 height 11
checkbox input "false"
click at [397, 145] on label "Asia" at bounding box center [553, 145] width 341 height 29
click at [377, 142] on input "Asia" at bounding box center [371, 136] width 11 height 11
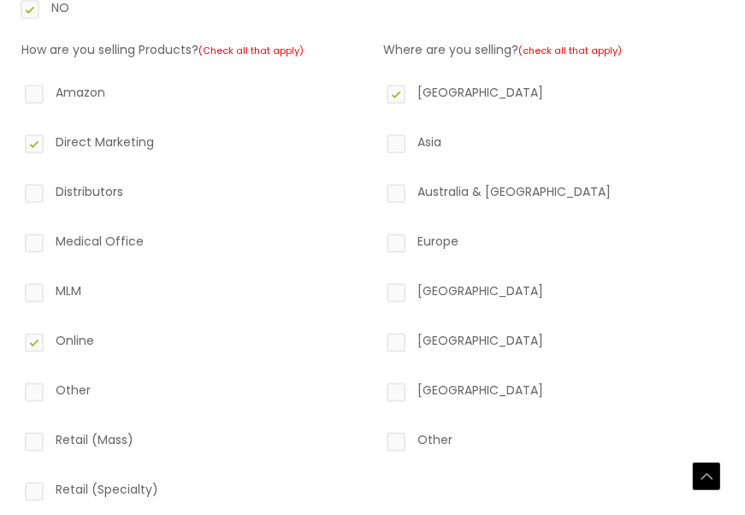
checkbox input "true"
click at [392, 241] on label "Europe" at bounding box center [553, 244] width 341 height 29
click at [377, 241] on input "Europe" at bounding box center [371, 235] width 11 height 11
checkbox input "true"
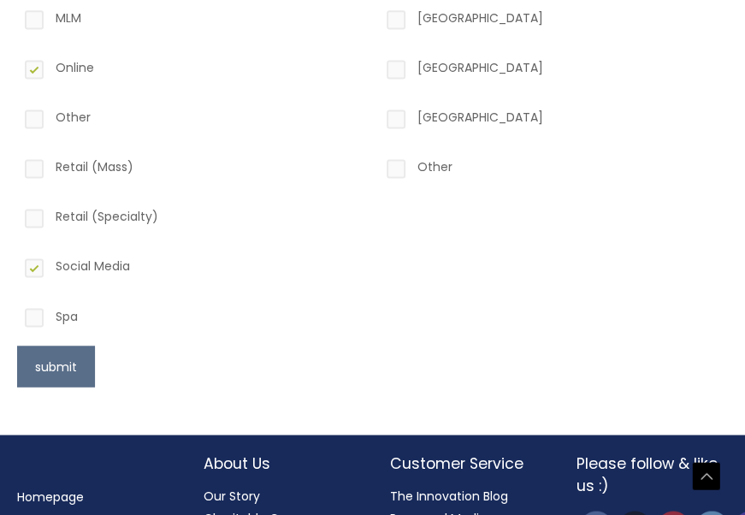
scroll to position [821, 0]
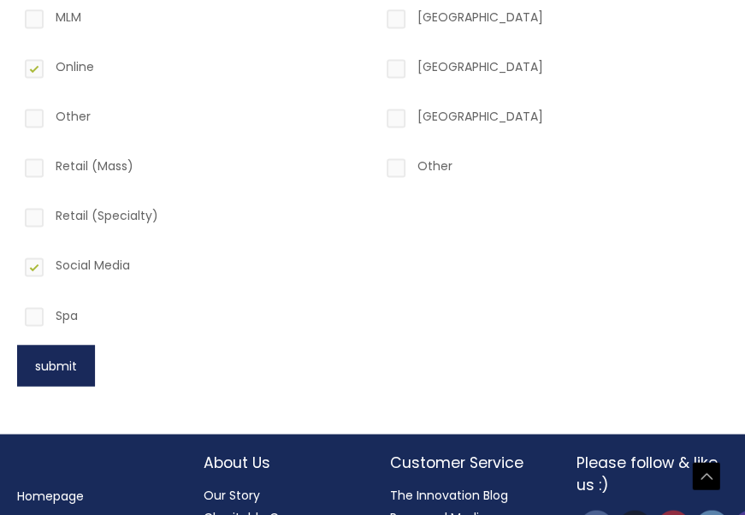
click at [51, 359] on button "submit" at bounding box center [56, 364] width 78 height 41
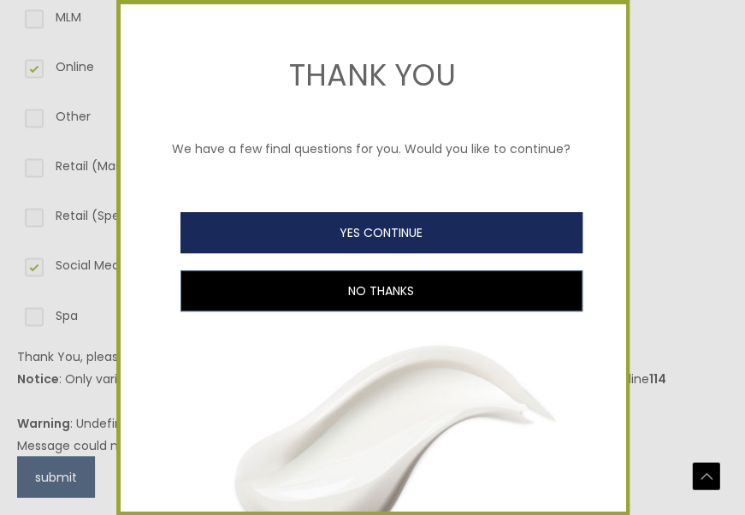
click at [256, 253] on button "YES CONTINUE" at bounding box center [381, 232] width 402 height 41
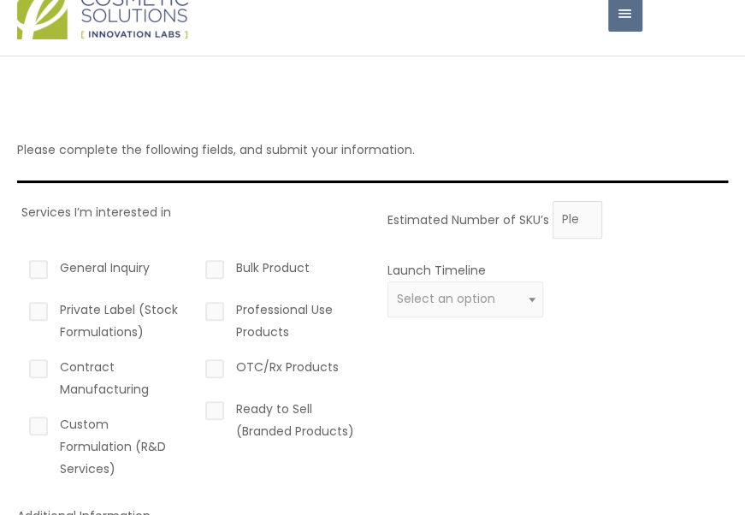
scroll to position [85, 0]
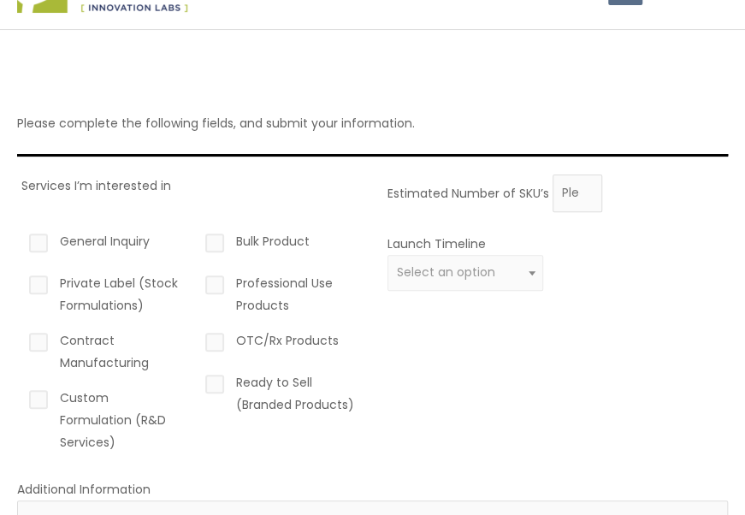
click at [38, 282] on label "Private Label (Stock Formulations)" at bounding box center [104, 294] width 156 height 44
click at [20, 282] on input "Private Label (Stock Formulations)" at bounding box center [14, 277] width 11 height 11
checkbox input "true"
click at [39, 241] on label "General Inquiry" at bounding box center [104, 244] width 156 height 29
click at [20, 241] on input "General Inquiry" at bounding box center [14, 235] width 11 height 11
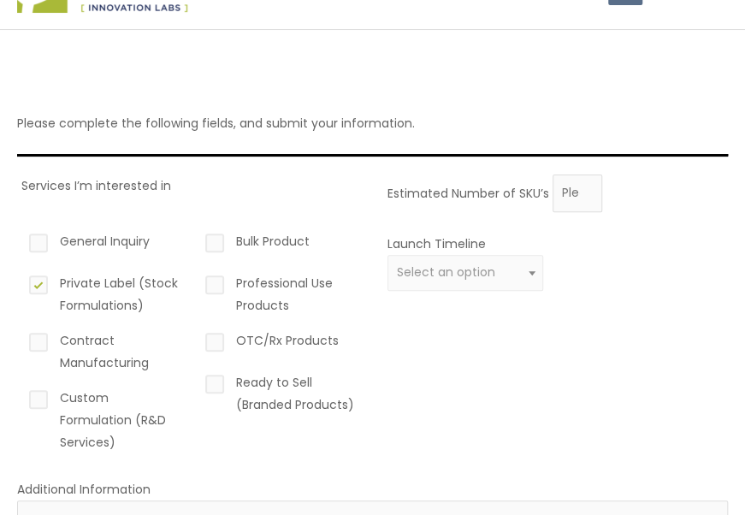
checkbox input "true"
click at [214, 380] on label "Ready to Sell (Branded Products)" at bounding box center [280, 393] width 156 height 44
click at [196, 380] on input "Ready to Sell (Branded Products)" at bounding box center [190, 376] width 11 height 11
checkbox input "true"
click at [215, 241] on label "Bulk Product" at bounding box center [280, 244] width 156 height 29
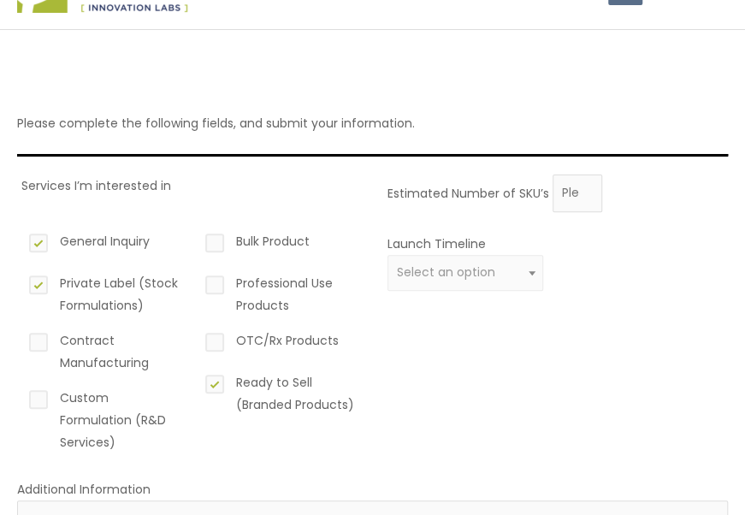
click at [196, 241] on input "Bulk Product" at bounding box center [190, 235] width 11 height 11
checkbox input "true"
click at [475, 263] on span "Select an option" at bounding box center [446, 271] width 98 height 17
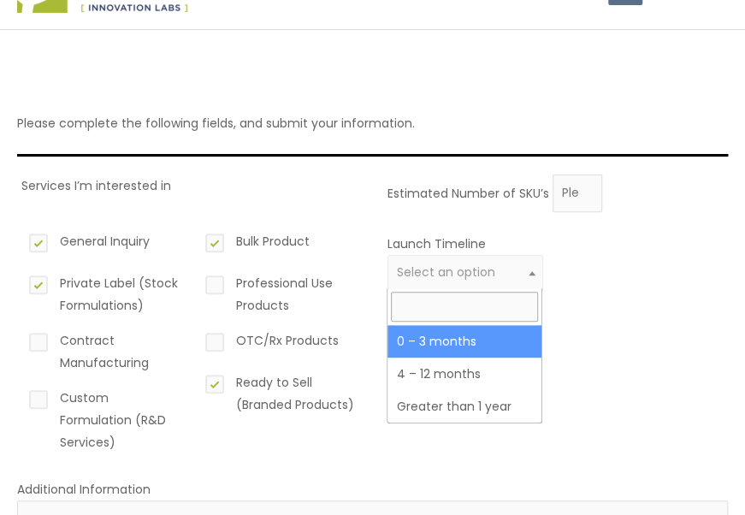
select select "2"
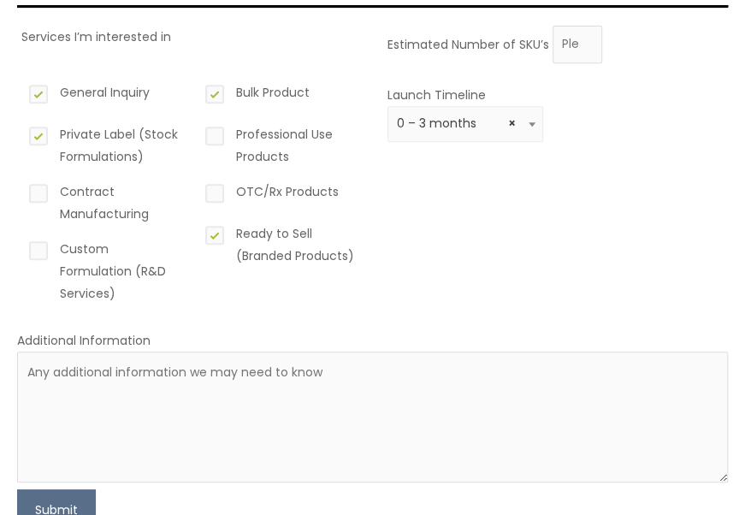
scroll to position [262, 0]
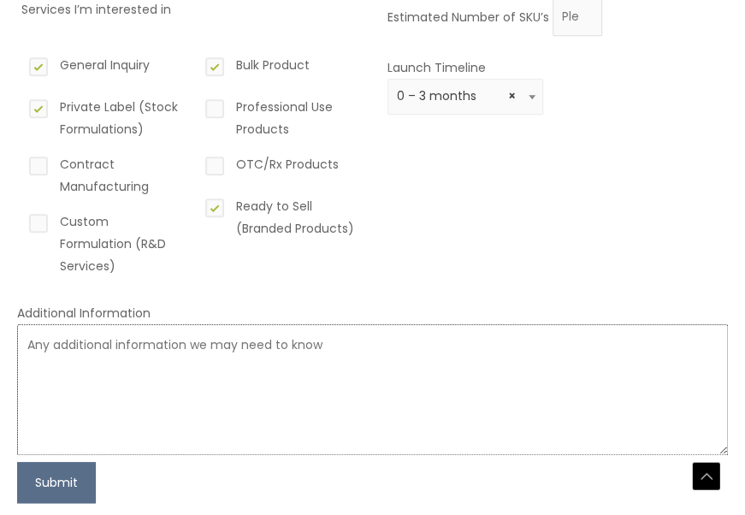
click at [417, 345] on textarea at bounding box center [372, 389] width 710 height 131
click at [206, 339] on textarea at bounding box center [372, 389] width 710 height 131
paste textarea "I’m seeking high-quality products that align with this mission: formulas that s…"
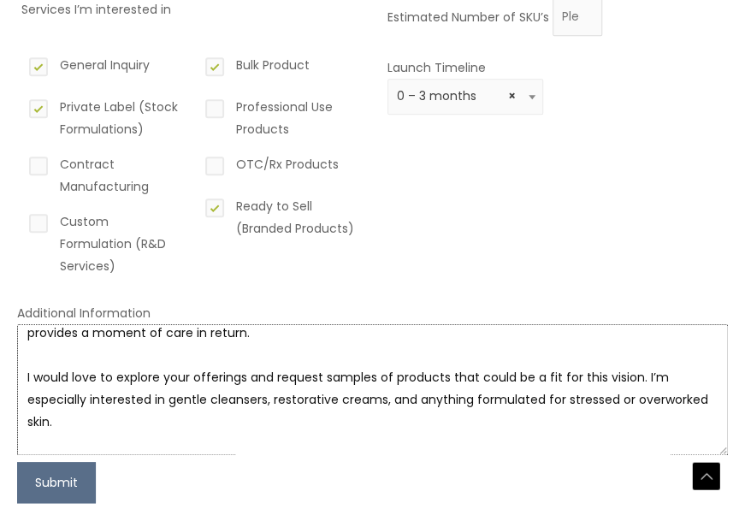
scroll to position [0, 0]
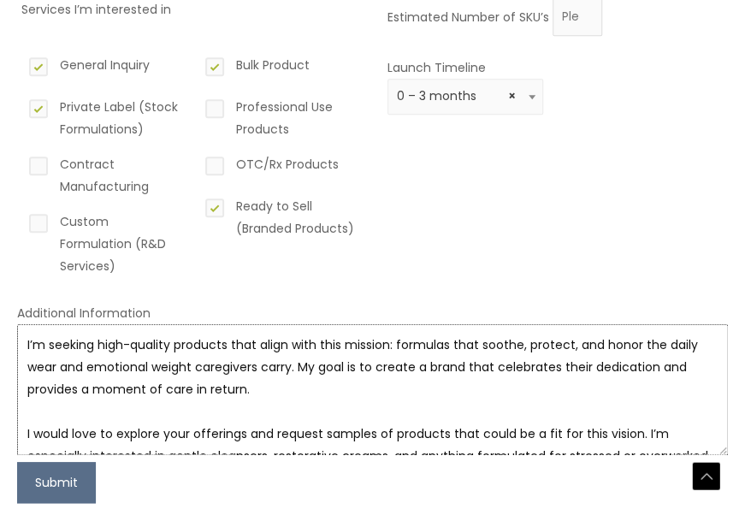
click at [22, 338] on textarea "I’m seeking high-quality products that align with this mission: formulas that s…" at bounding box center [372, 389] width 710 height 131
click at [43, 352] on textarea "I’m seeking high-quality products that align with this mission: formulas that s…" at bounding box center [372, 389] width 710 height 131
paste textarea "I’ve been a nurse for the past 24 years. After decades of caring for others, I’…"
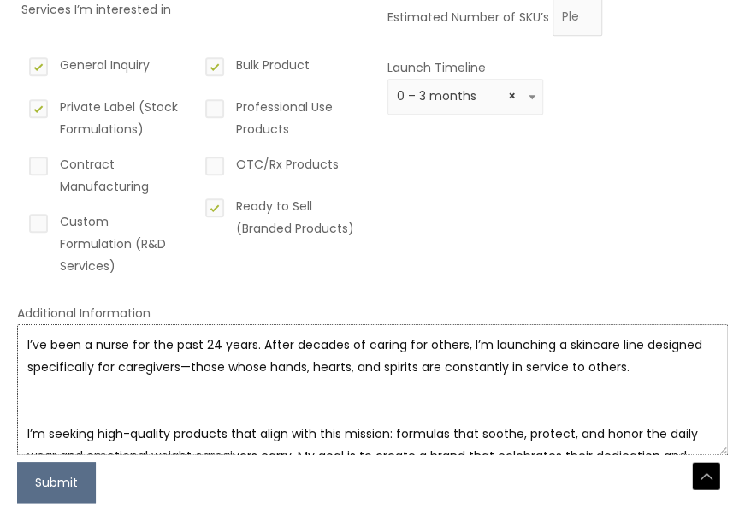
click at [44, 407] on textarea "I’ve been a nurse for the past 24 years. After decades of caring for others, I’…" at bounding box center [372, 389] width 710 height 131
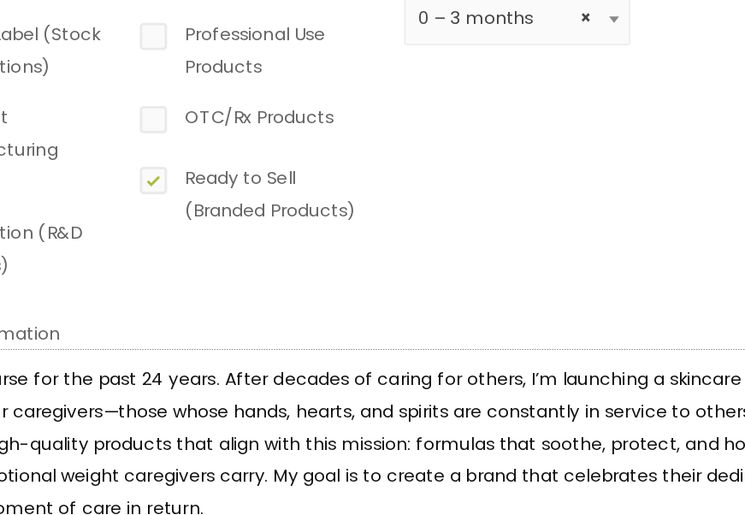
scroll to position [262, 0]
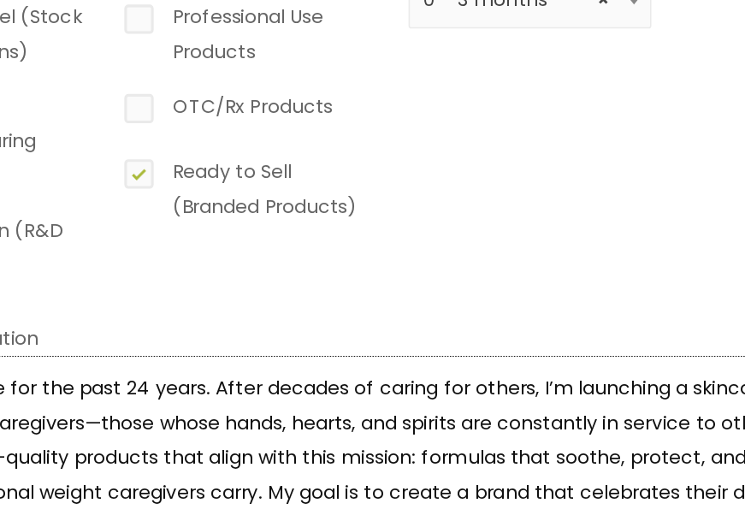
type textarea "I’ve been a nurse for the past 24 years. After decades of caring for others, I’…"
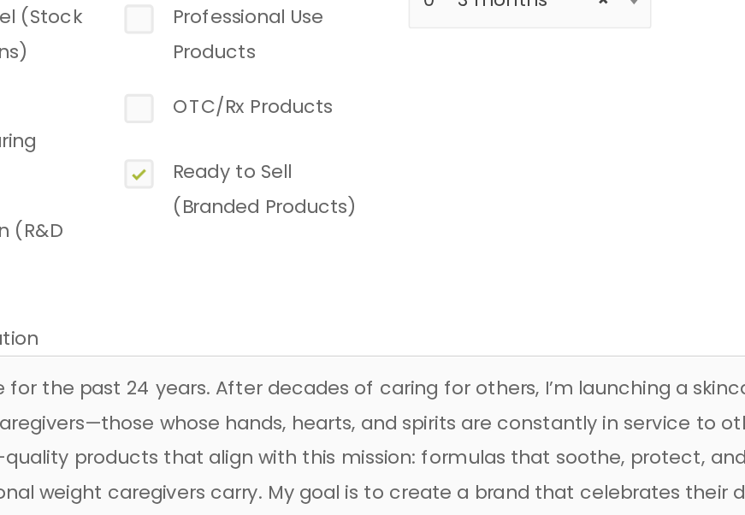
click at [279, 282] on div "Bulk Product Professional Use Products OTC/Rx Products Ready to Sell (Branded P…" at bounding box center [280, 165] width 156 height 249
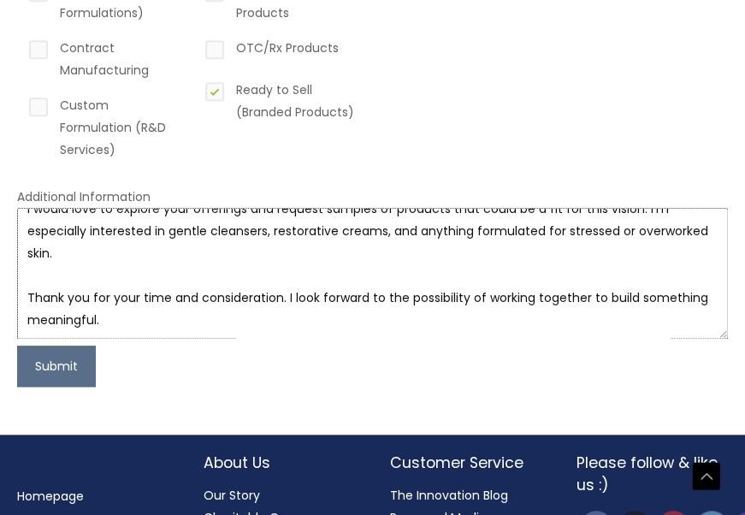
scroll to position [156, 0]
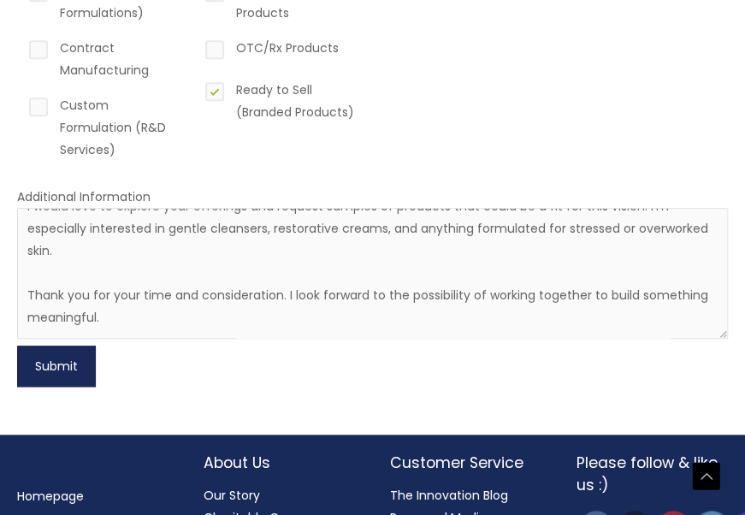
click at [67, 362] on button "Submit" at bounding box center [56, 365] width 79 height 41
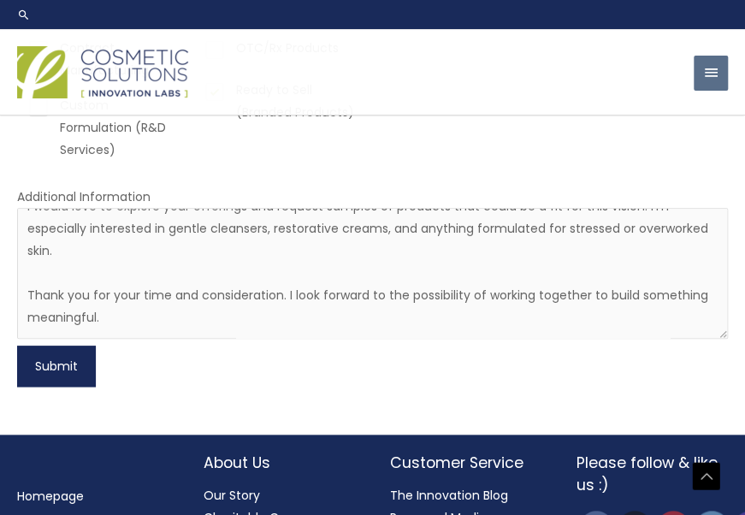
scroll to position [258, 0]
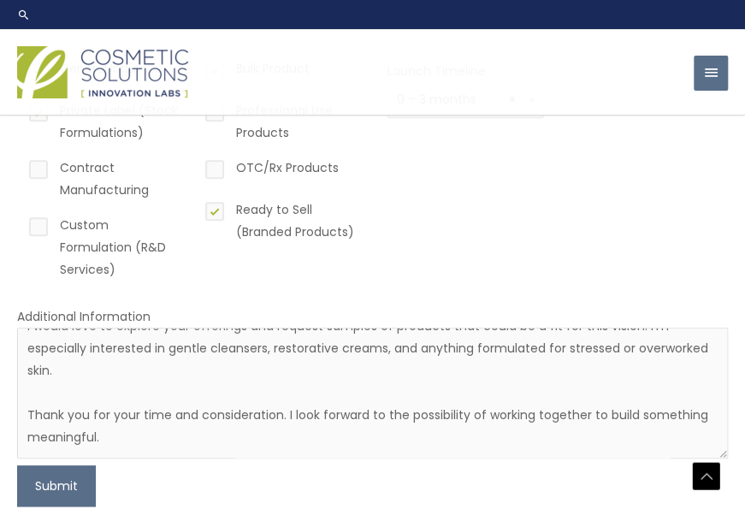
click at [613, 77] on div at bounding box center [349, 72] width 664 height 61
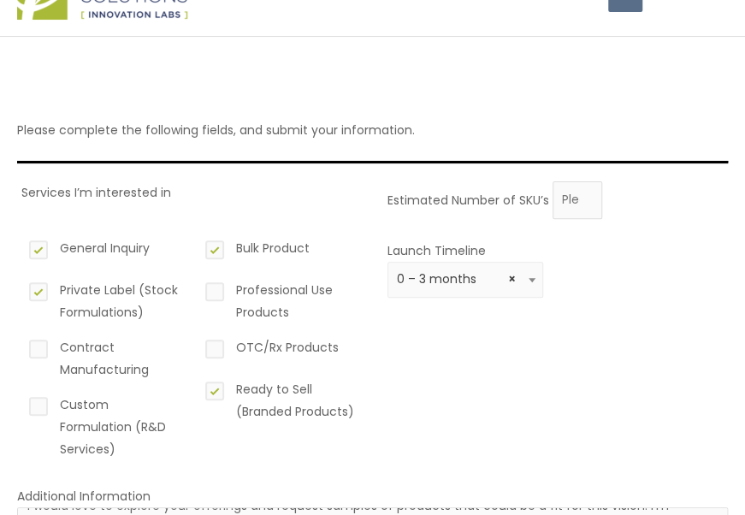
scroll to position [94, 0]
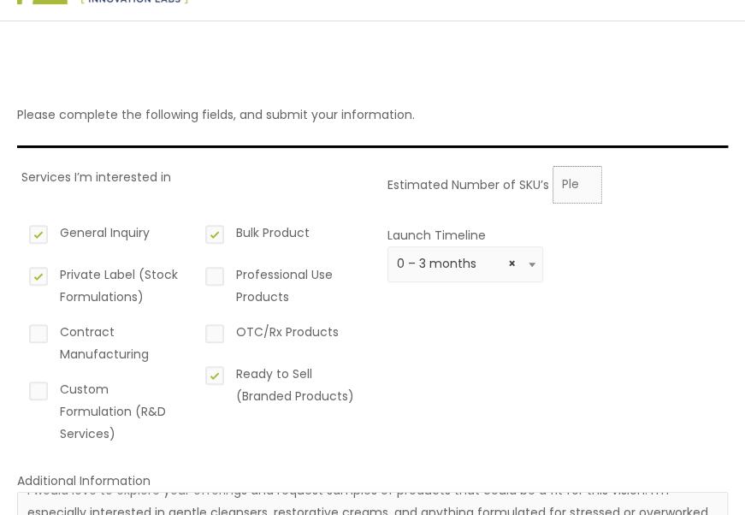
click at [569, 188] on input "Estimated Number of SKU’s" at bounding box center [577, 185] width 50 height 38
click at [585, 185] on input "0" at bounding box center [577, 185] width 50 height 38
click at [582, 177] on input "1" at bounding box center [577, 185] width 50 height 38
click at [582, 177] on input "2" at bounding box center [577, 185] width 50 height 38
click at [582, 177] on input "3" at bounding box center [577, 185] width 50 height 38
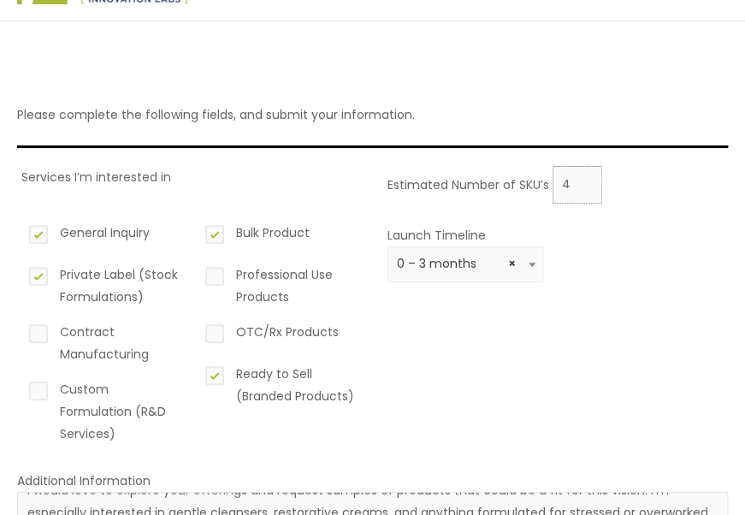
click at [582, 177] on input "4" at bounding box center [577, 185] width 50 height 38
click at [588, 172] on input "4" at bounding box center [577, 185] width 50 height 38
click at [585, 179] on input "5" at bounding box center [577, 185] width 50 height 38
type input "6"
click at [585, 179] on input "6" at bounding box center [577, 185] width 50 height 38
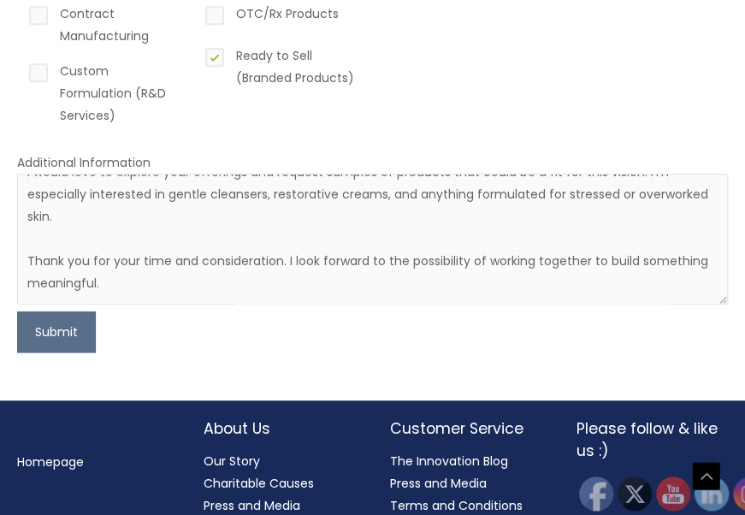
scroll to position [451, 0]
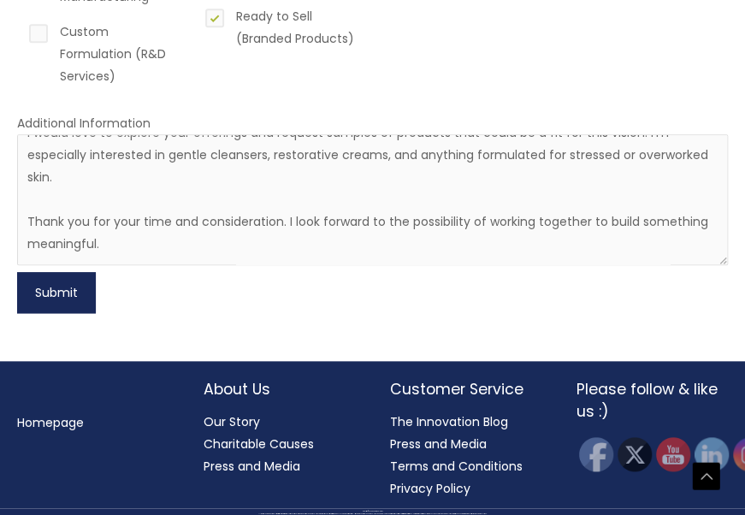
click at [29, 299] on button "Submit" at bounding box center [56, 292] width 79 height 41
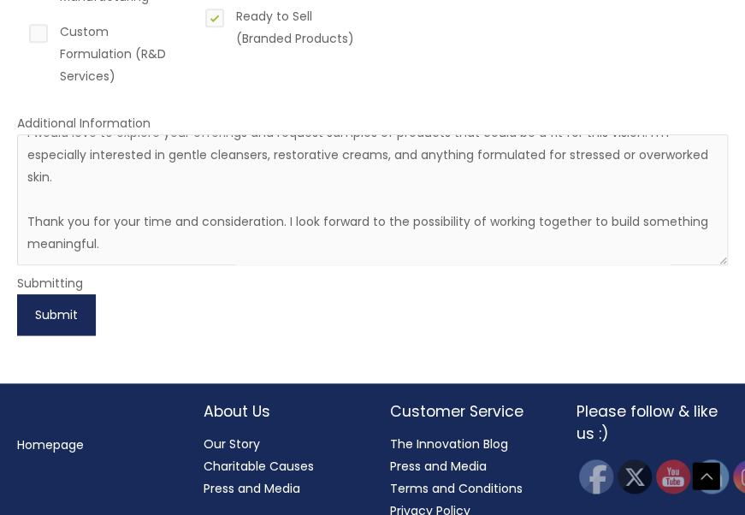
click at [67, 323] on button "Submit" at bounding box center [56, 314] width 79 height 41
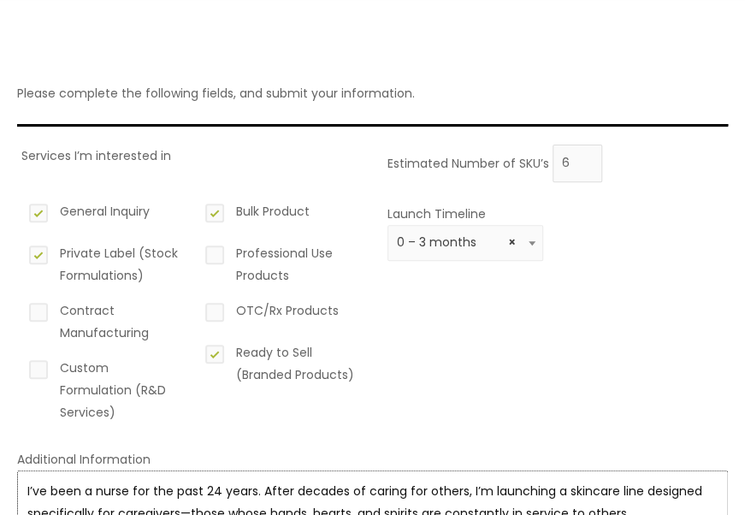
scroll to position [474, 0]
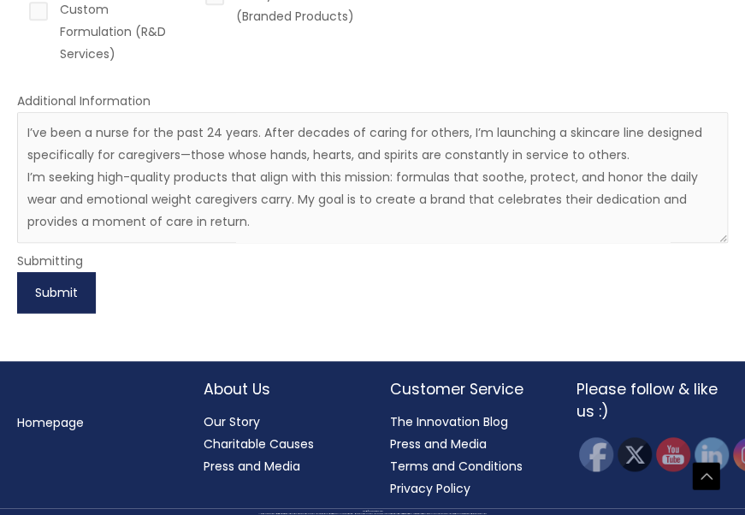
click at [53, 292] on button "Submit" at bounding box center [56, 292] width 79 height 41
drag, startPoint x: 53, startPoint y: 292, endPoint x: 49, endPoint y: 280, distance: 12.7
click at [49, 280] on button "Submit" at bounding box center [56, 292] width 79 height 41
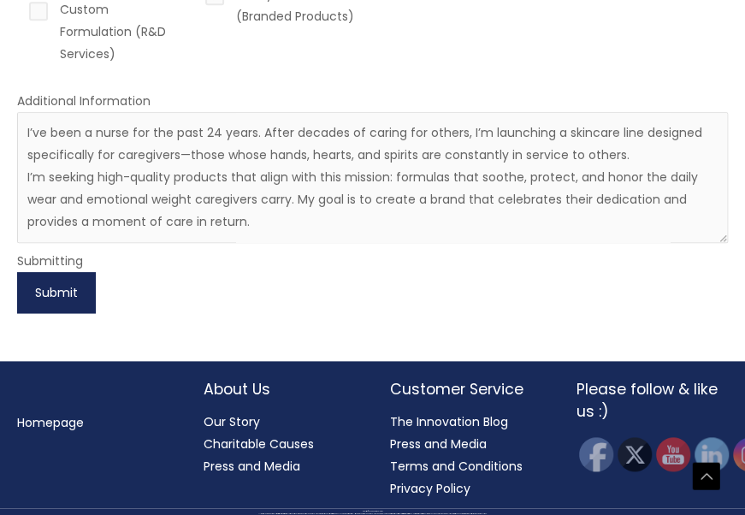
click at [85, 291] on button "Submit" at bounding box center [56, 292] width 79 height 41
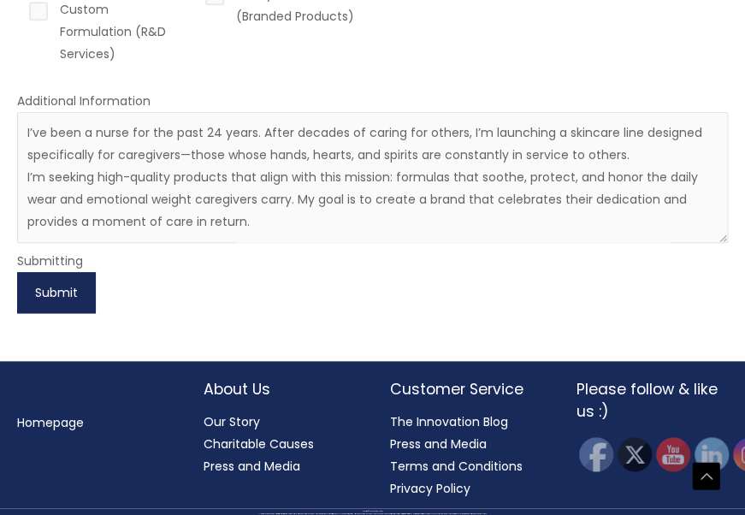
click at [85, 291] on button "Submit" at bounding box center [56, 292] width 79 height 41
click at [73, 291] on button "Submit" at bounding box center [56, 292] width 79 height 41
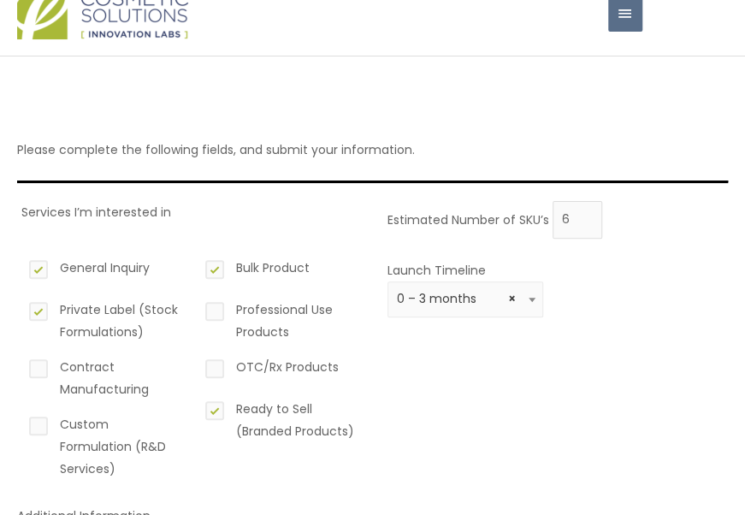
scroll to position [56, 0]
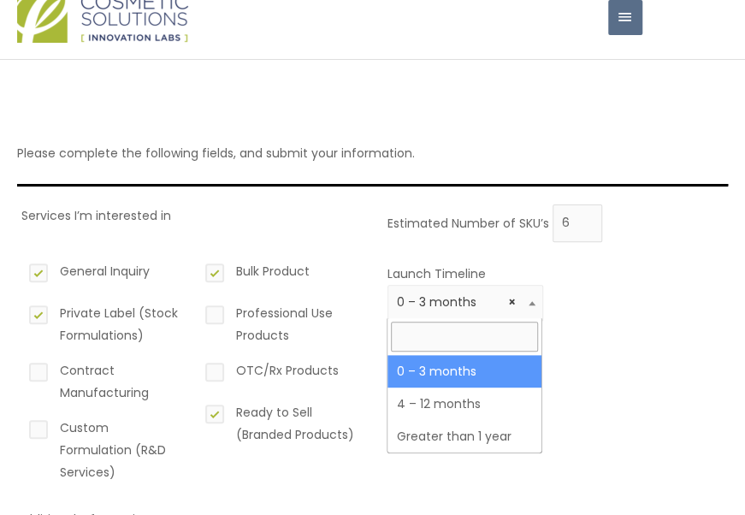
click at [532, 301] on b at bounding box center [531, 303] width 7 height 4
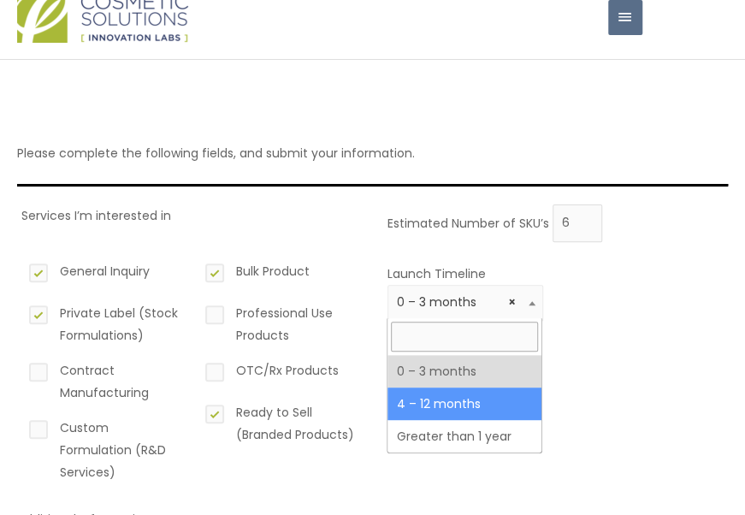
select select "3"
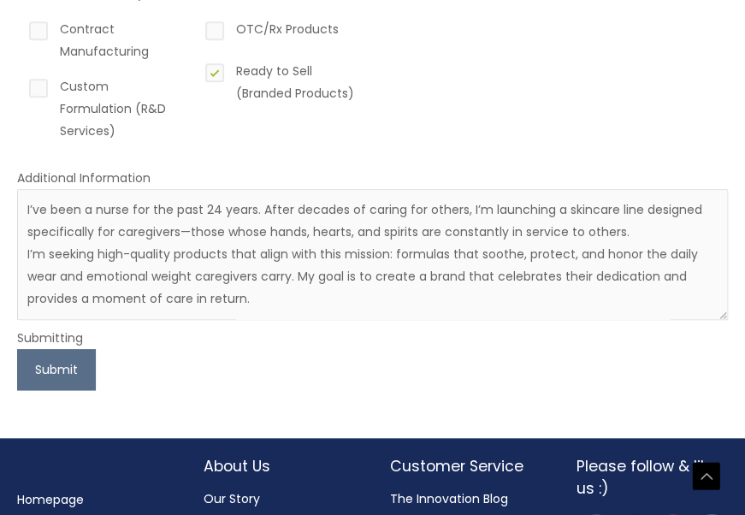
scroll to position [474, 0]
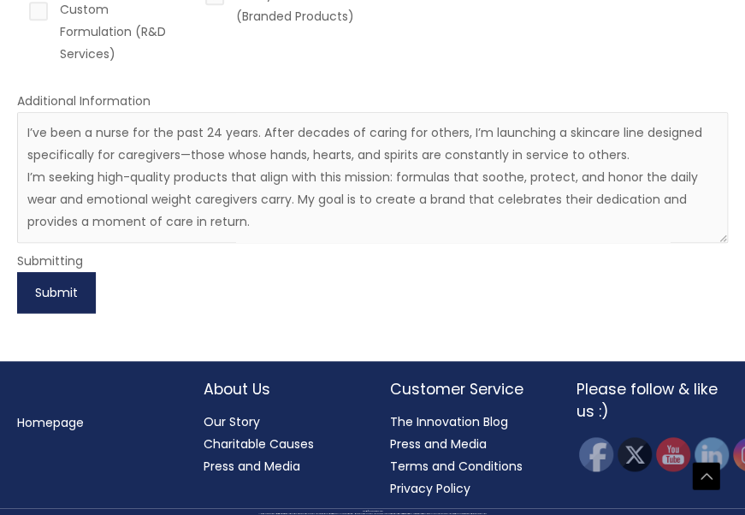
click at [71, 289] on button "Submit" at bounding box center [56, 292] width 79 height 41
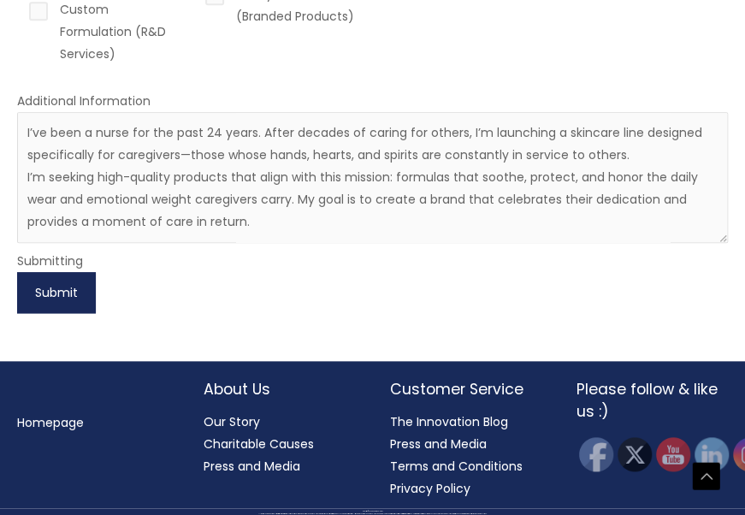
click at [71, 289] on button "Submit" at bounding box center [56, 292] width 79 height 41
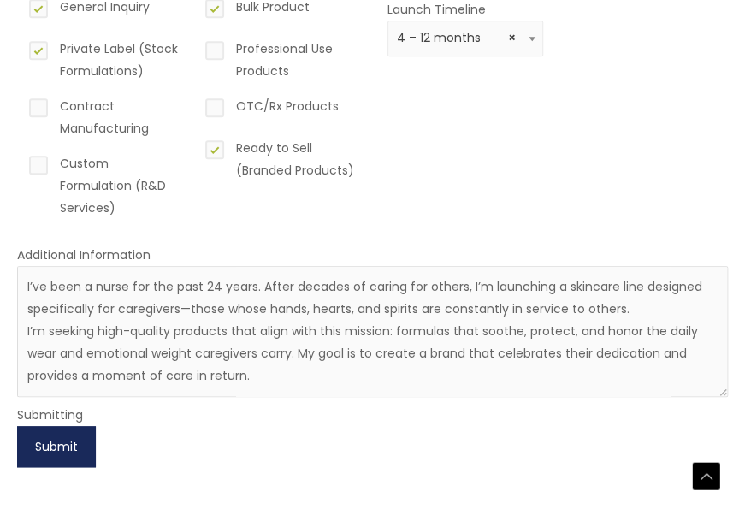
scroll to position [321, 0]
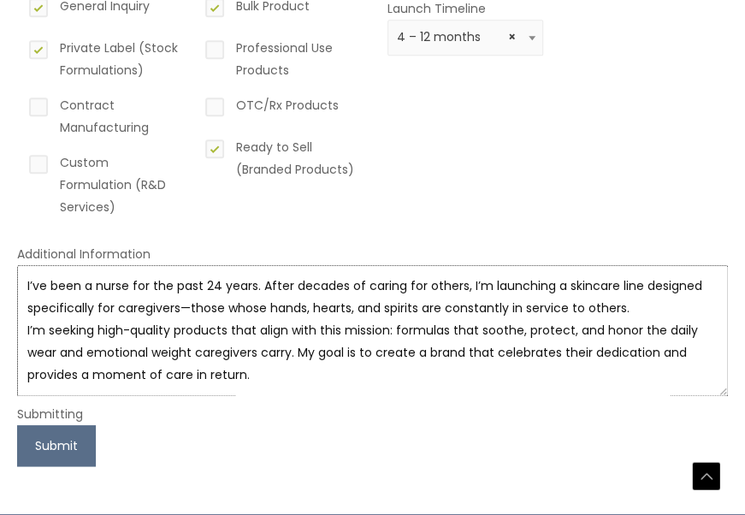
click at [412, 362] on textarea "I’ve been a nurse for the past 24 years. After decades of caring for others, I’…" at bounding box center [372, 330] width 710 height 131
click at [374, 374] on textarea "I’ve been a nurse for the past 24 years. After decades of caring for others, I’…" at bounding box center [372, 330] width 710 height 131
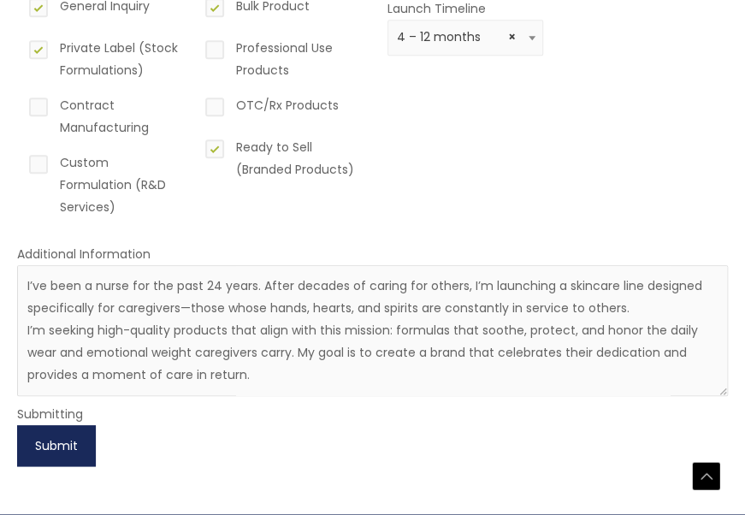
click at [75, 445] on button "Submit" at bounding box center [56, 445] width 79 height 41
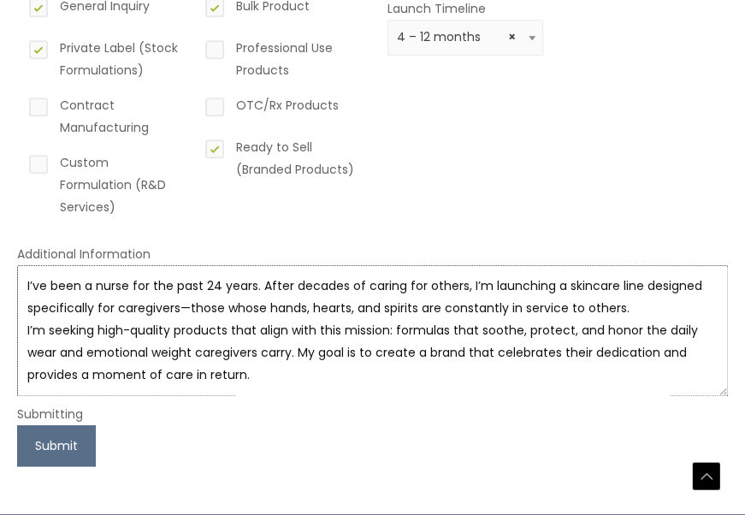
click at [267, 380] on textarea "I’ve been a nurse for the past 24 years. After decades of caring for others, I’…" at bounding box center [372, 330] width 710 height 131
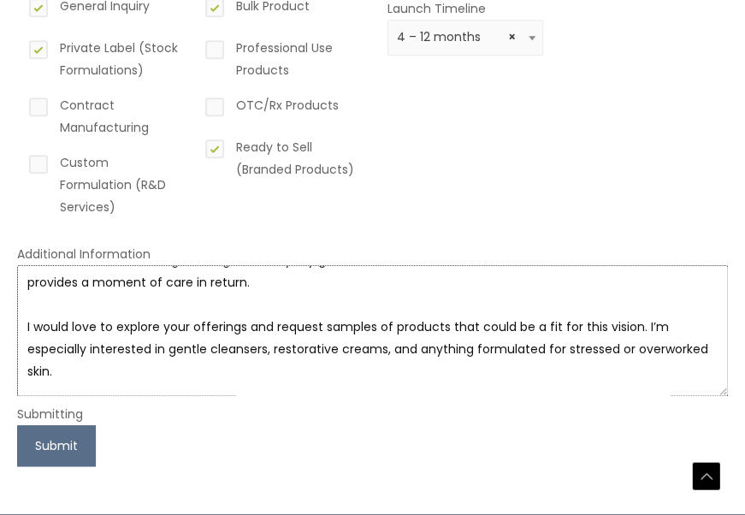
scroll to position [71, 0]
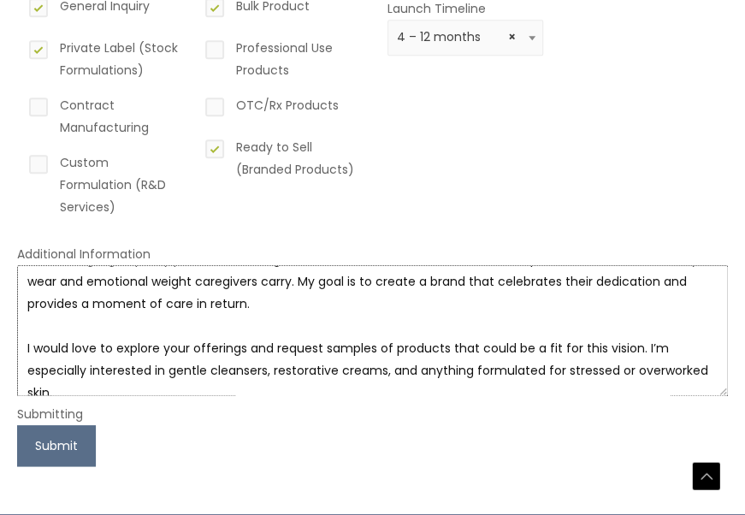
drag, startPoint x: 25, startPoint y: 280, endPoint x: 275, endPoint y: 306, distance: 251.9
click at [275, 306] on textarea "I’ve been a nurse for the past 24 years. After decades of caring for others, I’…" at bounding box center [372, 330] width 710 height 131
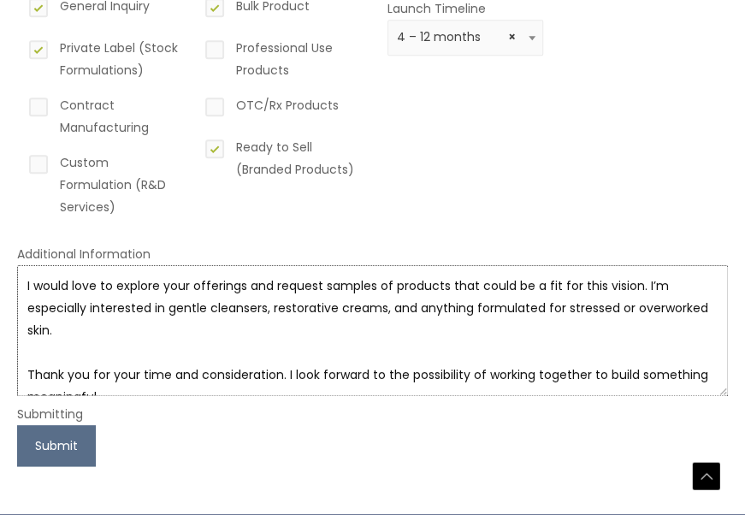
scroll to position [22, 0]
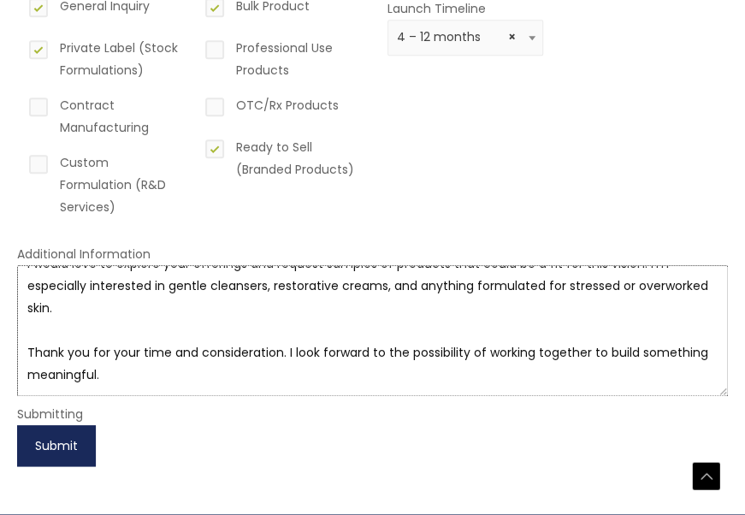
type textarea "I would love to explore your offerings and request samples of products that cou…"
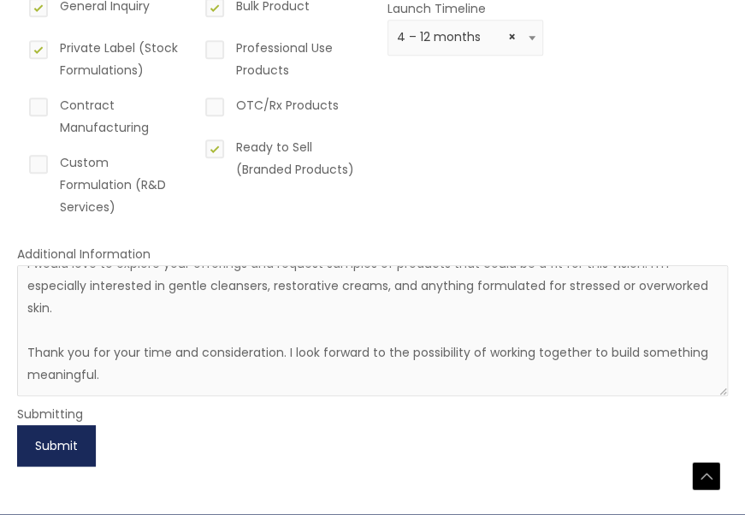
click at [55, 439] on button "Submit" at bounding box center [56, 445] width 79 height 41
click at [56, 439] on button "Submit" at bounding box center [56, 445] width 79 height 41
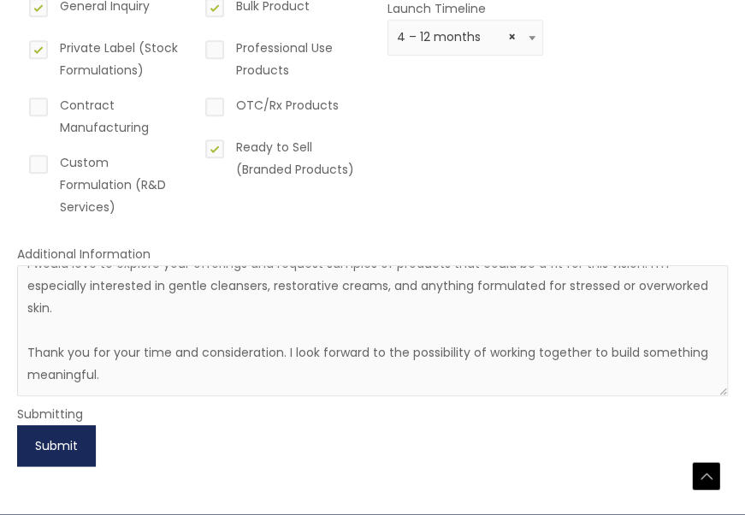
click at [56, 439] on button "Submit" at bounding box center [56, 445] width 79 height 41
click at [56, 440] on button "Submit" at bounding box center [56, 445] width 79 height 41
click at [56, 441] on button "Submit" at bounding box center [56, 445] width 79 height 41
click at [58, 442] on button "Submit" at bounding box center [56, 445] width 79 height 41
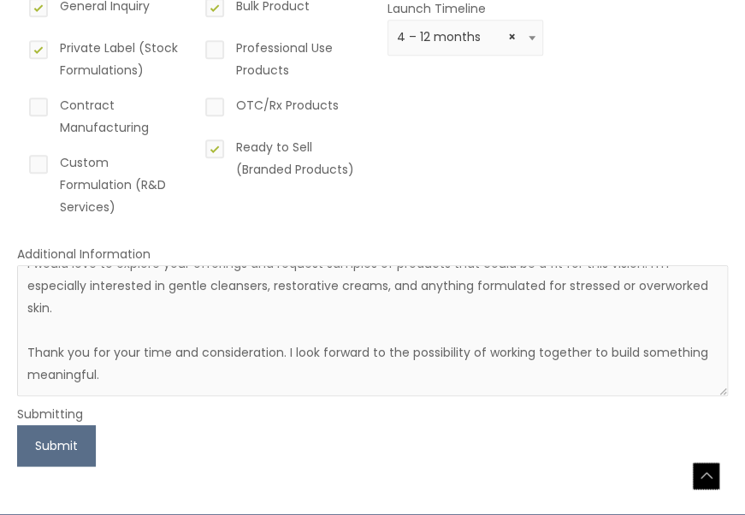
click at [713, 477] on div "Scroll to Top" at bounding box center [705, 475] width 27 height 27
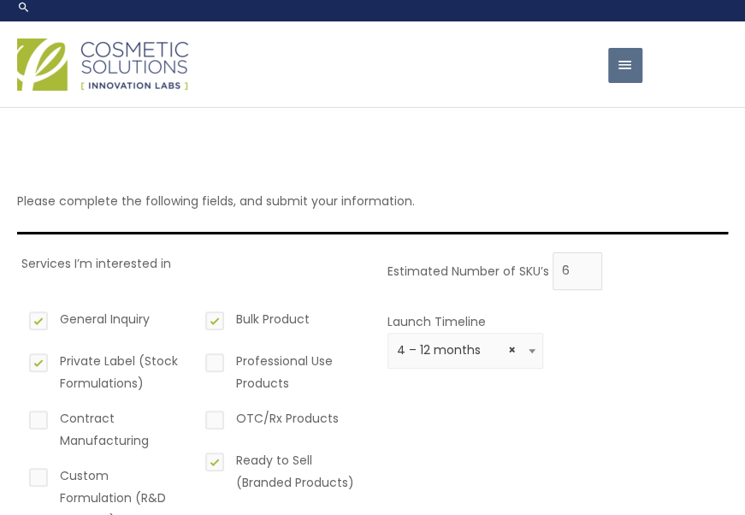
scroll to position [0, 0]
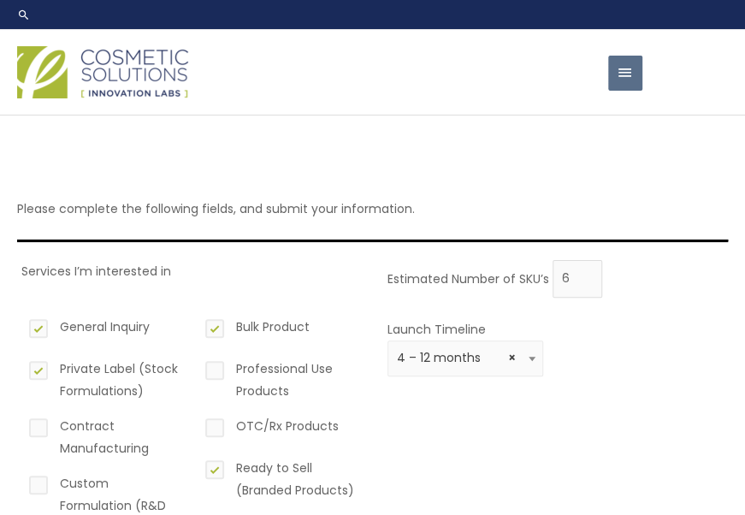
click at [633, 75] on span "button" at bounding box center [624, 73] width 17 height 35
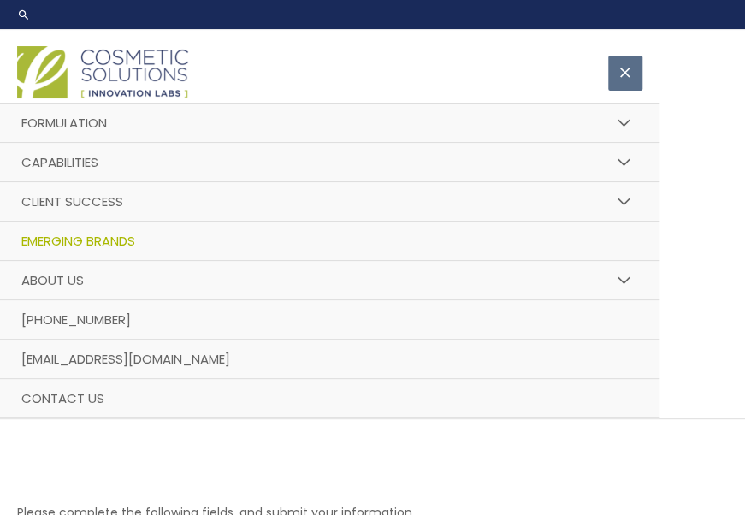
click at [494, 240] on link "Emerging Brands" at bounding box center [329, 240] width 659 height 39
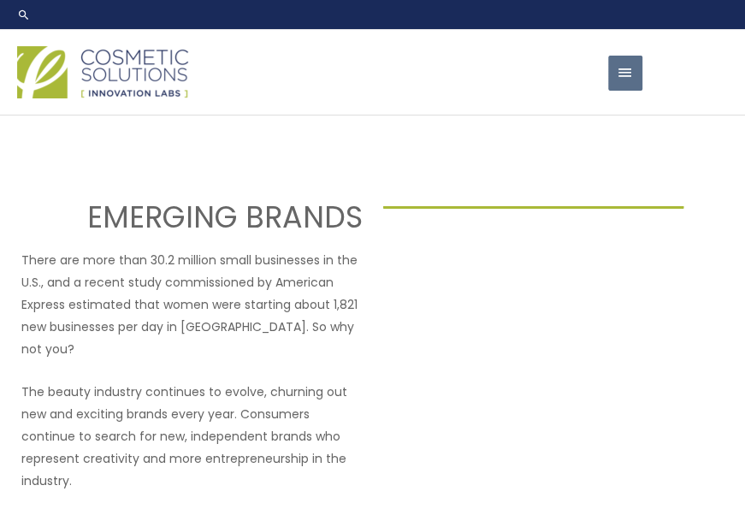
click at [630, 91] on span "button" at bounding box center [624, 73] width 17 height 35
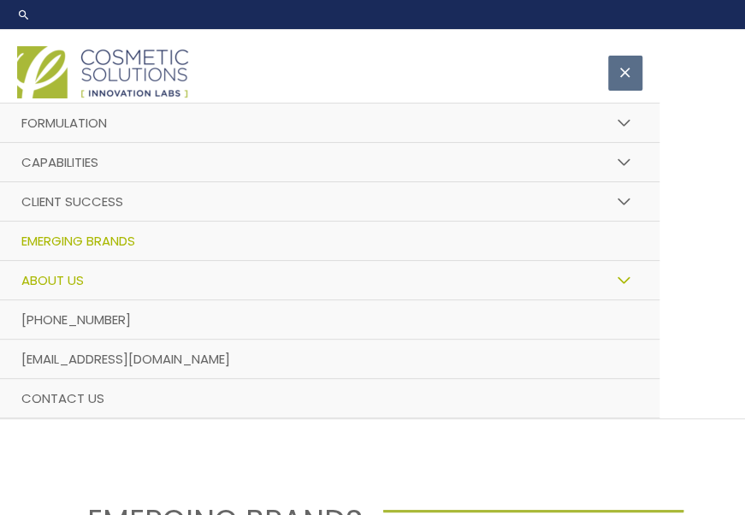
click at [87, 290] on link "About Us" at bounding box center [329, 280] width 659 height 39
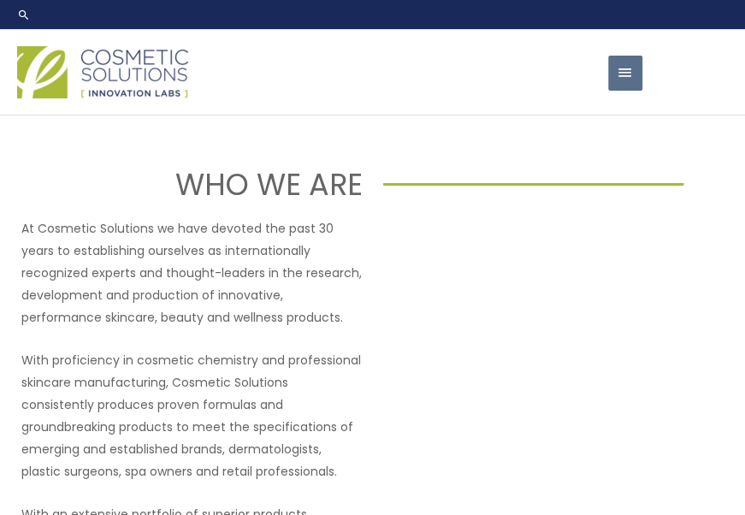
click at [631, 91] on span "button" at bounding box center [624, 73] width 17 height 35
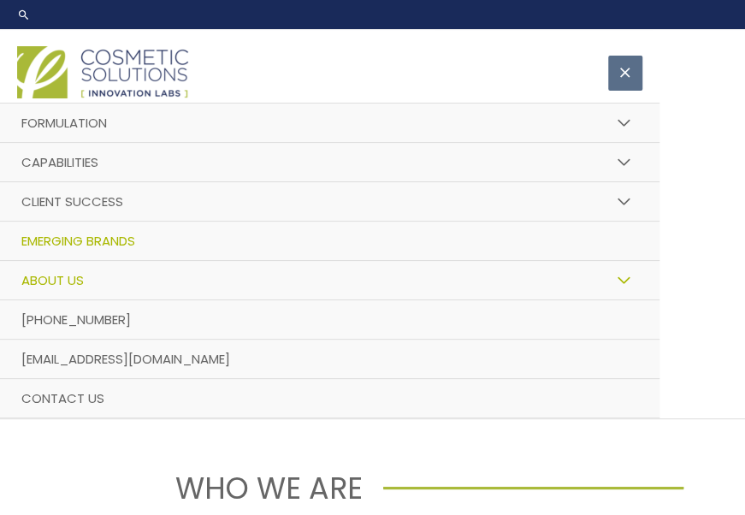
click at [46, 261] on link "Emerging Brands" at bounding box center [329, 240] width 659 height 39
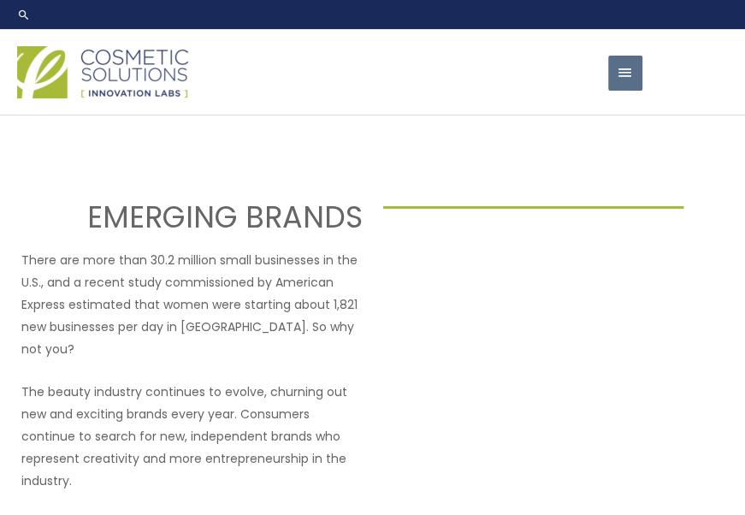
click at [633, 91] on button "Main Menu" at bounding box center [625, 73] width 34 height 35
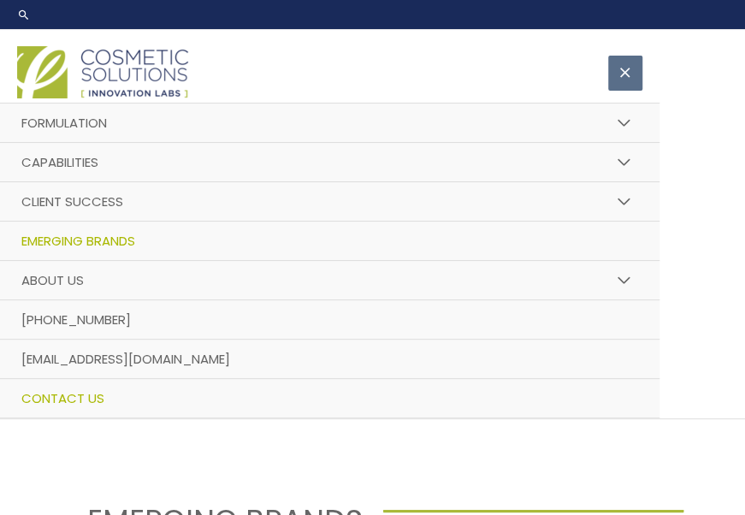
click at [535, 414] on link "Contact Us" at bounding box center [329, 398] width 659 height 39
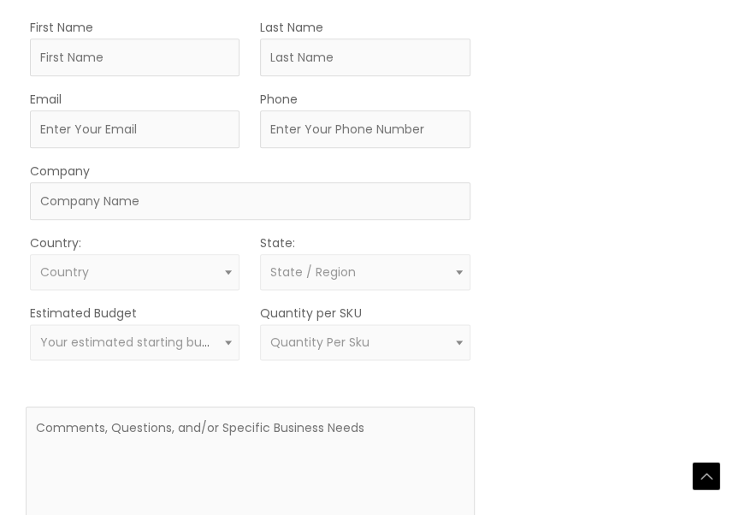
scroll to position [554, 0]
click at [103, 74] on input "First Name" at bounding box center [134, 56] width 209 height 38
type input "Lita"
type input "[PERSON_NAME]"
type input "[EMAIL_ADDRESS][DOMAIN_NAME]"
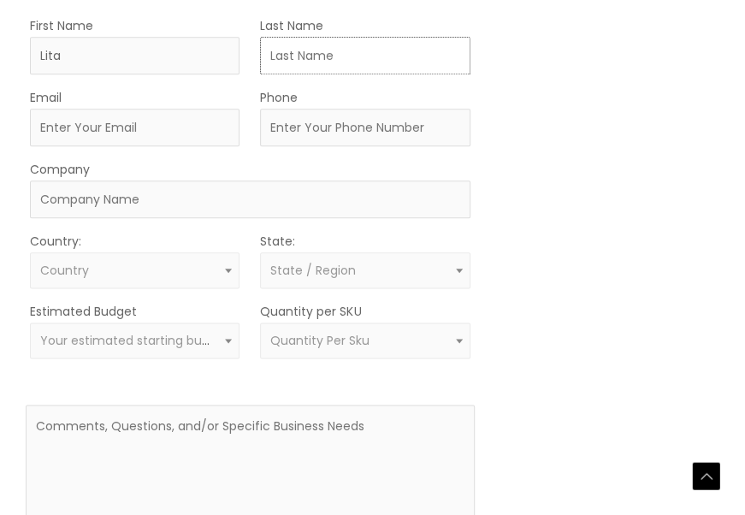
type input "4085075961"
select select "[GEOGRAPHIC_DATA]"
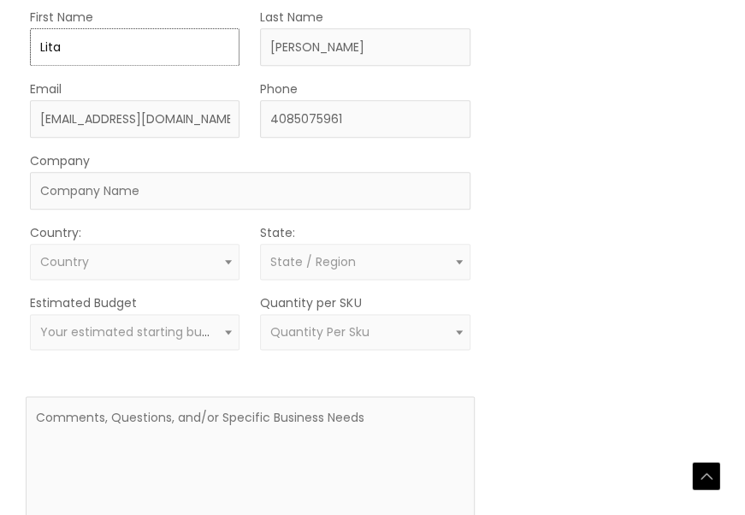
select select
click at [202, 209] on input "Company" at bounding box center [250, 191] width 440 height 38
type input "In development"
type textarea "Loremip: Dolors Ametcon adi Elitsed Doeiu Temporin Utlabore Etdol, M aliq enim …"
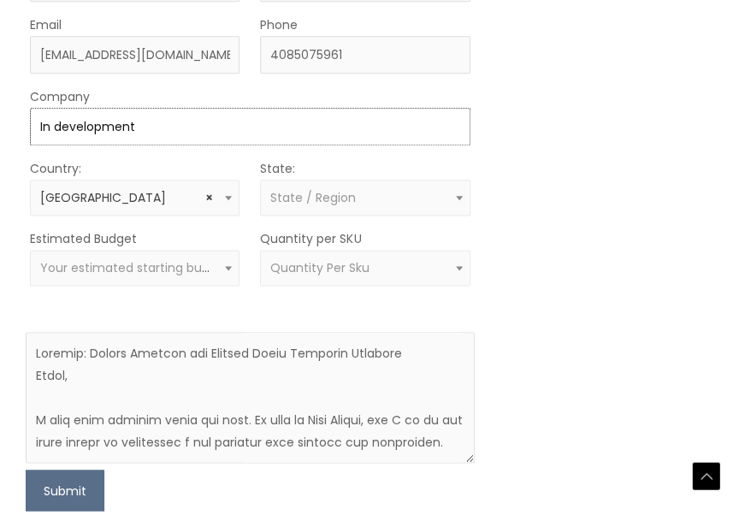
scroll to position [648, 0]
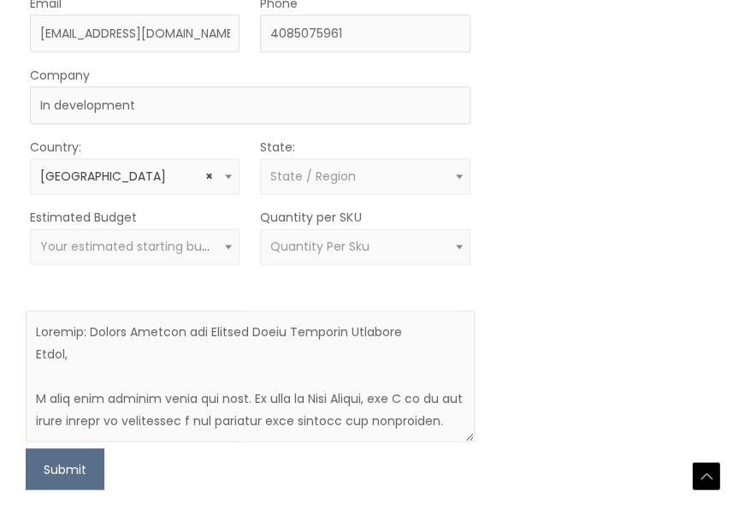
click at [414, 185] on span "State / Region" at bounding box center [365, 176] width 190 height 16
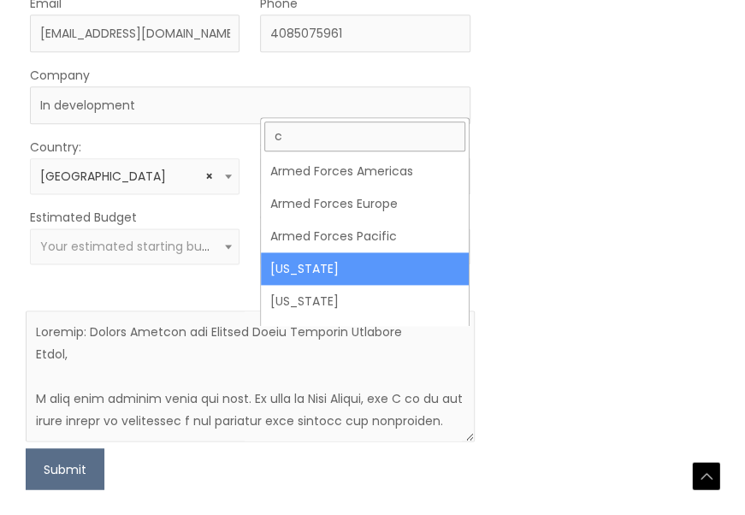
type input "c"
select select "California"
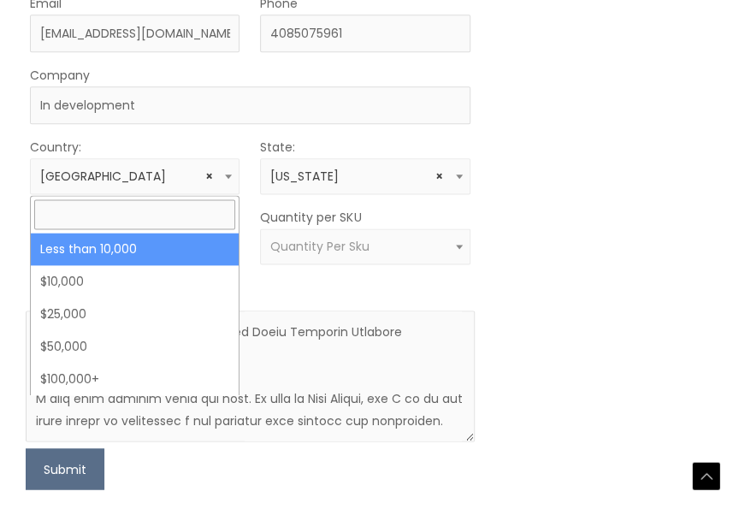
click at [115, 255] on span "Your estimated starting budget" at bounding box center [135, 246] width 190 height 17
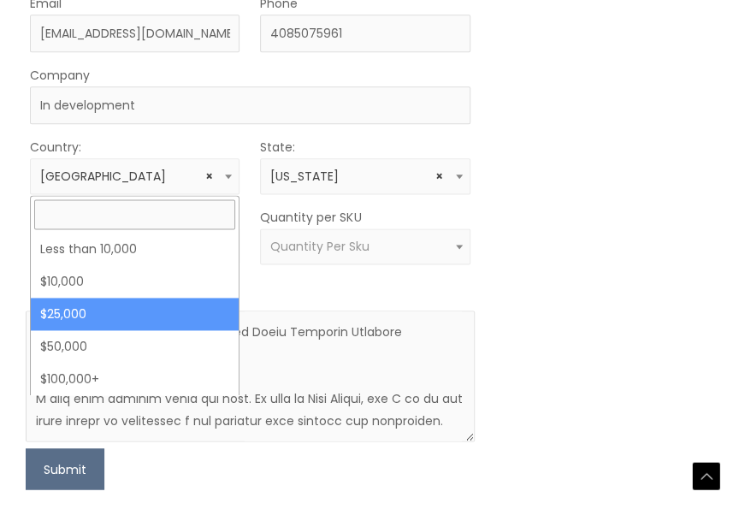
select select "25000"
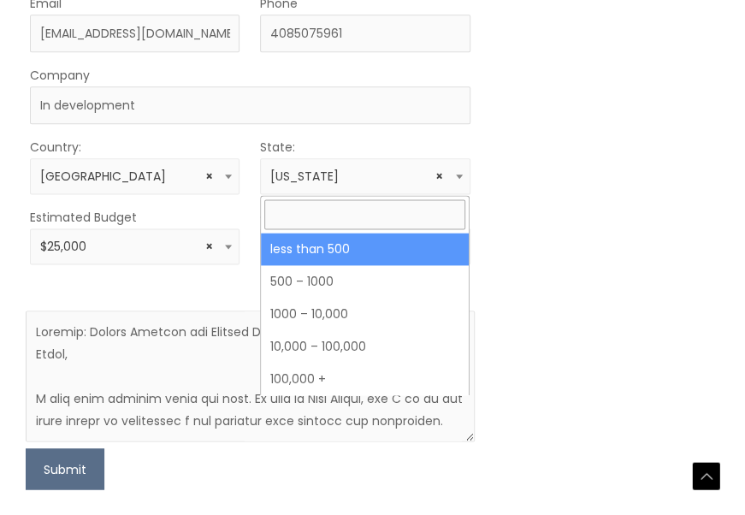
click at [382, 264] on span "Quantity Per Sku" at bounding box center [364, 246] width 209 height 36
select select "3"
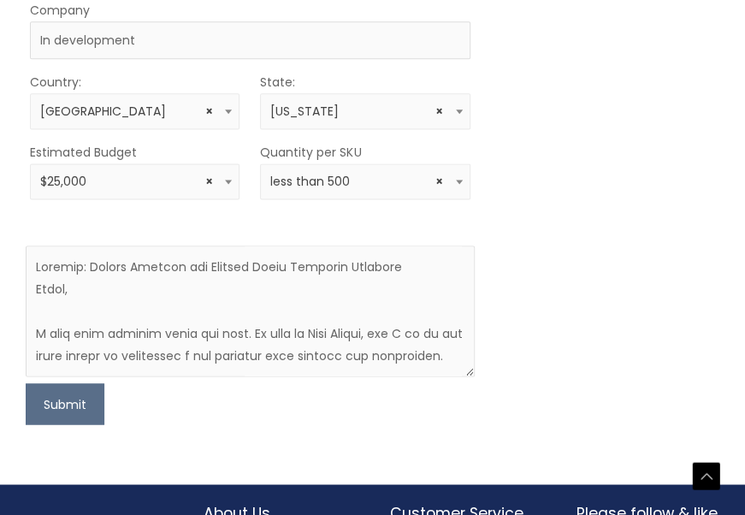
scroll to position [904, 0]
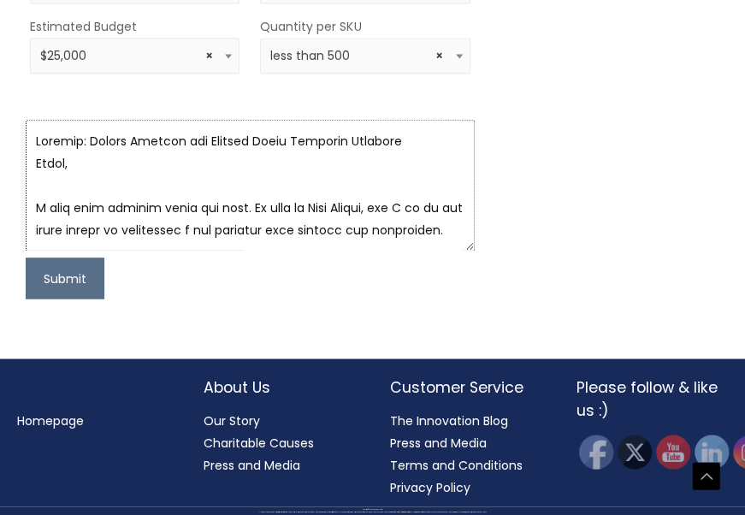
click at [217, 250] on textarea at bounding box center [250, 185] width 449 height 131
click at [218, 250] on textarea at bounding box center [250, 185] width 449 height 131
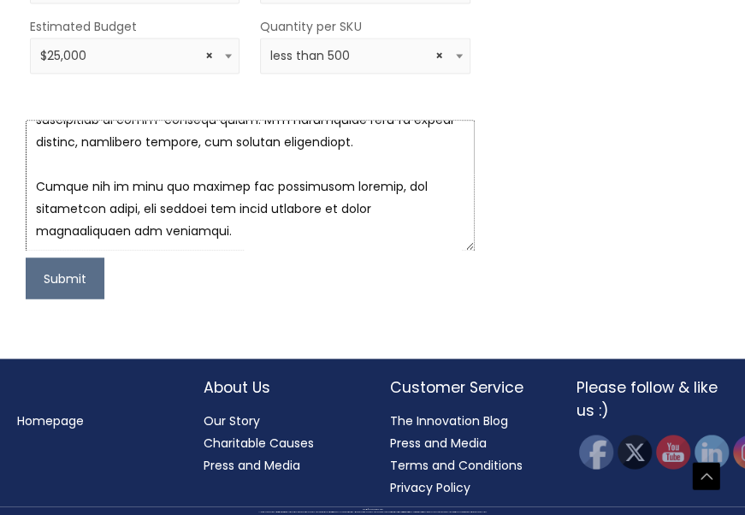
scroll to position [377, 0]
click at [291, 250] on textarea at bounding box center [250, 185] width 449 height 131
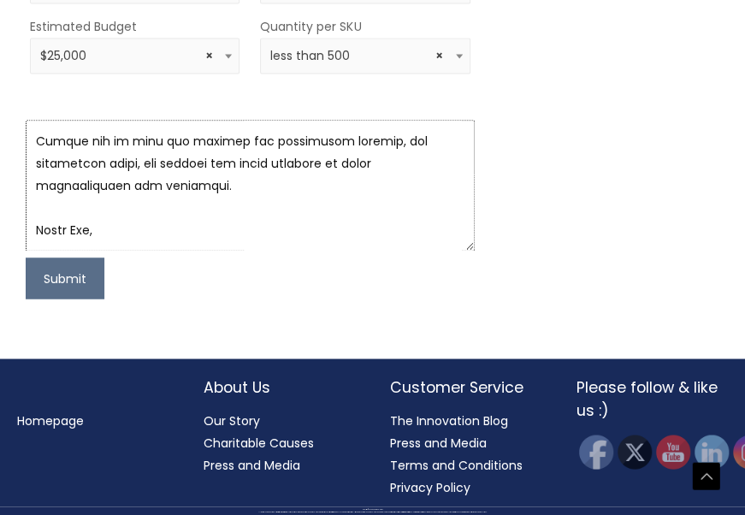
scroll to position [455, 0]
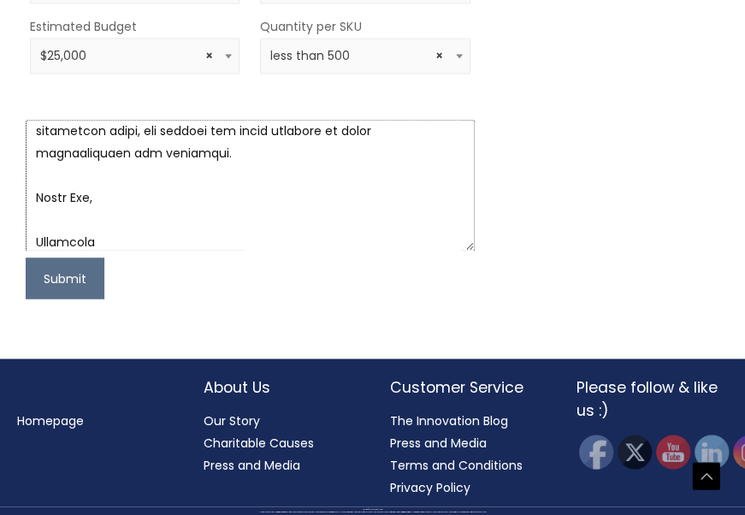
click at [128, 250] on textarea at bounding box center [250, 185] width 449 height 131
click at [275, 250] on textarea at bounding box center [250, 185] width 449 height 131
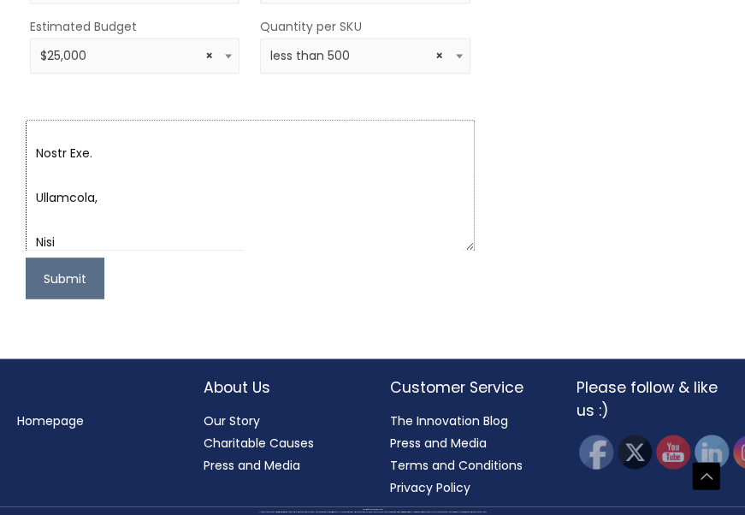
scroll to position [904, 0]
type textarea "Subject: Sample Request for Private Label Skincare Products Hello, I hope this …"
click at [350, 64] on span "× less than 500" at bounding box center [365, 56] width 190 height 16
click at [71, 298] on button "Submit" at bounding box center [65, 277] width 79 height 41
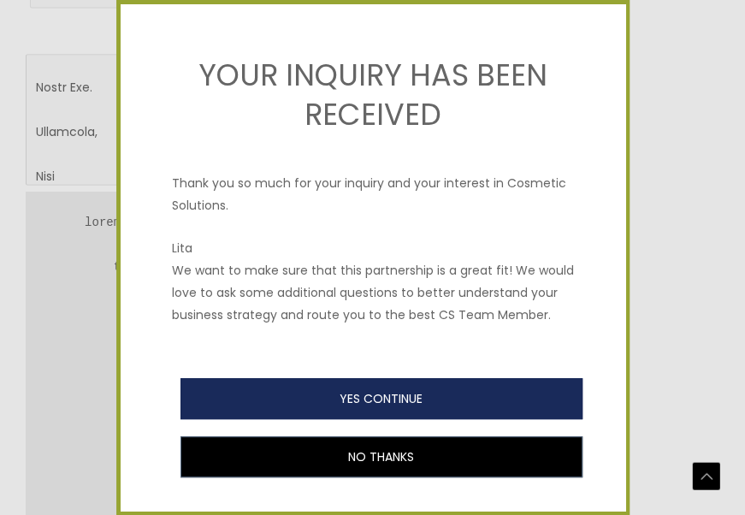
click at [405, 399] on button "YES CONTINUE" at bounding box center [381, 398] width 402 height 41
click at [405, 408] on button "YES CONTINUE" at bounding box center [381, 398] width 402 height 41
click at [407, 409] on button "YES CONTINUE" at bounding box center [381, 398] width 402 height 41
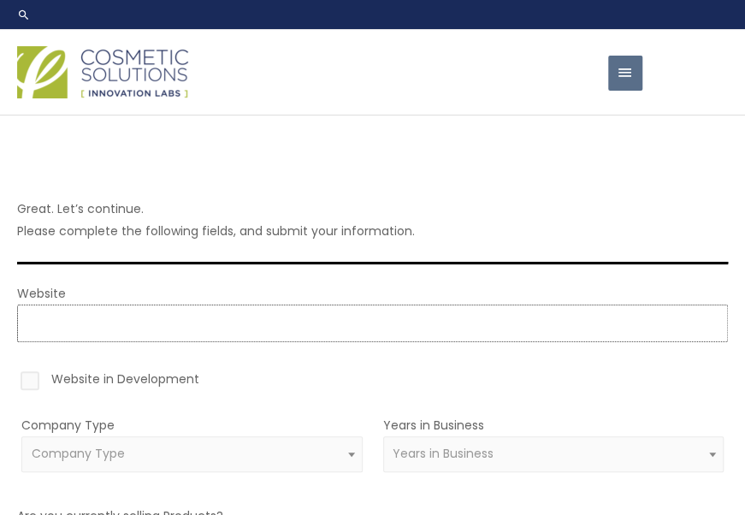
click at [321, 328] on input "Website" at bounding box center [372, 323] width 710 height 38
click at [34, 382] on label "Website in Development" at bounding box center [372, 382] width 710 height 29
click at [11, 379] on input "Website in Development" at bounding box center [5, 373] width 11 height 11
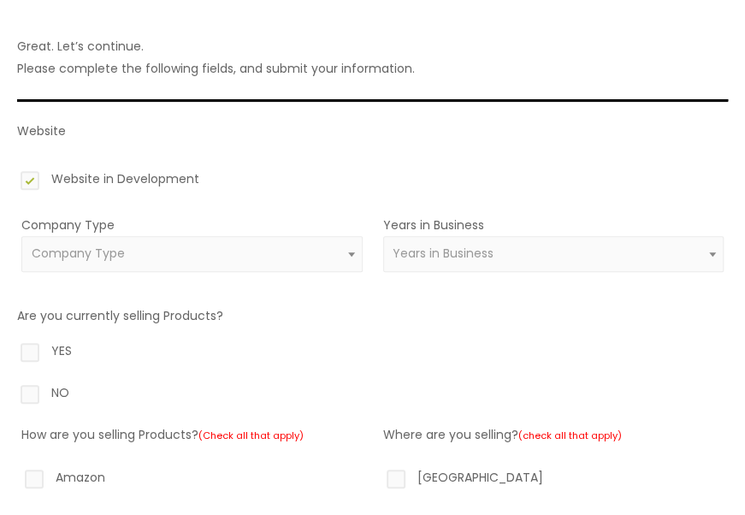
scroll to position [201, 0]
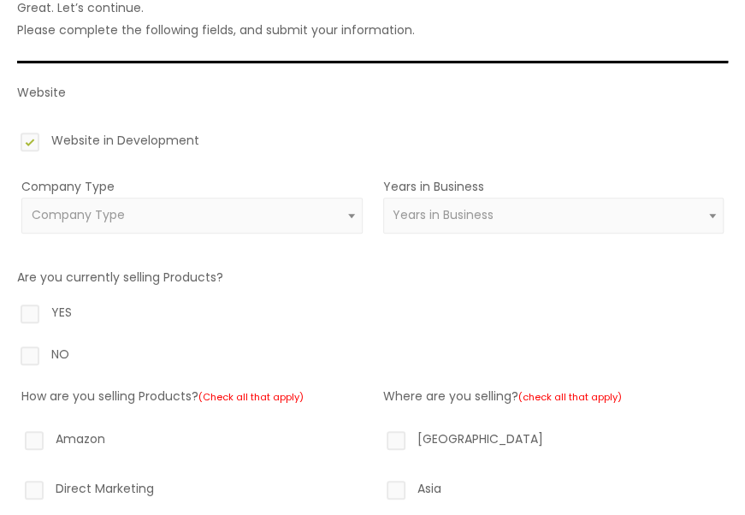
click at [83, 207] on span "Company Type" at bounding box center [78, 214] width 93 height 17
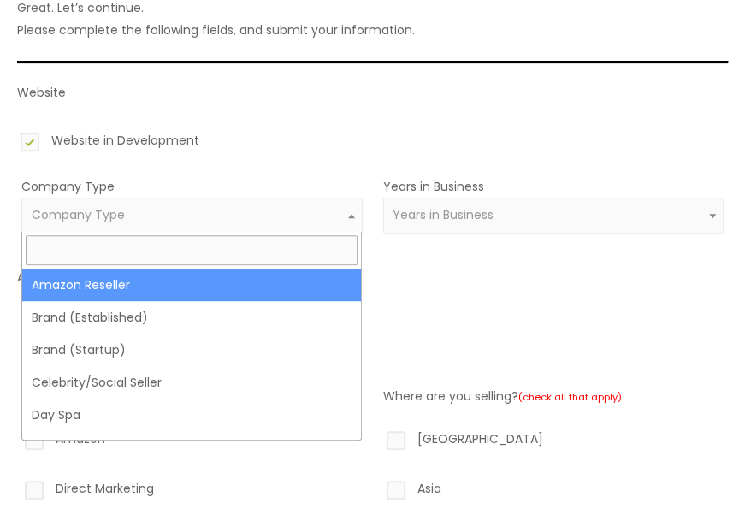
click at [153, 245] on input "search" at bounding box center [192, 250] width 332 height 30
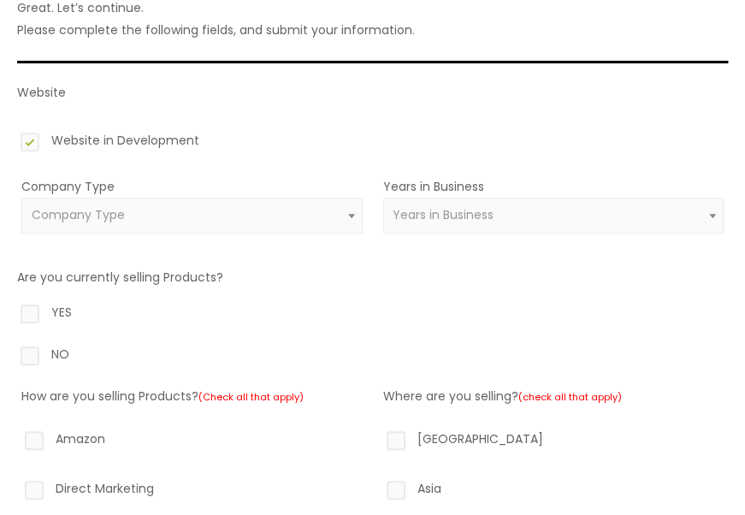
click at [214, 140] on label "Website in Development" at bounding box center [372, 143] width 710 height 29
click at [11, 140] on input "Website in Development" at bounding box center [5, 134] width 11 height 11
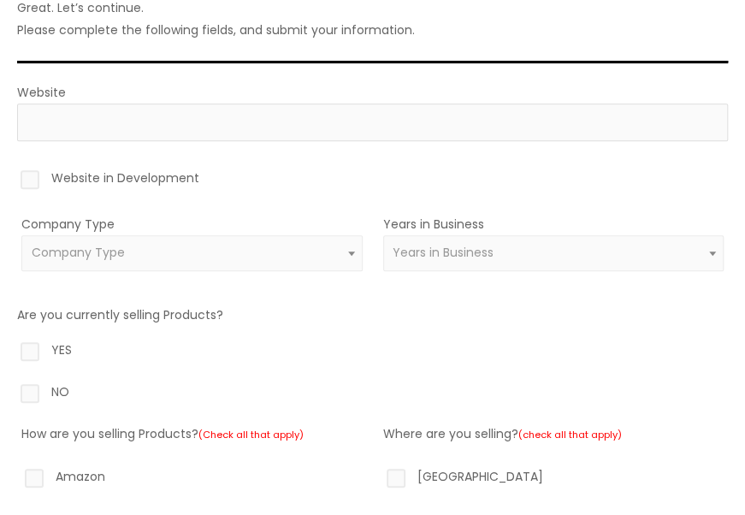
click at [33, 180] on label "Website in Development" at bounding box center [372, 181] width 710 height 29
click at [11, 178] on input "Website in Development" at bounding box center [5, 172] width 11 height 11
checkbox input "true"
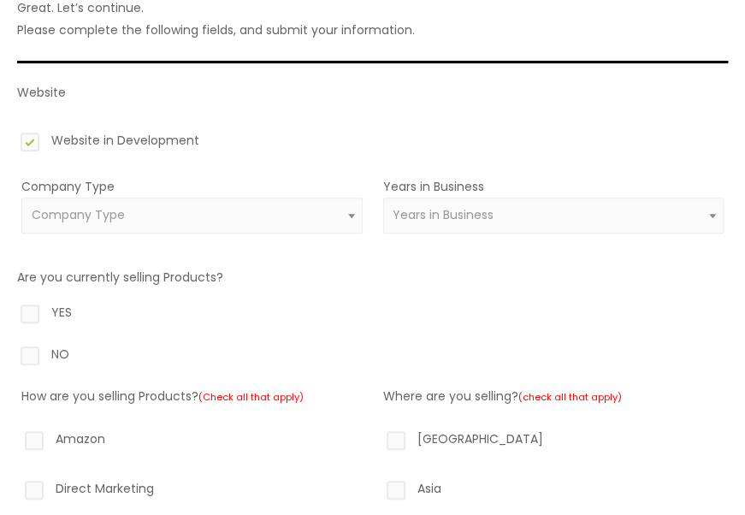
click at [280, 217] on span "Company Type" at bounding box center [192, 215] width 321 height 16
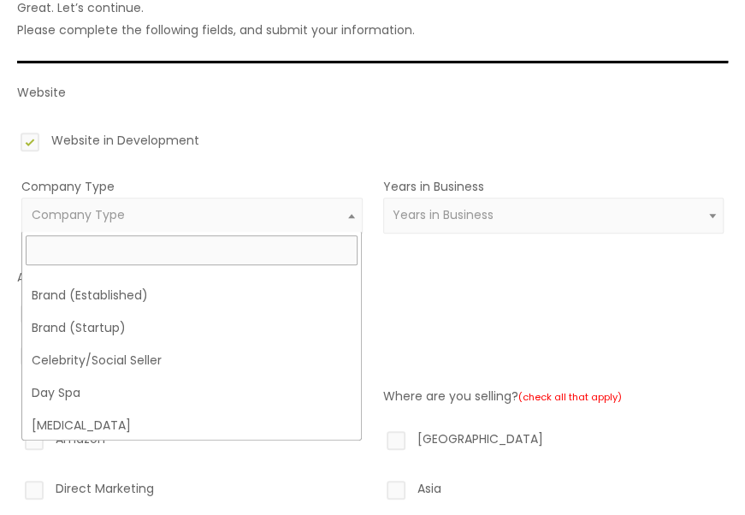
scroll to position [15, 0]
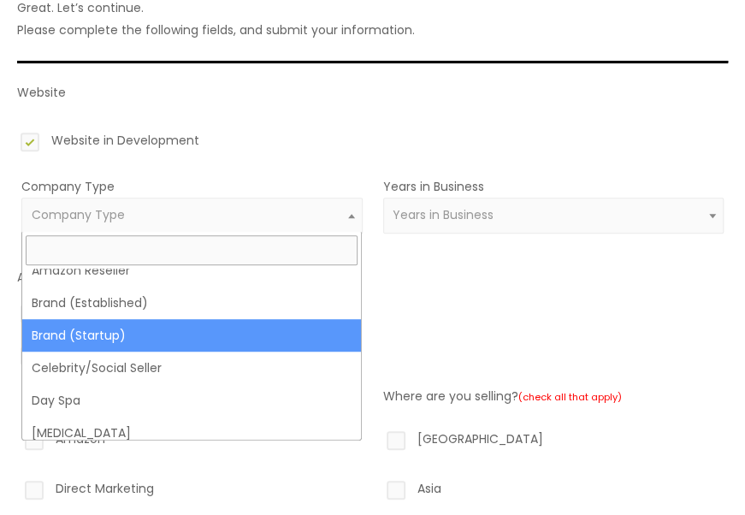
select select "39"
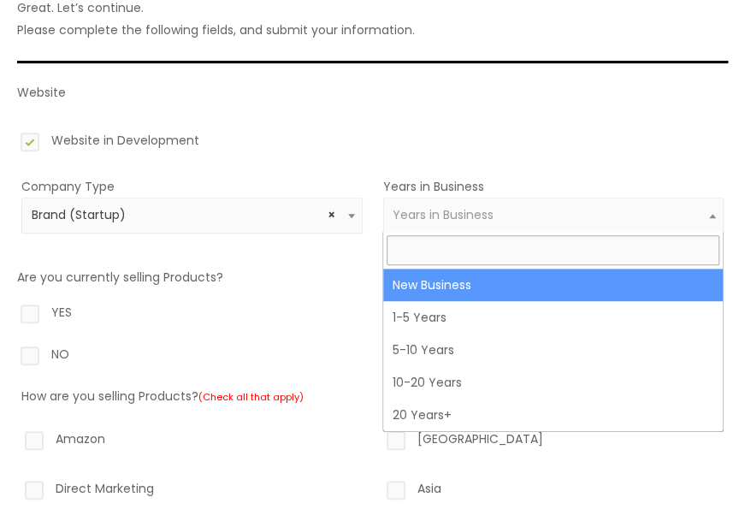
click at [503, 209] on span "Years in Business" at bounding box center [552, 215] width 321 height 16
select select "1"
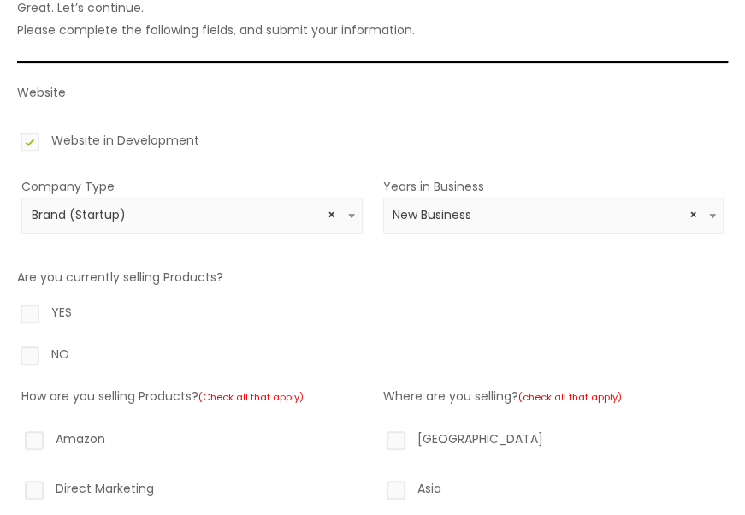
click at [42, 350] on label "NO" at bounding box center [372, 357] width 710 height 29
click at [11, 350] on input "NO" at bounding box center [5, 348] width 11 height 11
radio input "true"
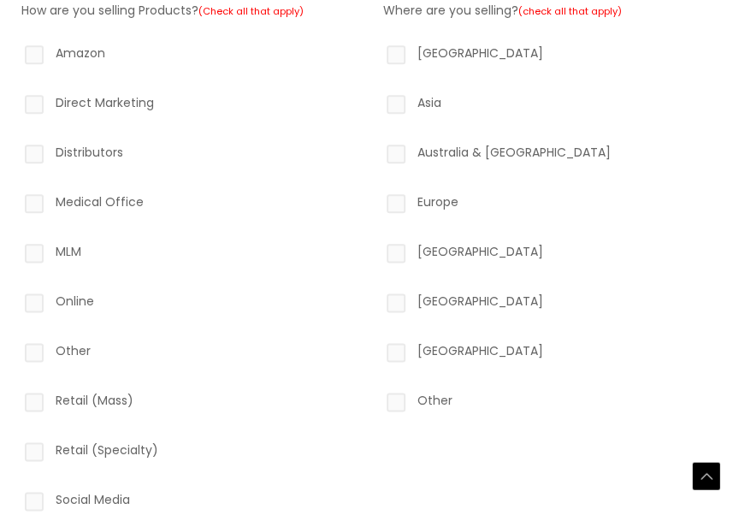
scroll to position [595, 0]
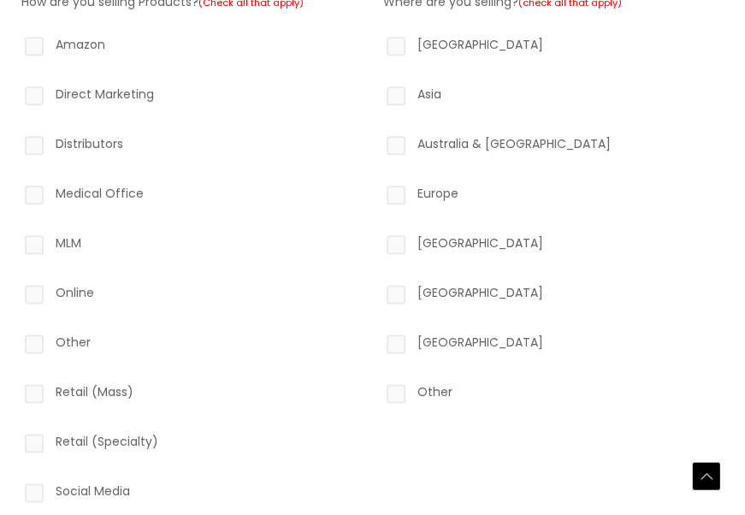
click at [43, 297] on label "Online" at bounding box center [191, 295] width 341 height 29
click at [15, 292] on input "Online" at bounding box center [9, 286] width 11 height 11
checkbox input "true"
click at [45, 486] on label "Social Media" at bounding box center [191, 494] width 341 height 29
click at [15, 486] on input "Social Media" at bounding box center [9, 485] width 11 height 11
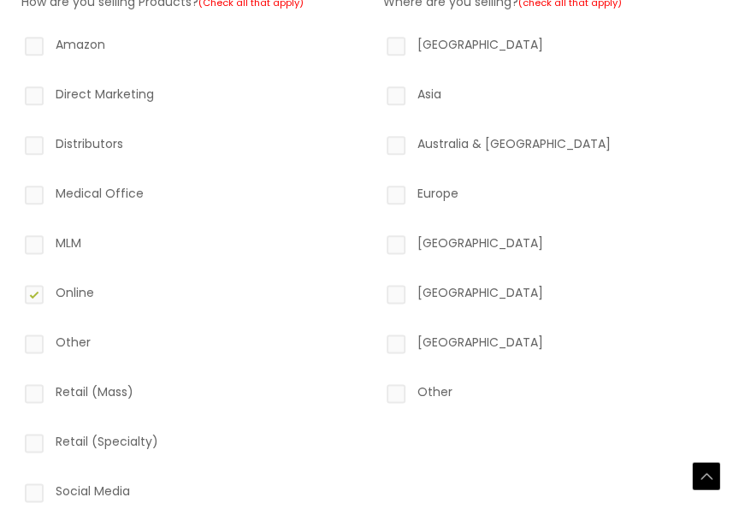
checkbox input "true"
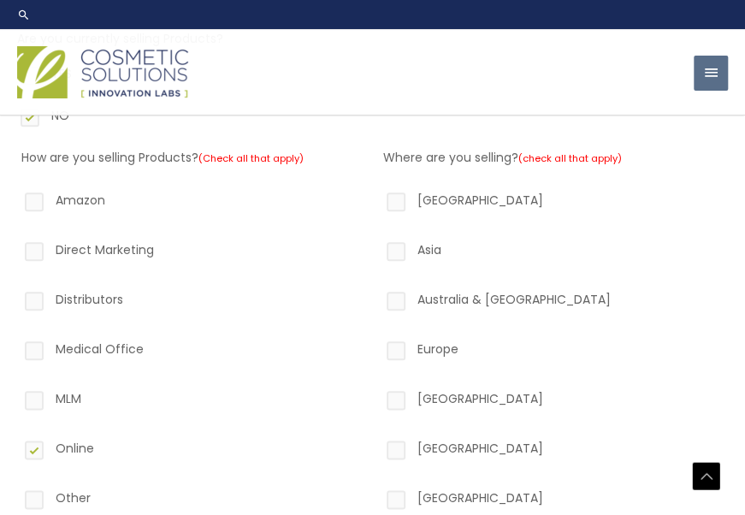
scroll to position [427, 0]
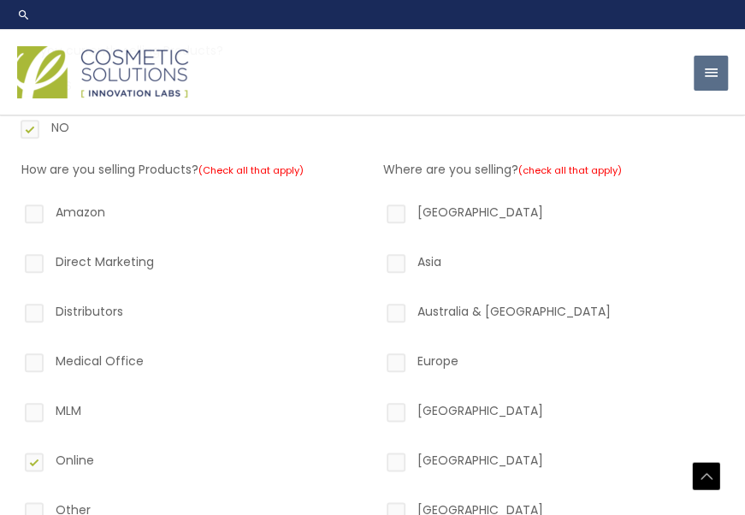
click at [26, 265] on label "Direct Marketing" at bounding box center [191, 264] width 341 height 29
click at [15, 262] on input "Direct Marketing" at bounding box center [9, 255] width 11 height 11
checkbox input "true"
click at [402, 209] on label "North America" at bounding box center [553, 215] width 341 height 29
click at [377, 209] on input "North America" at bounding box center [371, 206] width 11 height 11
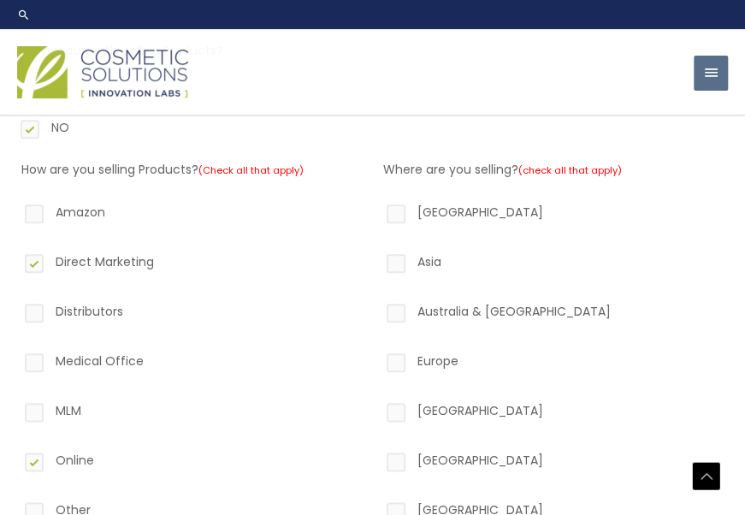
checkbox input "true"
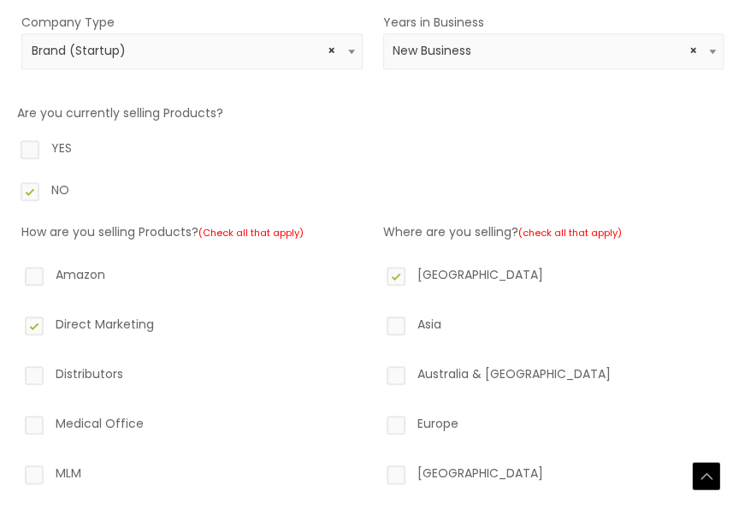
scroll to position [892, 0]
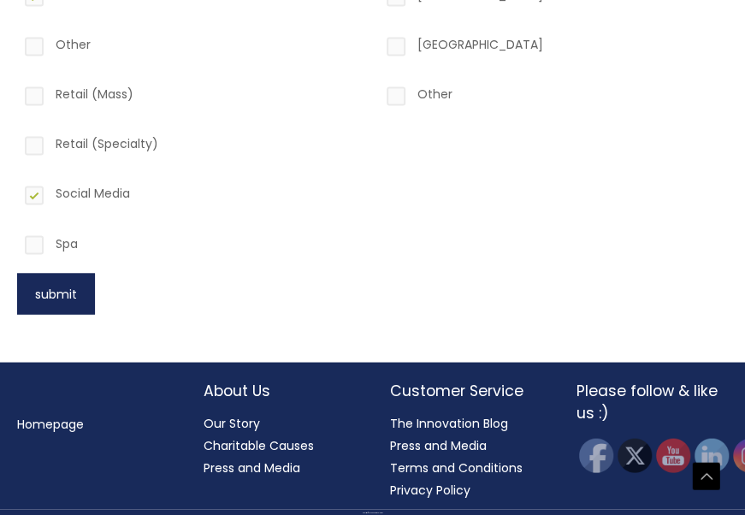
click at [65, 279] on button "submit" at bounding box center [56, 293] width 78 height 41
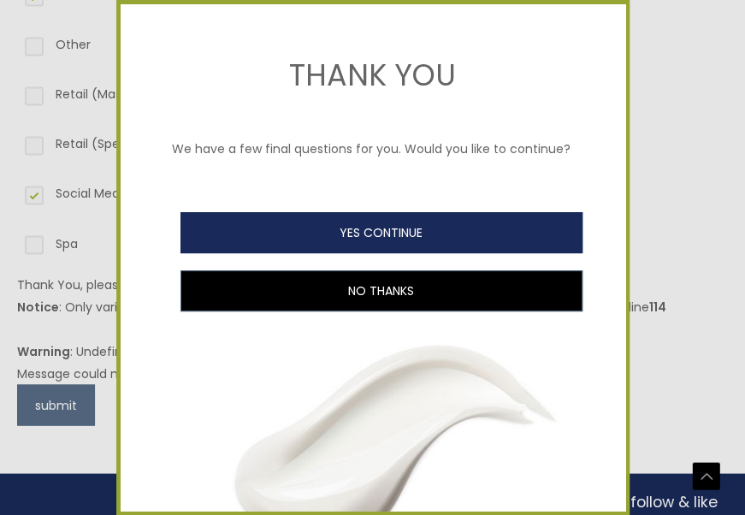
click at [444, 243] on button "YES CONTINUE" at bounding box center [381, 232] width 402 height 41
click at [445, 248] on button "YES CONTINUE" at bounding box center [381, 232] width 402 height 41
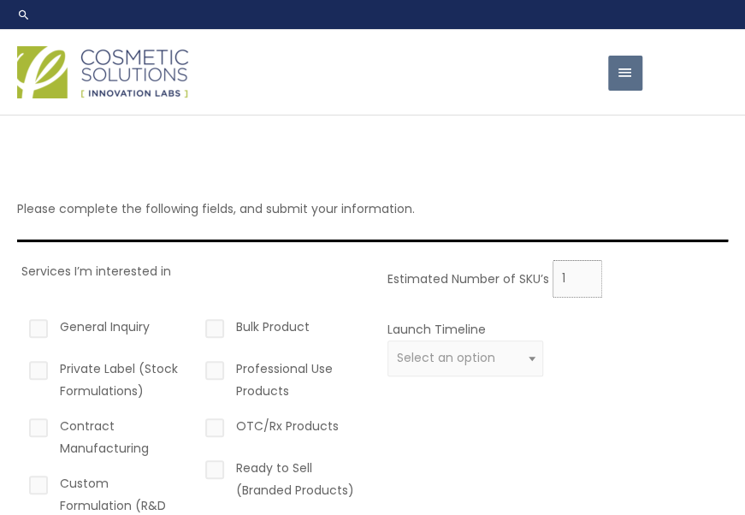
click at [585, 272] on input "1" at bounding box center [577, 279] width 50 height 38
click at [585, 272] on input "2" at bounding box center [577, 279] width 50 height 38
click at [585, 272] on input "3" at bounding box center [577, 279] width 50 height 38
click at [585, 272] on input "4" at bounding box center [577, 279] width 50 height 38
click at [585, 272] on input "5" at bounding box center [577, 279] width 50 height 38
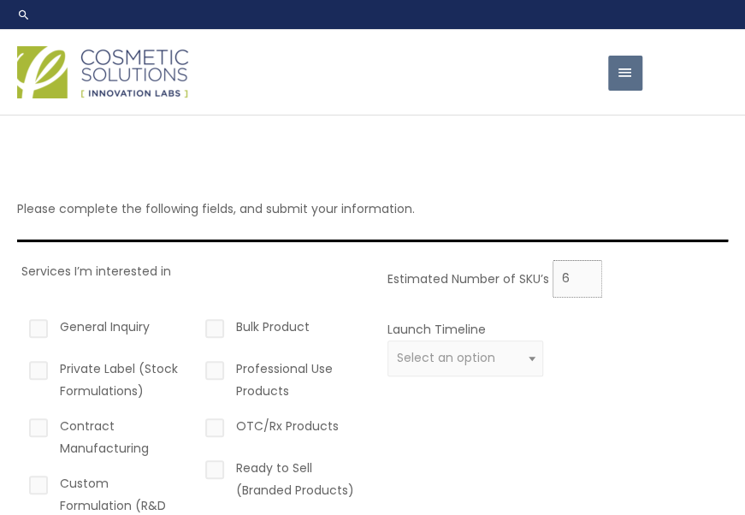
type input "6"
click at [583, 272] on input "6" at bounding box center [577, 279] width 50 height 38
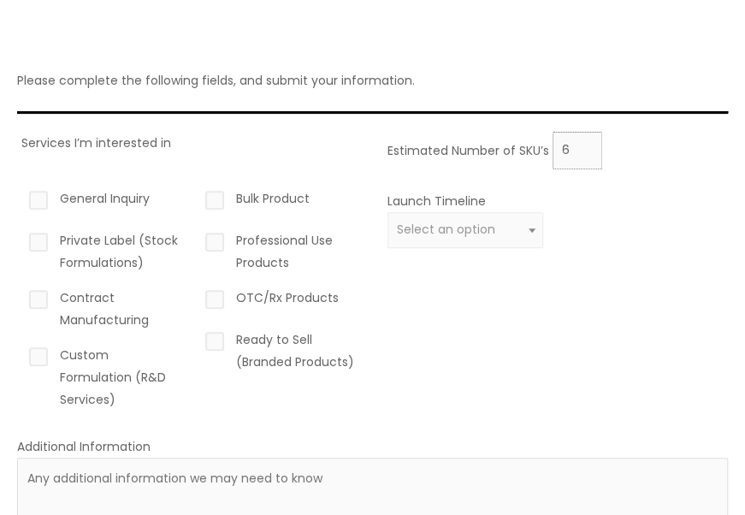
scroll to position [144, 0]
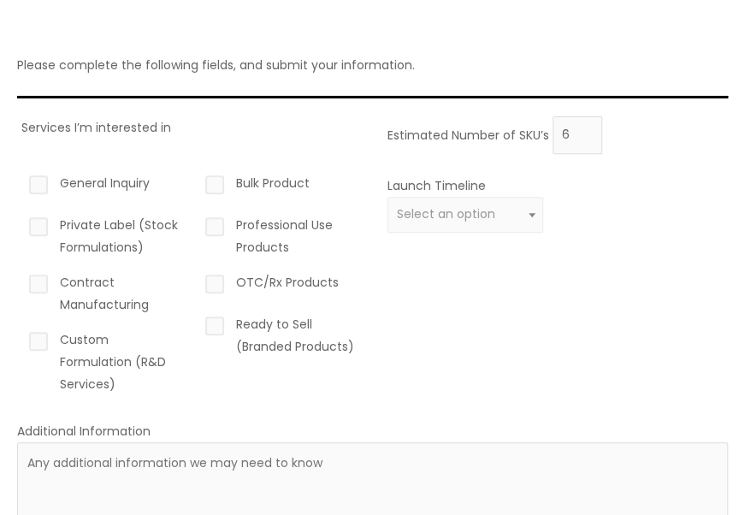
click at [34, 184] on label "General Inquiry" at bounding box center [104, 186] width 156 height 29
click at [20, 183] on input "General Inquiry" at bounding box center [14, 177] width 11 height 11
checkbox input "true"
click at [41, 231] on label "Private Label (Stock Formulations)" at bounding box center [104, 236] width 156 height 44
click at [20, 225] on input "Private Label (Stock Formulations)" at bounding box center [14, 219] width 11 height 11
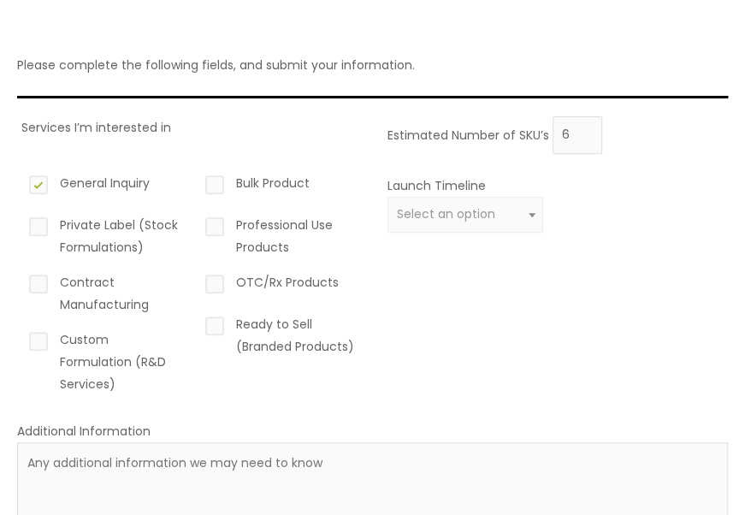
checkbox input "true"
click at [216, 180] on label "Bulk Product" at bounding box center [280, 186] width 156 height 29
click at [196, 180] on input "Bulk Product" at bounding box center [190, 177] width 11 height 11
checkbox input "true"
click at [214, 317] on label "Ready to Sell (Branded Products)" at bounding box center [280, 335] width 156 height 44
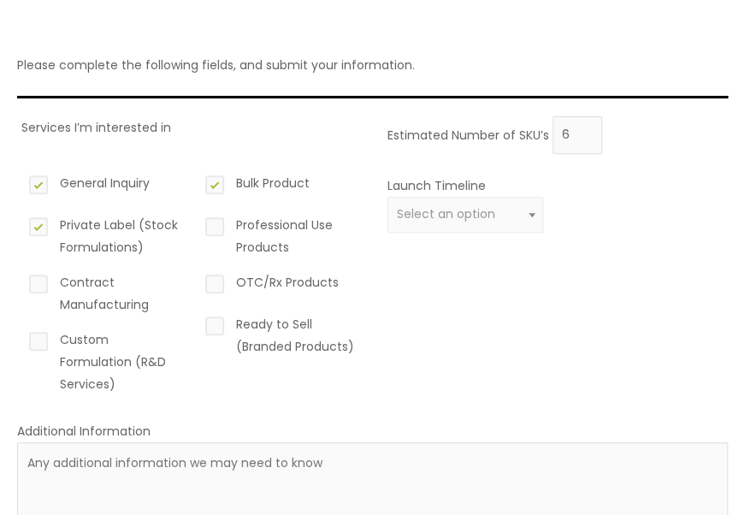
click at [196, 317] on input "Ready to Sell (Branded Products)" at bounding box center [190, 318] width 11 height 11
checkbox input "true"
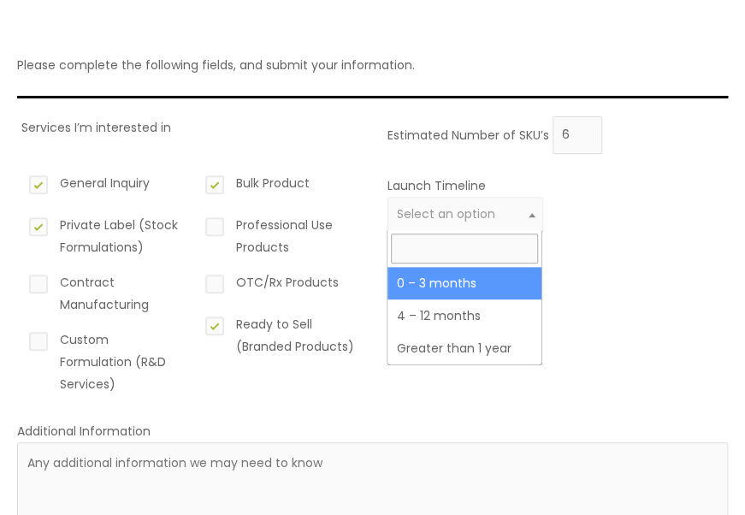
click at [502, 208] on span "Select an option" at bounding box center [465, 214] width 136 height 16
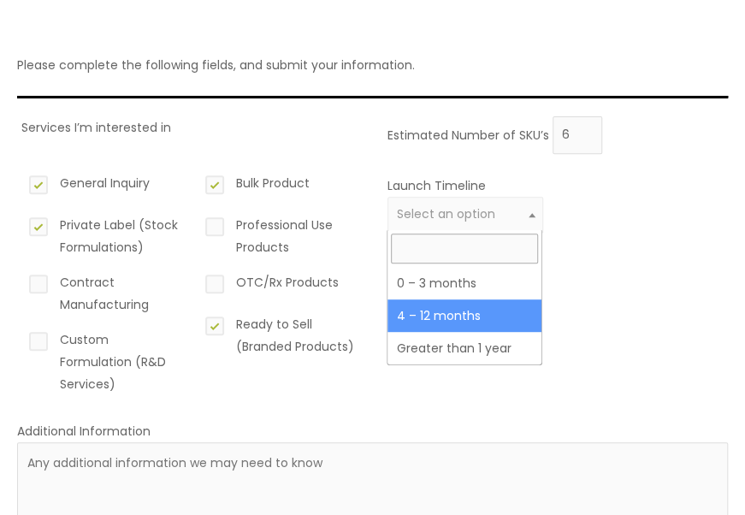
select select "3"
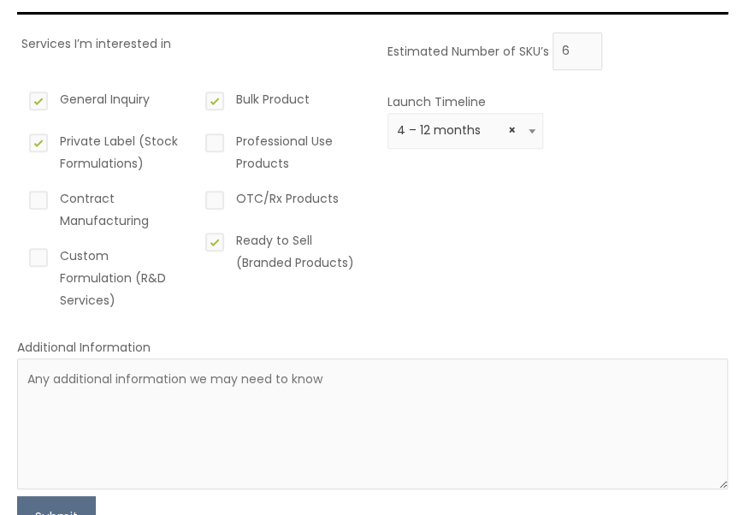
scroll to position [239, 0]
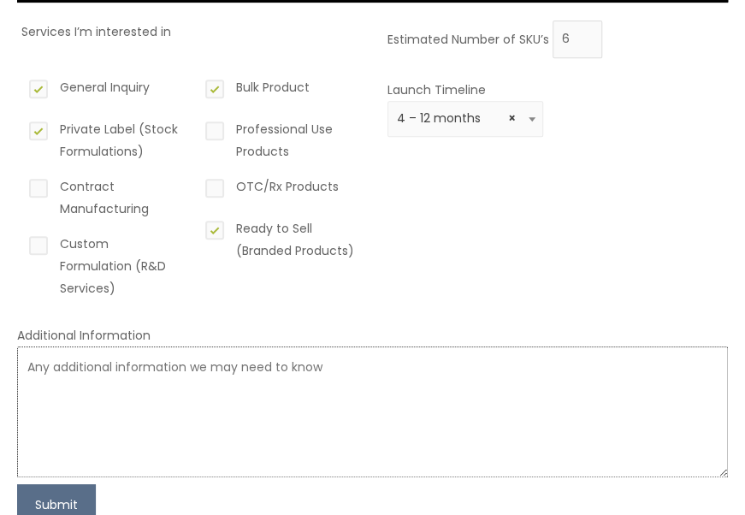
click at [48, 362] on textarea at bounding box center [372, 411] width 710 height 131
paste textarea "Would you like help tailoring this for a specific company like Ataliene or Cosm…"
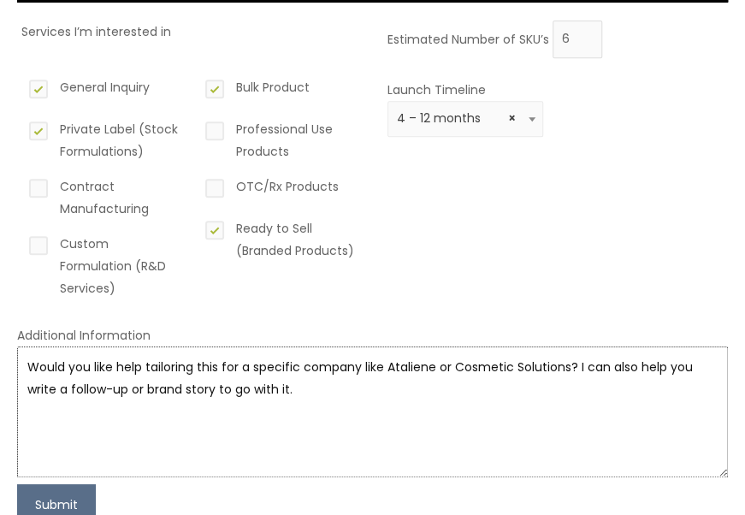
click at [315, 387] on textarea "Would you like help tailoring this for a specific company like Ataliene or Cosm…" at bounding box center [372, 411] width 710 height 131
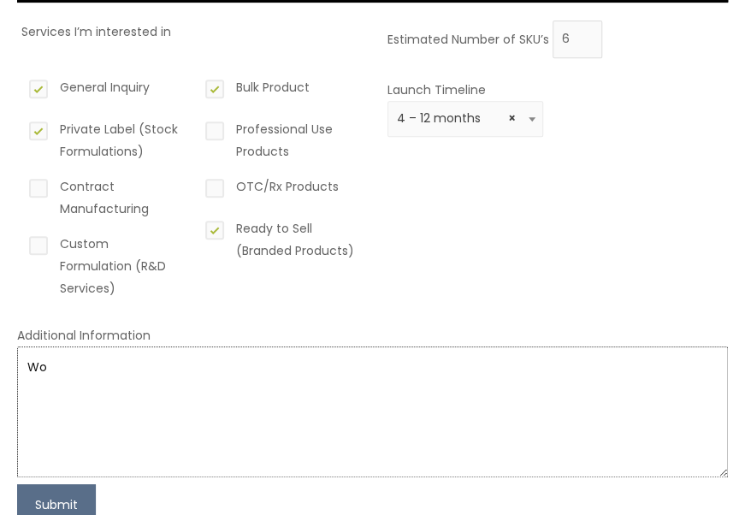
type textarea "W"
click at [678, 397] on textarea at bounding box center [372, 411] width 710 height 131
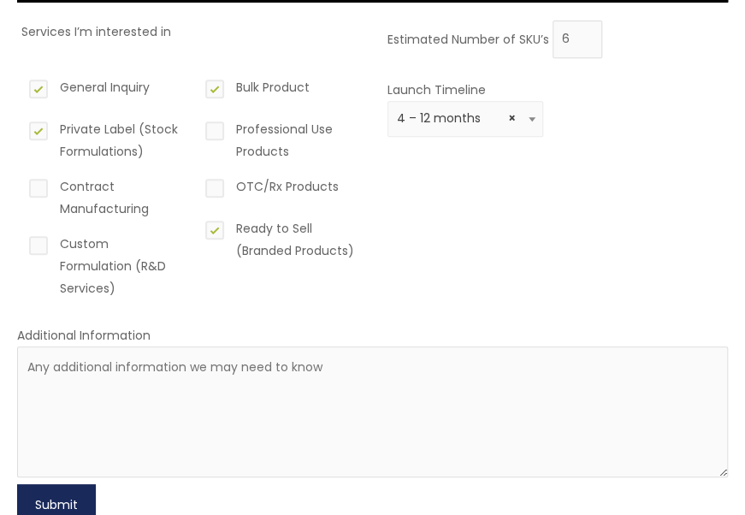
click at [81, 501] on button "Submit" at bounding box center [56, 504] width 79 height 41
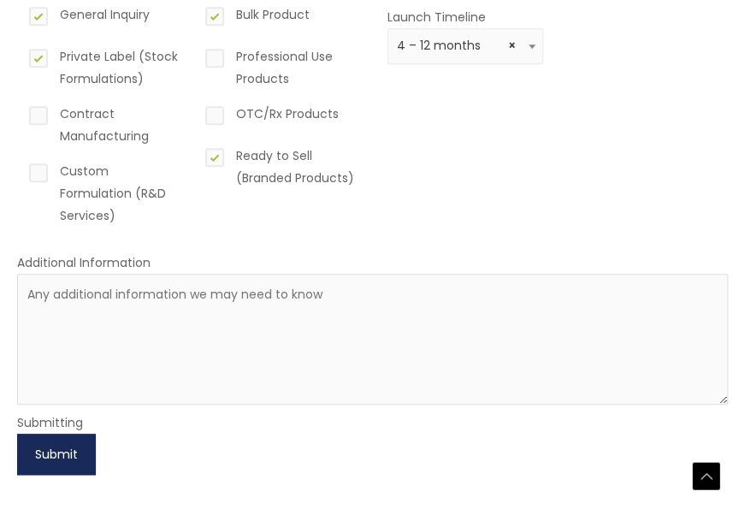
scroll to position [316, 0]
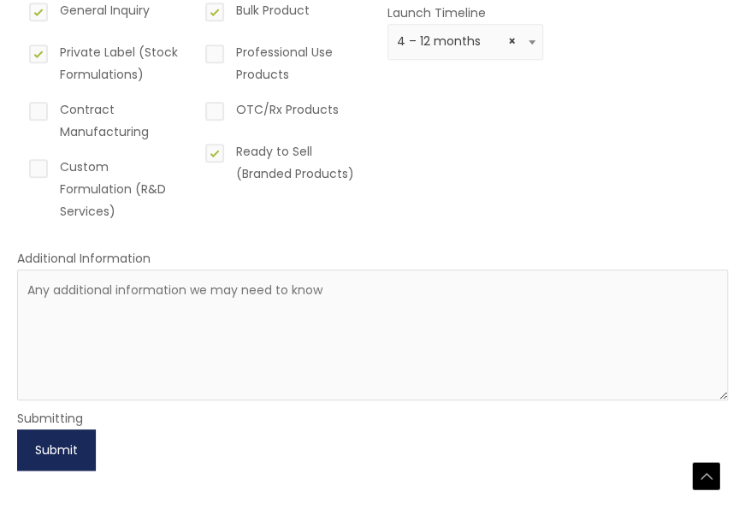
click at [58, 443] on button "Submit" at bounding box center [56, 449] width 79 height 41
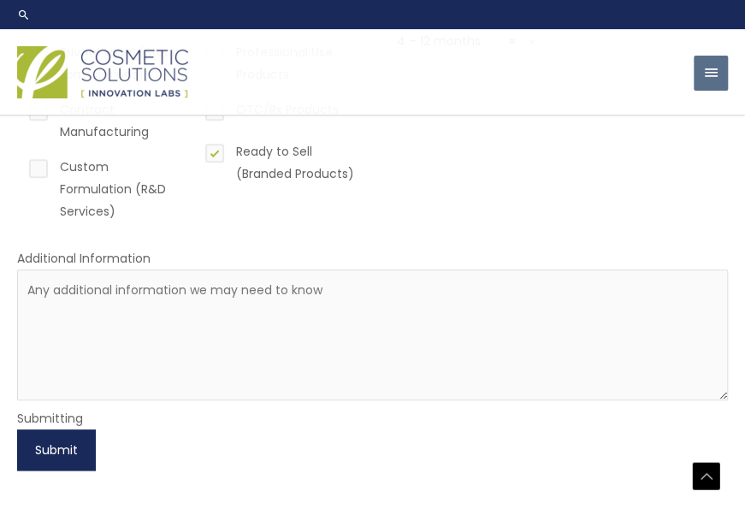
scroll to position [0, 0]
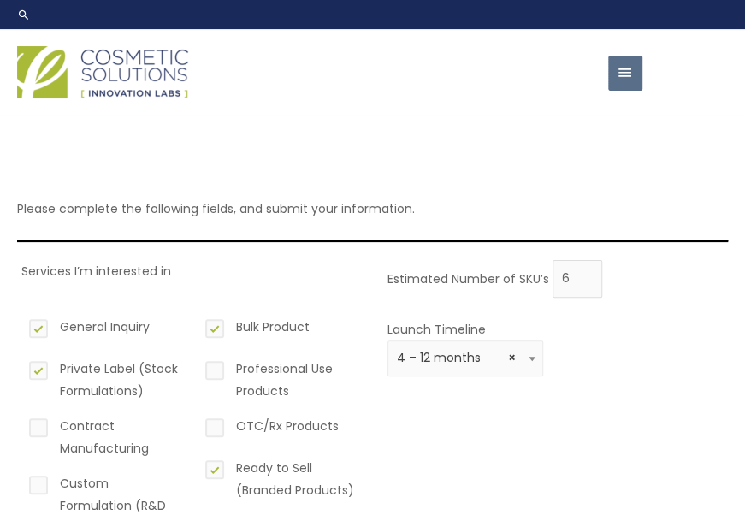
click at [626, 66] on span "button" at bounding box center [624, 73] width 17 height 35
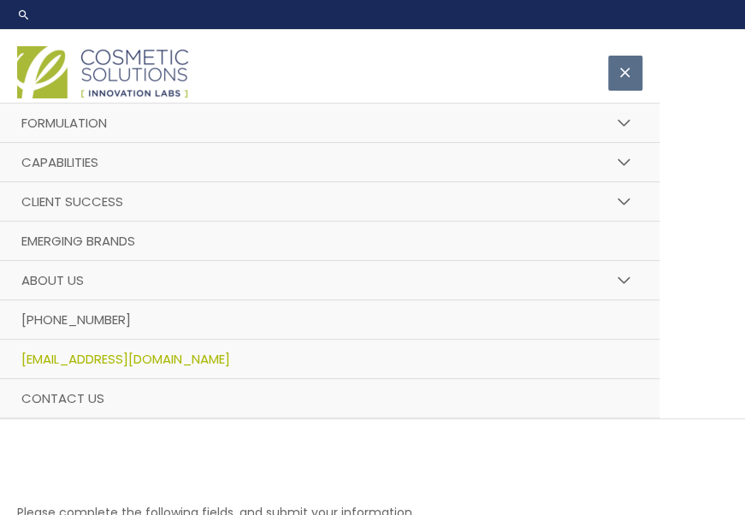
click at [470, 364] on link "[EMAIL_ADDRESS][DOMAIN_NAME]" at bounding box center [329, 358] width 659 height 39
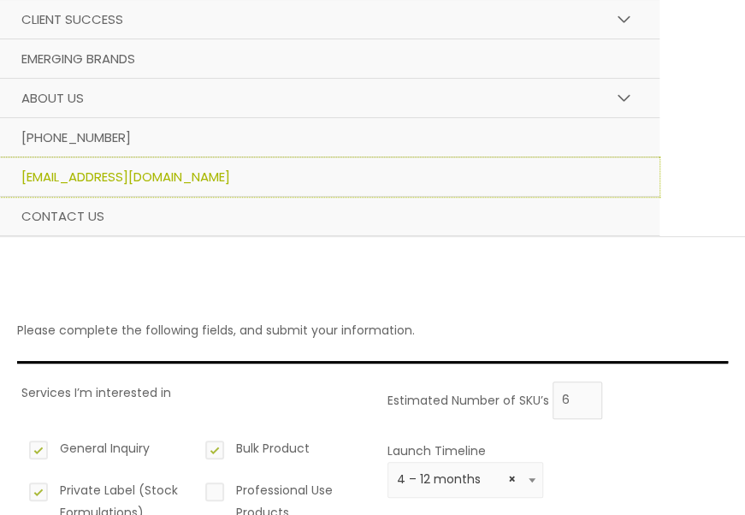
scroll to position [157, 0]
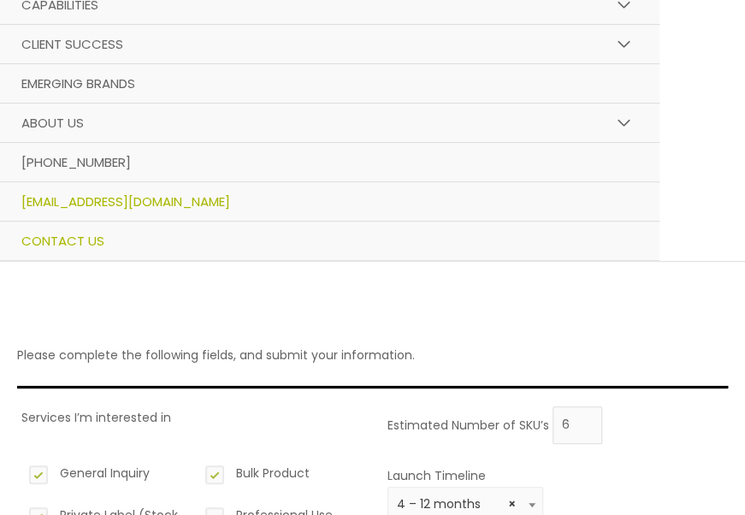
click at [87, 243] on span "Contact Us" at bounding box center [62, 241] width 83 height 18
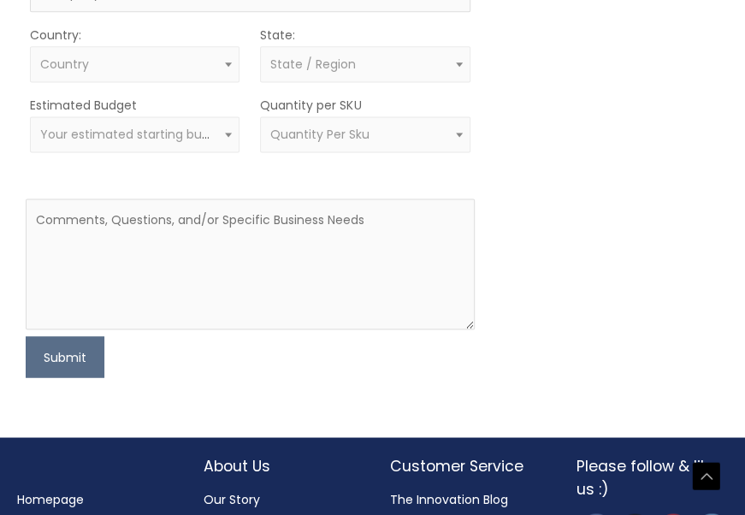
scroll to position [752, 0]
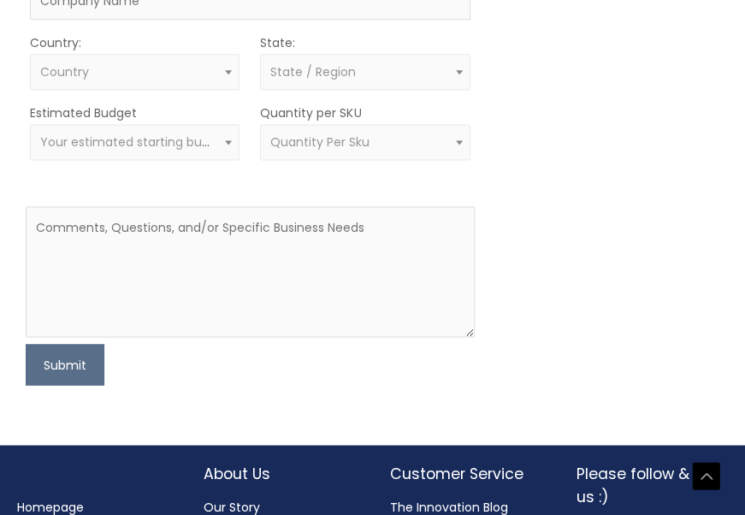
click at [461, 153] on span at bounding box center [459, 142] width 21 height 22
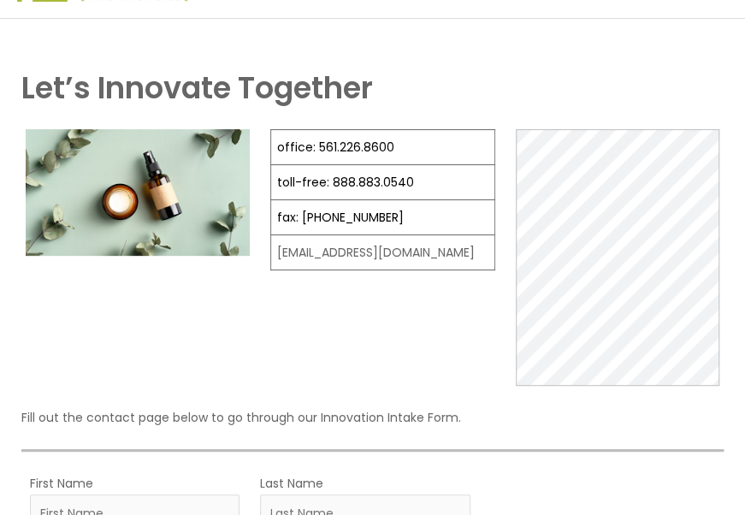
scroll to position [100, 0]
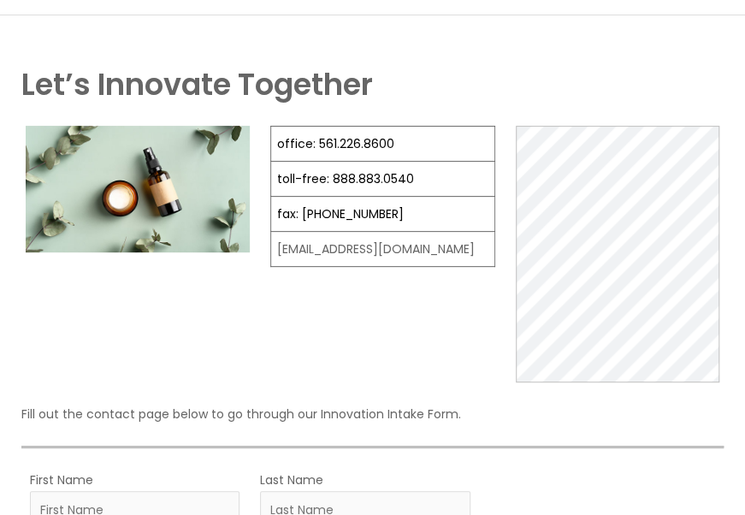
click at [308, 267] on td "[EMAIL_ADDRESS][DOMAIN_NAME]" at bounding box center [382, 249] width 223 height 35
click at [306, 267] on td "[EMAIL_ADDRESS][DOMAIN_NAME]" at bounding box center [382, 249] width 223 height 35
click at [324, 267] on td "[EMAIL_ADDRESS][DOMAIN_NAME]" at bounding box center [382, 249] width 223 height 35
drag, startPoint x: 278, startPoint y: 415, endPoint x: 438, endPoint y: 412, distance: 159.9
click at [438, 267] on td "[EMAIL_ADDRESS][DOMAIN_NAME]" at bounding box center [382, 249] width 223 height 35
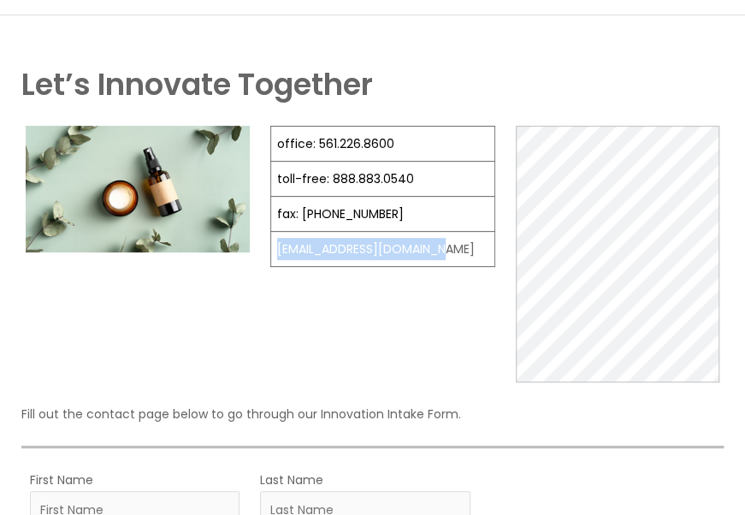
drag, startPoint x: 438, startPoint y: 412, endPoint x: 424, endPoint y: 414, distance: 13.8
copy td "[EMAIL_ADDRESS][DOMAIN_NAME]"
click at [448, 267] on td "[EMAIL_ADDRESS][DOMAIN_NAME]" at bounding box center [382, 249] width 223 height 35
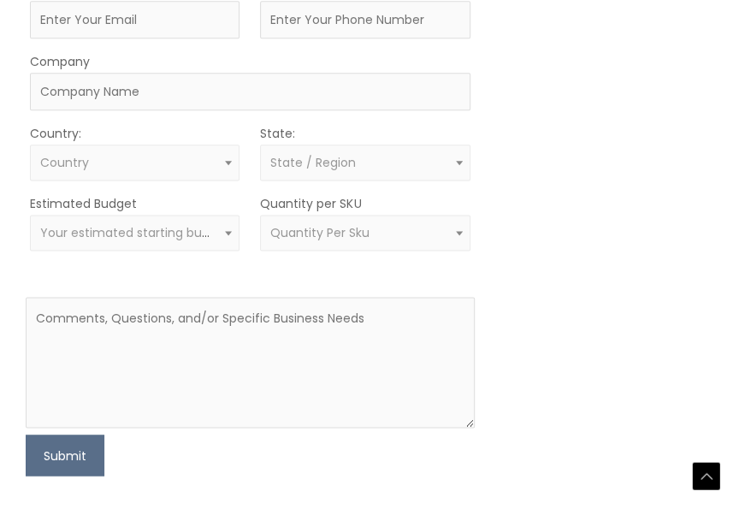
scroll to position [692, 0]
